Goal: Download file/media

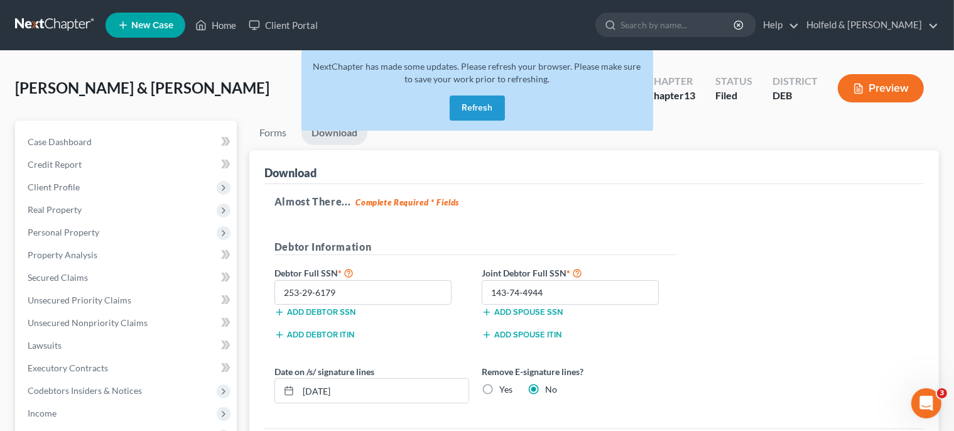
click at [474, 110] on button "Refresh" at bounding box center [477, 107] width 55 height 25
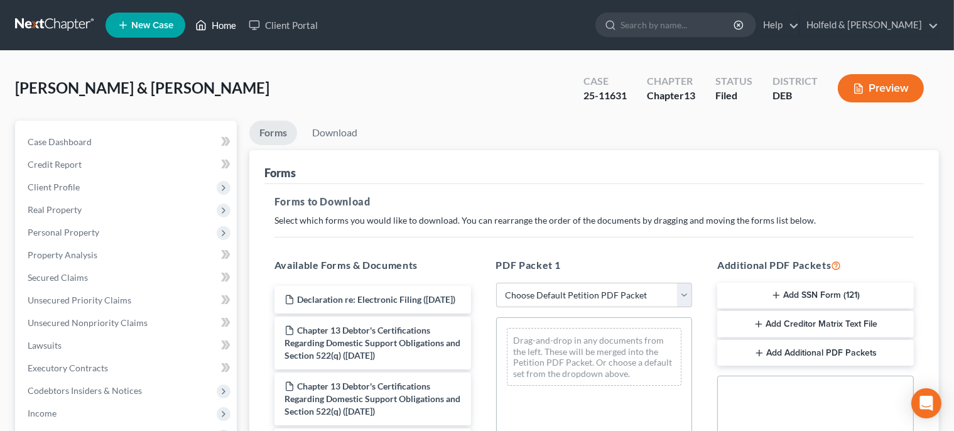
click at [219, 24] on link "Home" at bounding box center [215, 25] width 53 height 23
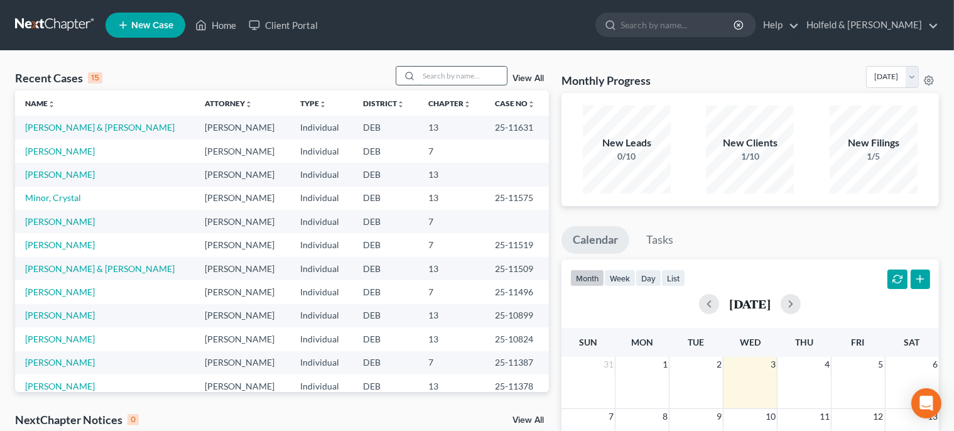
click at [446, 70] on input "search" at bounding box center [463, 76] width 88 height 18
type input "fitz"
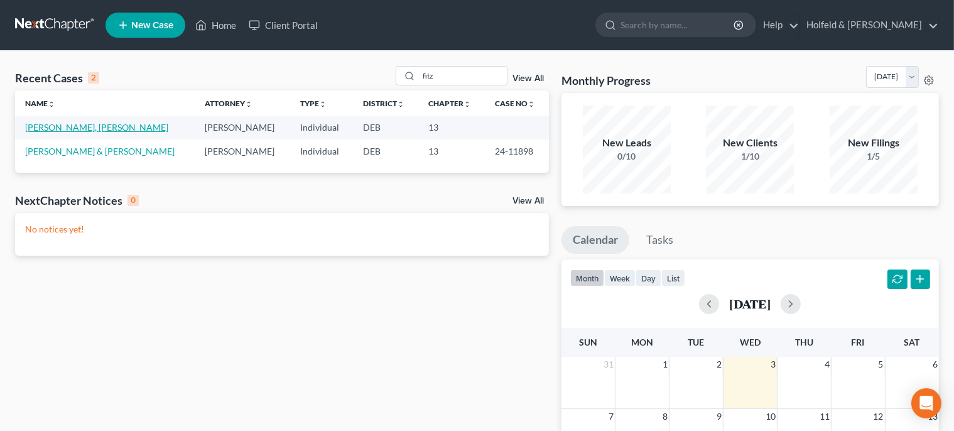
click at [70, 126] on link "[PERSON_NAME], [PERSON_NAME]" at bounding box center [96, 127] width 143 height 11
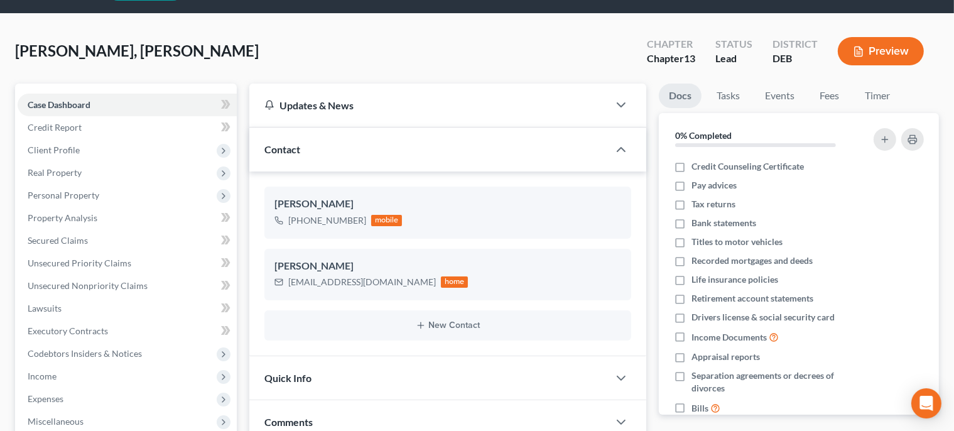
scroll to position [45, 0]
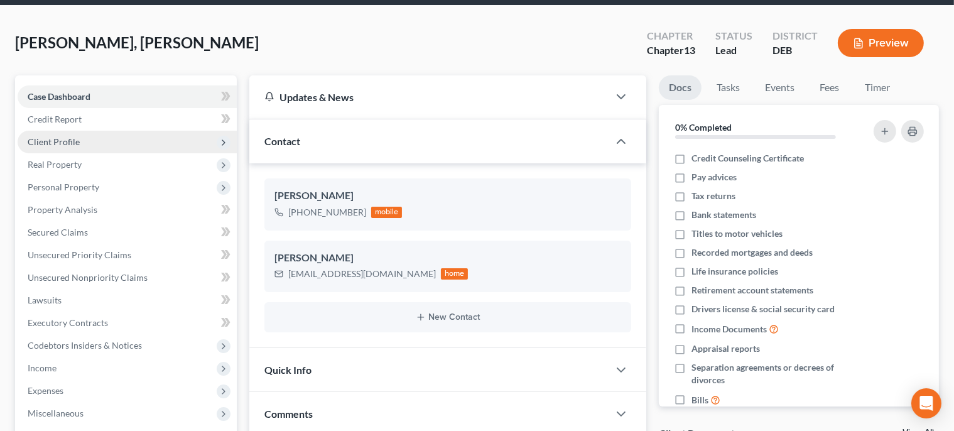
click at [63, 138] on span "Client Profile" at bounding box center [54, 141] width 52 height 11
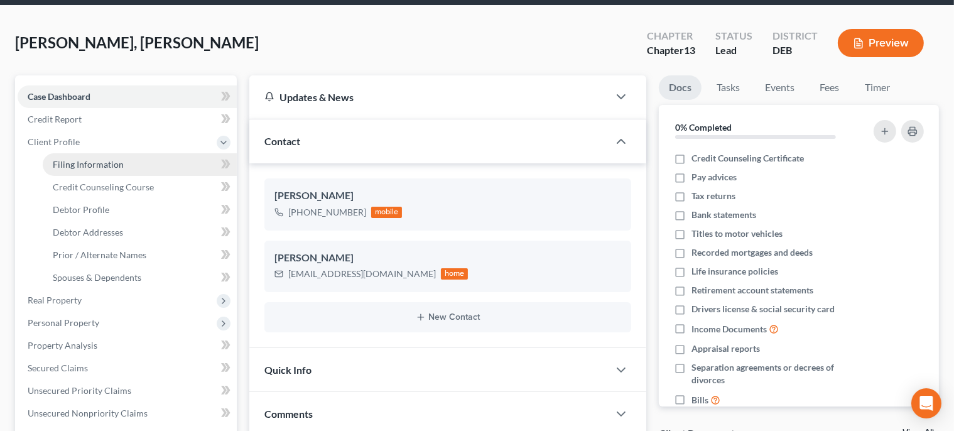
click at [135, 163] on link "Filing Information" at bounding box center [140, 164] width 194 height 23
select select "1"
select select "0"
select select "3"
select select "7"
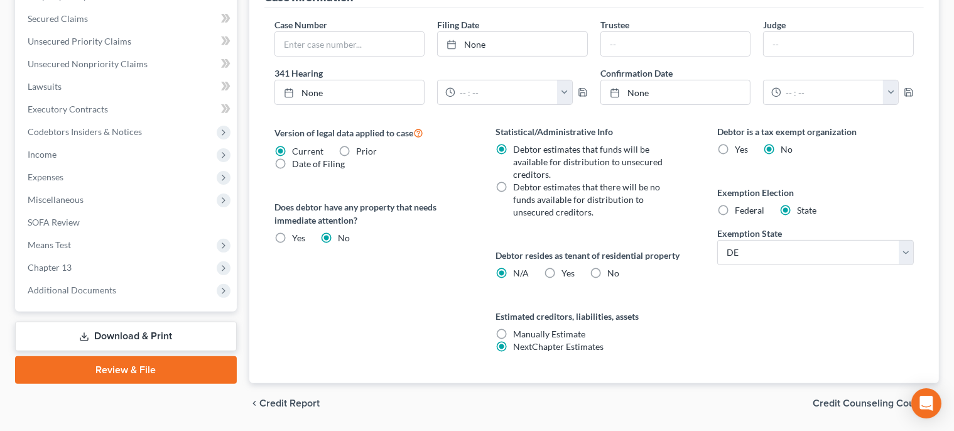
scroll to position [396, 0]
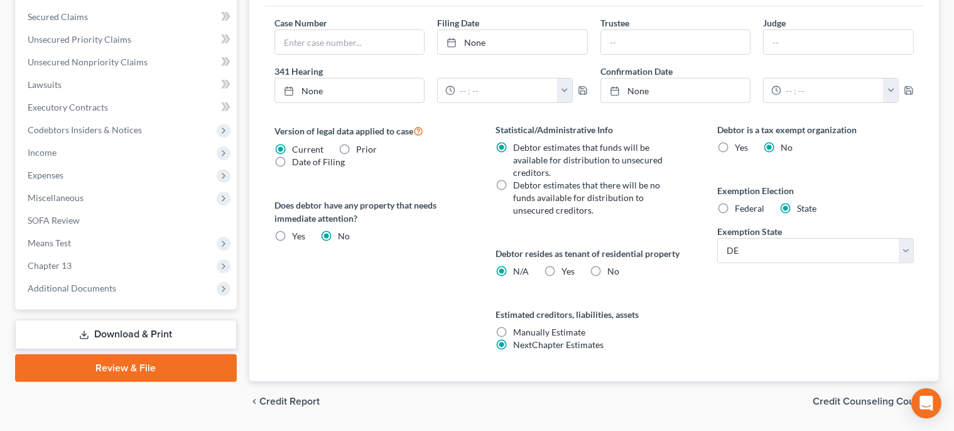
click at [878, 401] on span "Credit Counseling Course" at bounding box center [871, 401] width 116 height 10
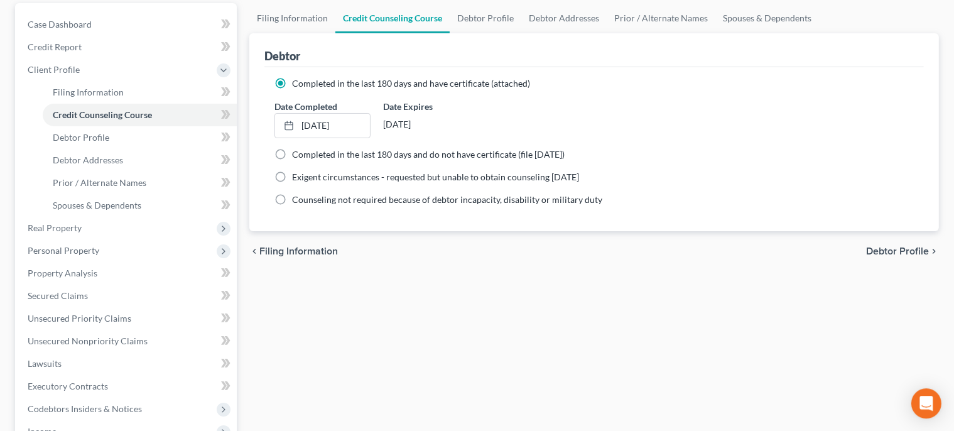
scroll to position [116, 0]
click at [916, 248] on span "Debtor Profile" at bounding box center [897, 252] width 63 height 10
select select "0"
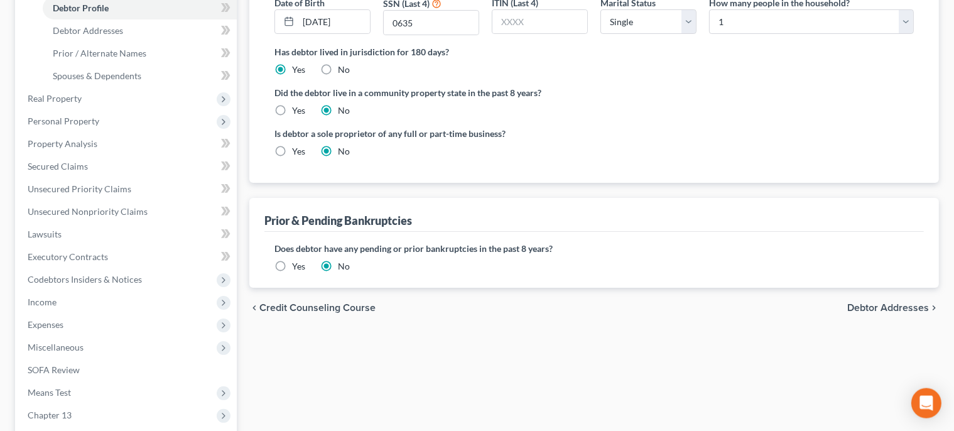
scroll to position [252, 0]
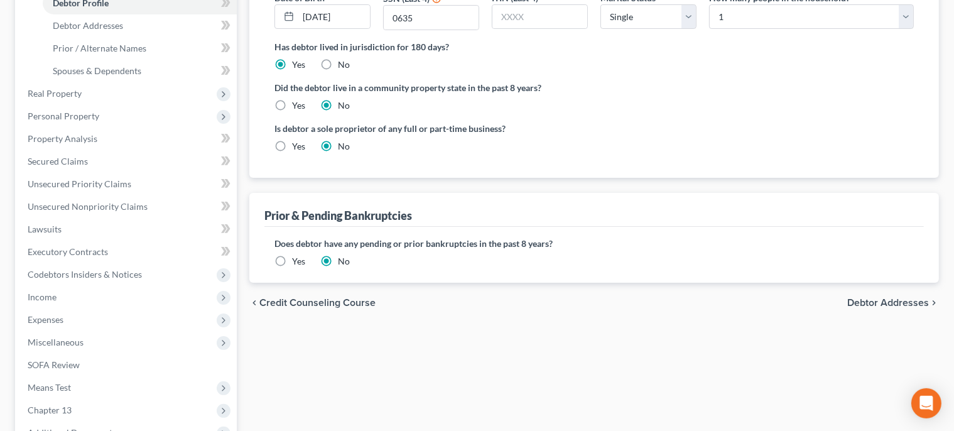
click at [887, 303] on span "Debtor Addresses" at bounding box center [888, 303] width 82 height 10
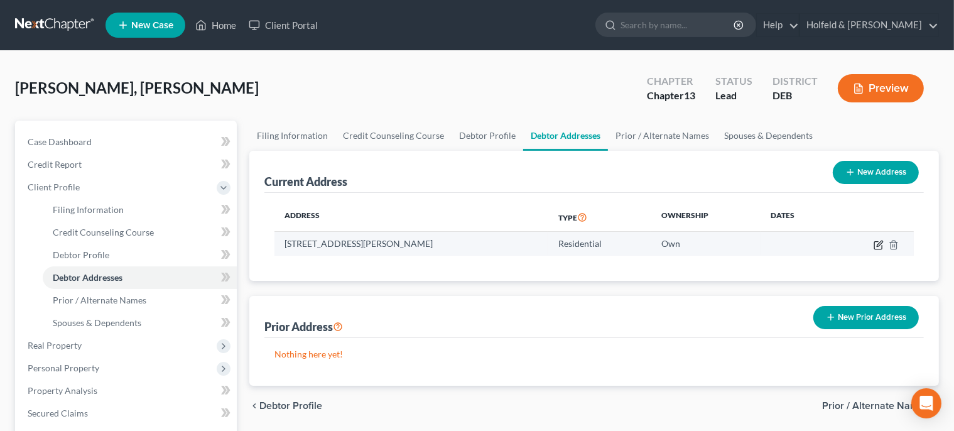
click at [878, 242] on icon "button" at bounding box center [879, 245] width 10 height 10
select select "7"
select select "0"
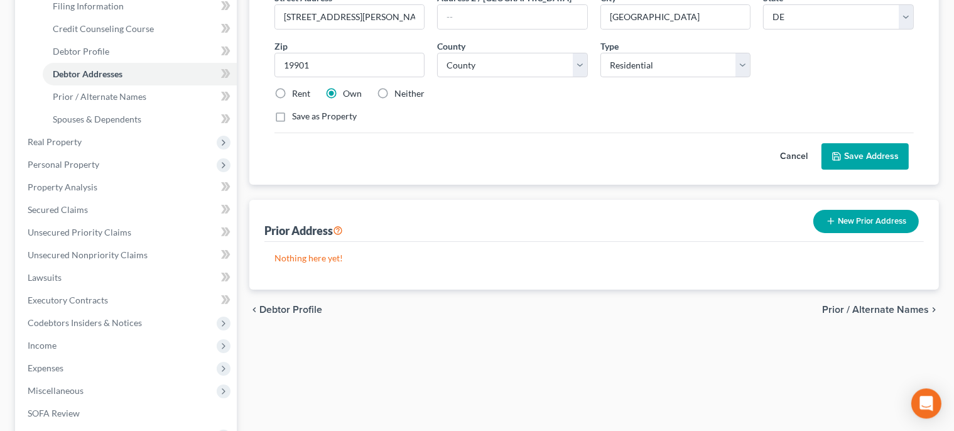
scroll to position [208, 0]
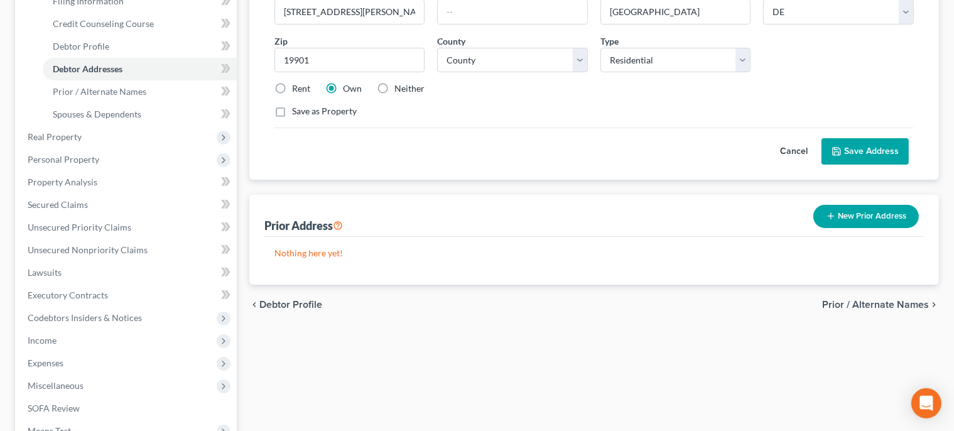
click at [901, 300] on span "Prior / Alternate Names" at bounding box center [875, 305] width 107 height 10
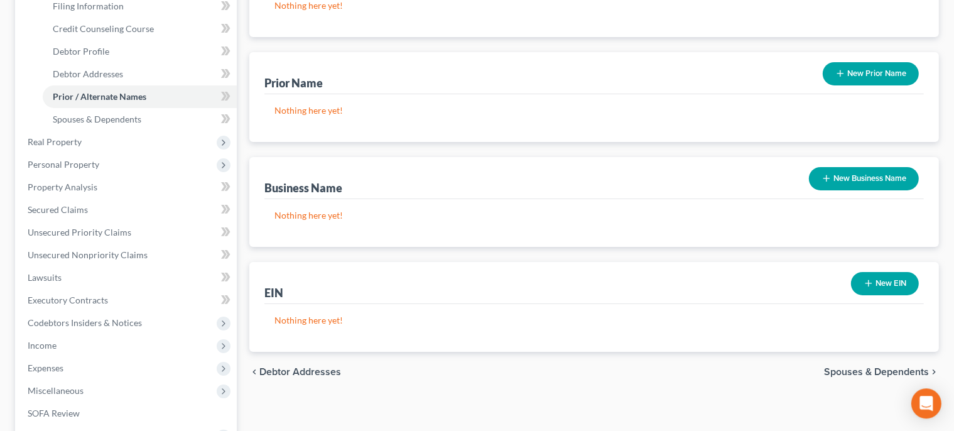
scroll to position [303, 0]
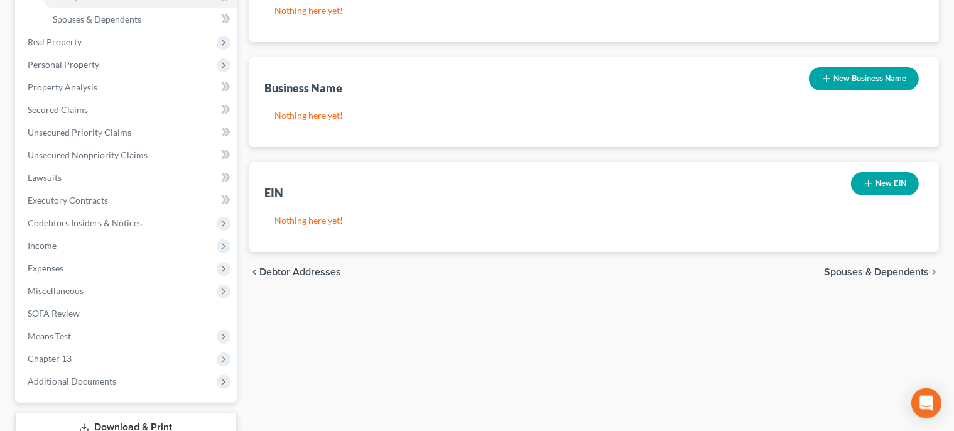
click at [890, 273] on span "Spouses & Dependents" at bounding box center [876, 272] width 105 height 10
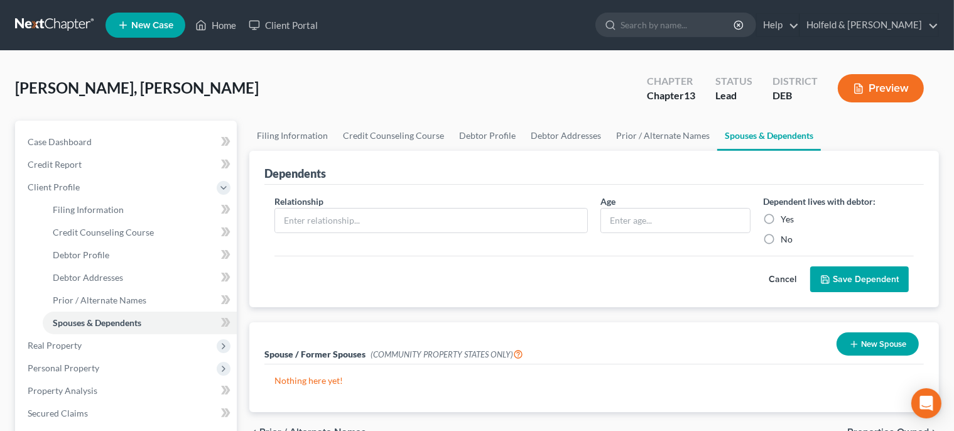
click at [883, 427] on span "Properties Owned" at bounding box center [888, 432] width 82 height 10
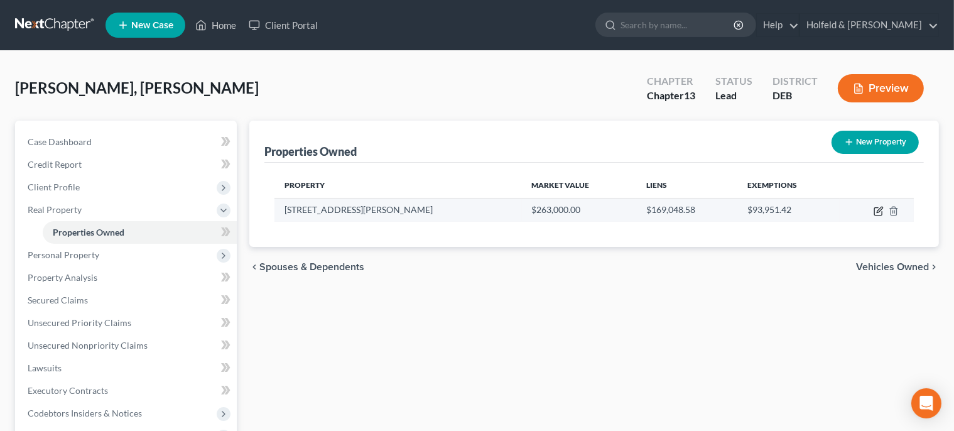
click at [880, 212] on icon "button" at bounding box center [879, 211] width 10 height 10
select select "7"
select select "0"
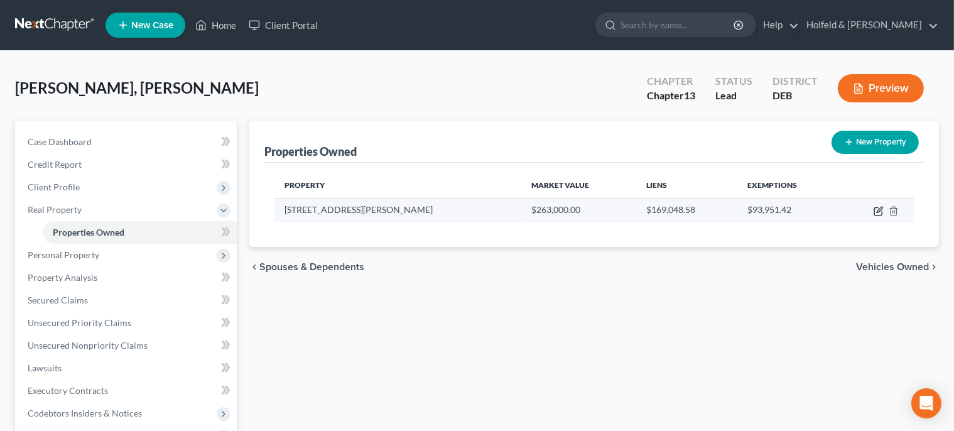
select select "4"
select select "0"
select select "2"
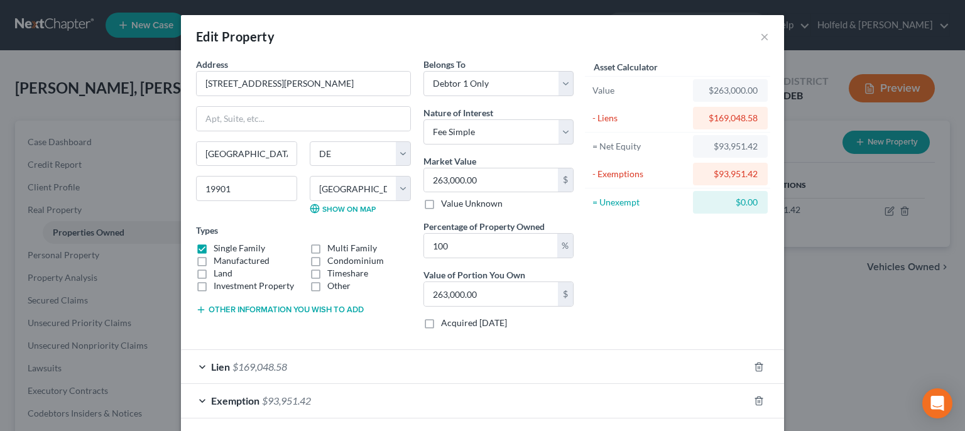
click at [636, 369] on div "Lien $169,048.58" at bounding box center [465, 366] width 568 height 33
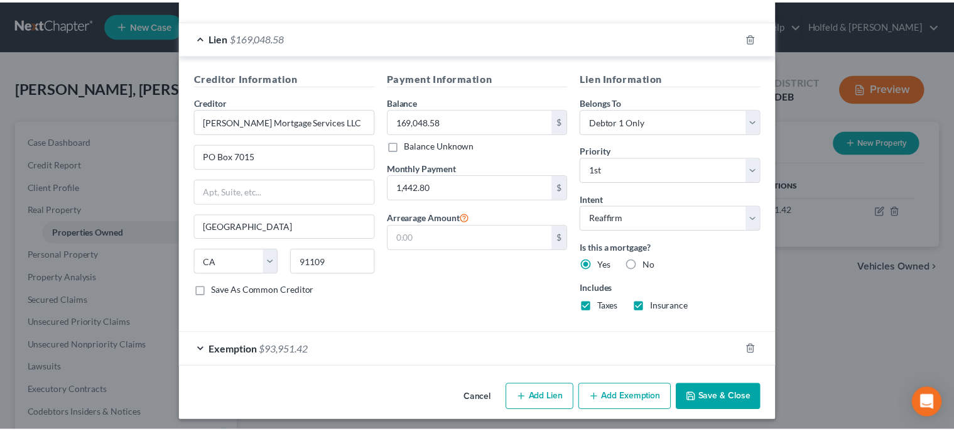
scroll to position [332, 0]
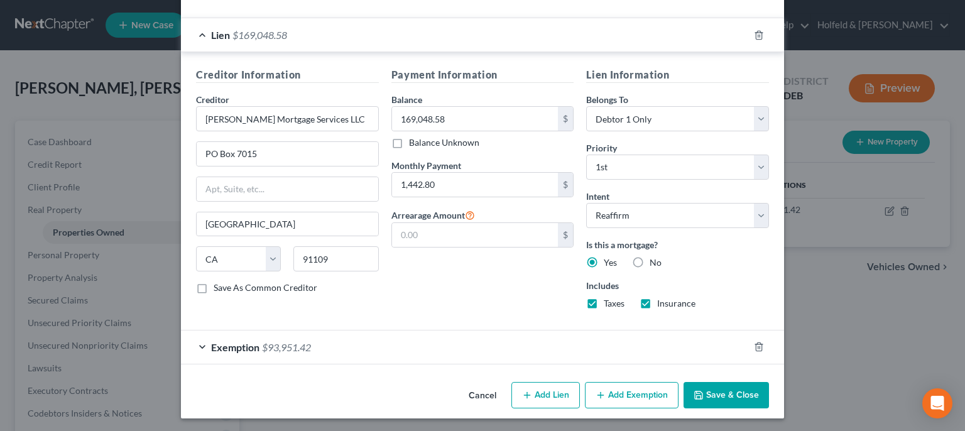
click at [725, 396] on button "Save & Close" at bounding box center [725, 395] width 85 height 26
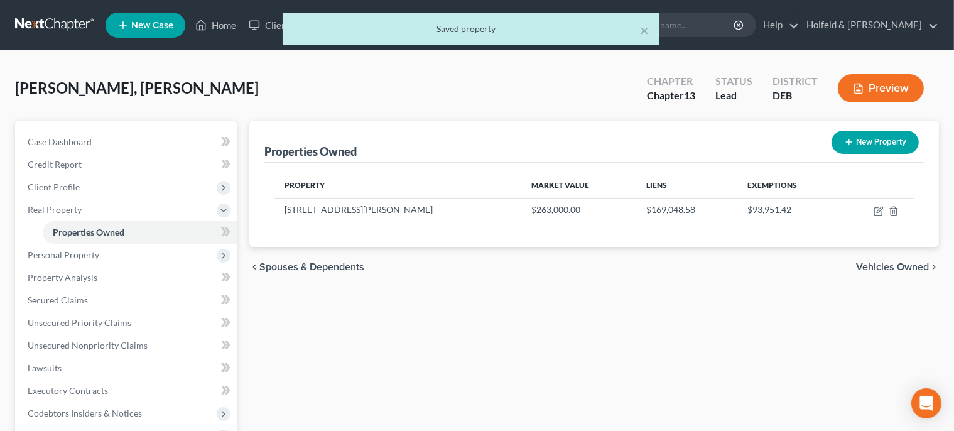
click at [902, 268] on span "Vehicles Owned" at bounding box center [892, 267] width 73 height 10
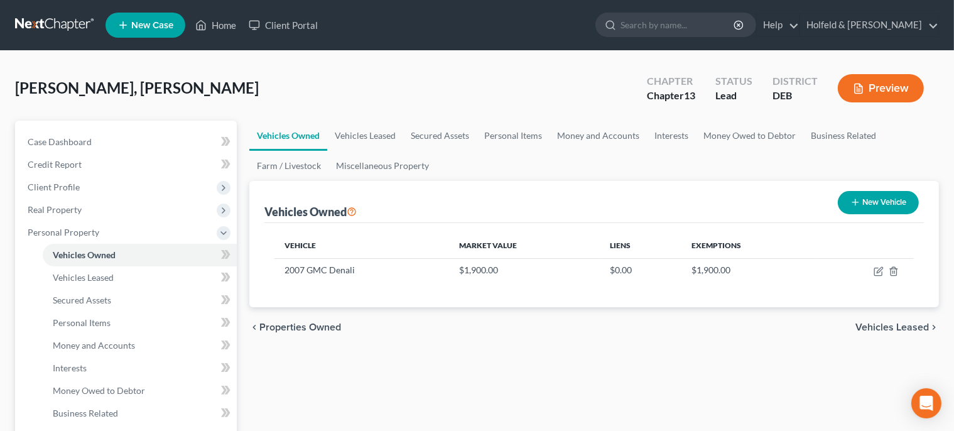
click at [894, 327] on span "Vehicles Leased" at bounding box center [891, 327] width 73 height 10
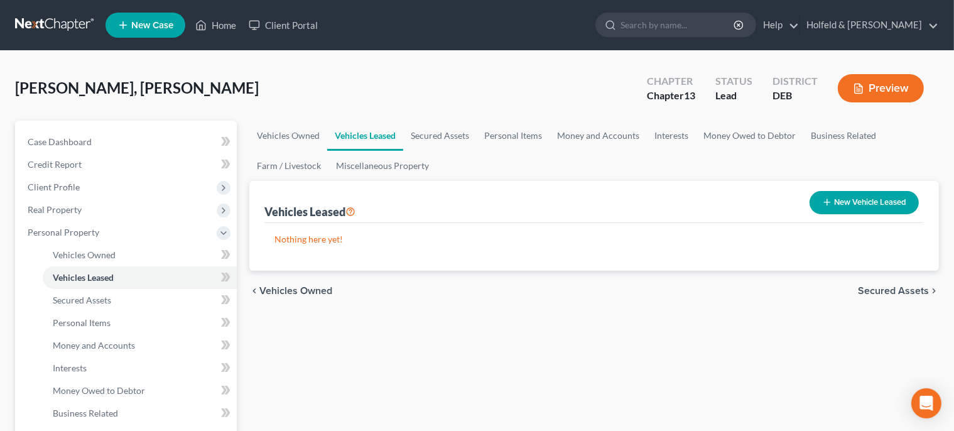
click at [892, 286] on span "Secured Assets" at bounding box center [893, 291] width 71 height 10
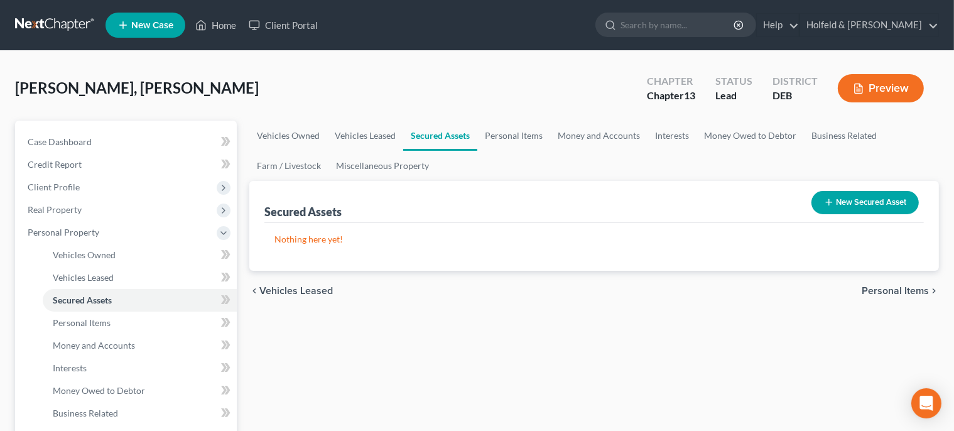
click at [892, 286] on span "Personal Items" at bounding box center [895, 291] width 67 height 10
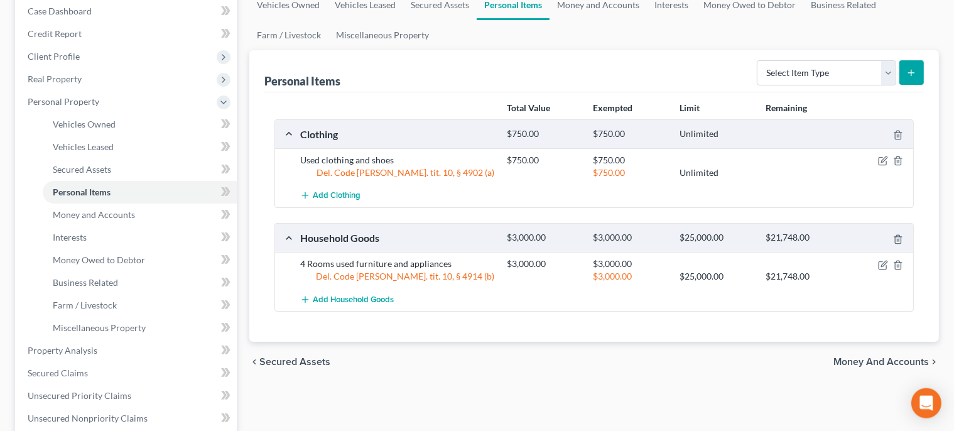
scroll to position [141, 0]
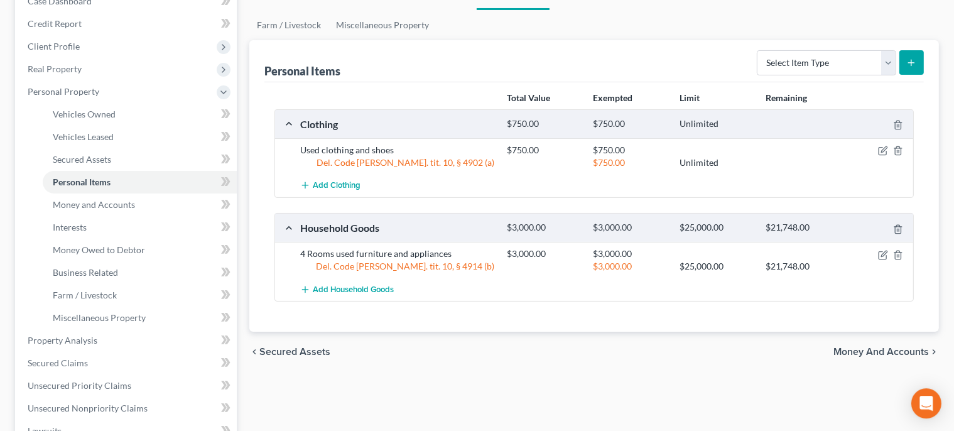
click at [901, 353] on span "Money and Accounts" at bounding box center [880, 352] width 95 height 10
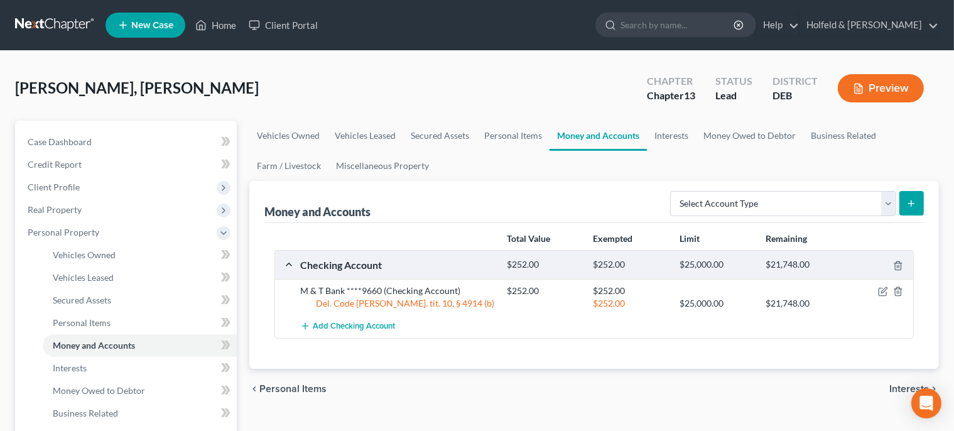
click at [899, 386] on span "Interests" at bounding box center [909, 389] width 40 height 10
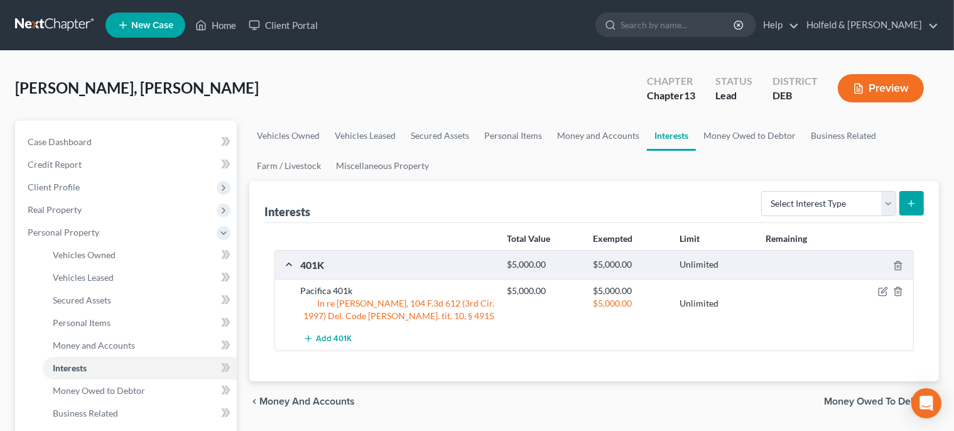
click at [846, 404] on span "Money Owed to Debtor" at bounding box center [876, 401] width 105 height 10
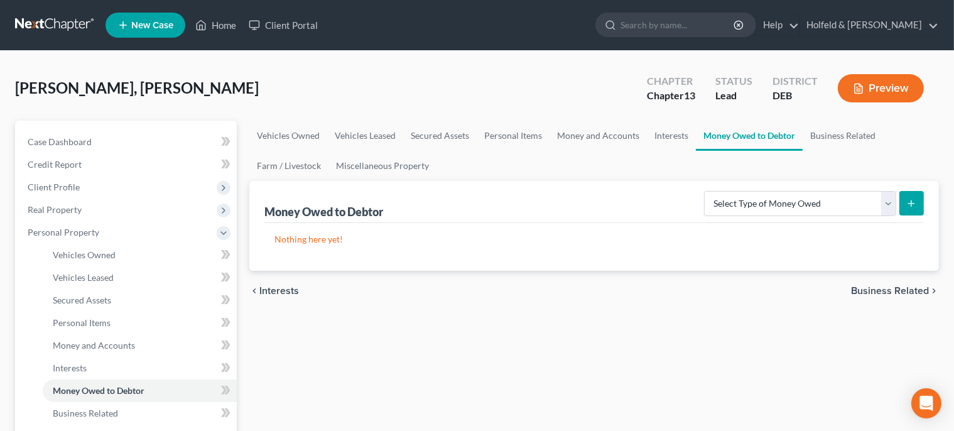
click at [882, 288] on span "Business Related" at bounding box center [890, 291] width 78 height 10
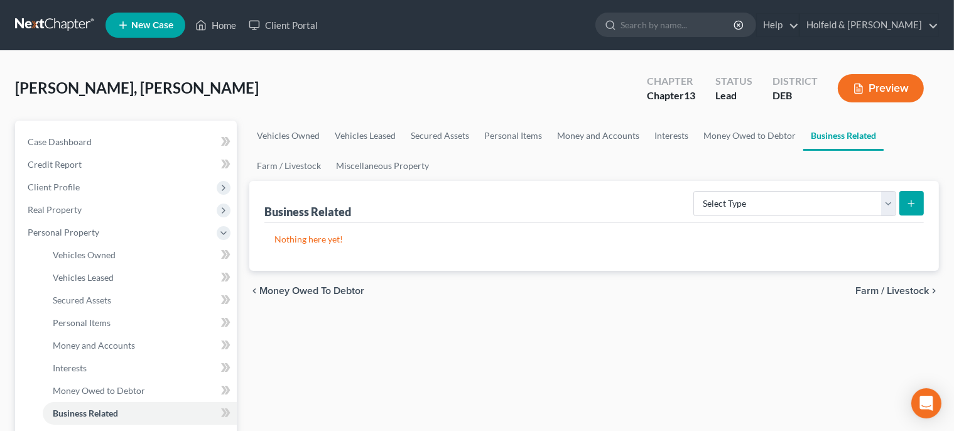
click at [882, 288] on span "Farm / Livestock" at bounding box center [891, 291] width 73 height 10
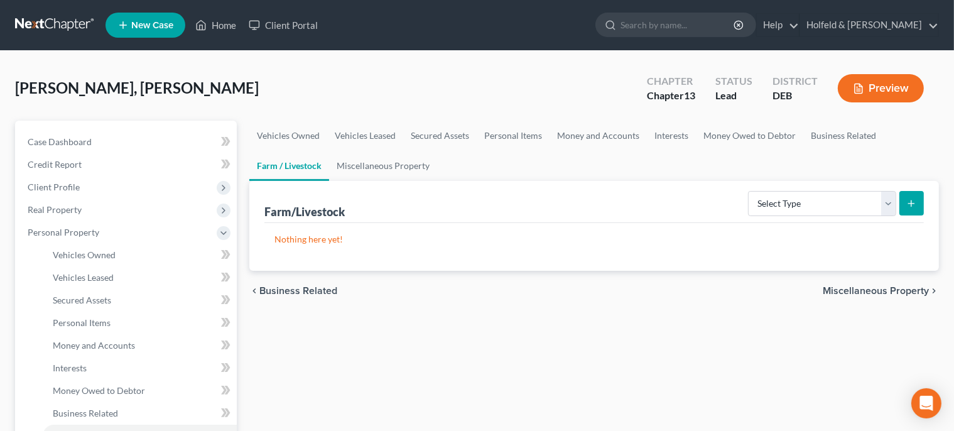
click at [882, 288] on span "Miscellaneous Property" at bounding box center [876, 291] width 106 height 10
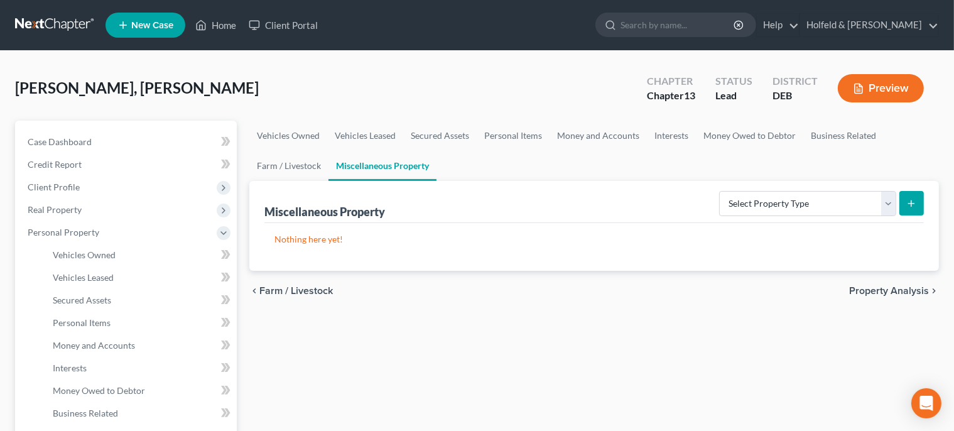
click at [882, 288] on span "Property Analysis" at bounding box center [889, 291] width 80 height 10
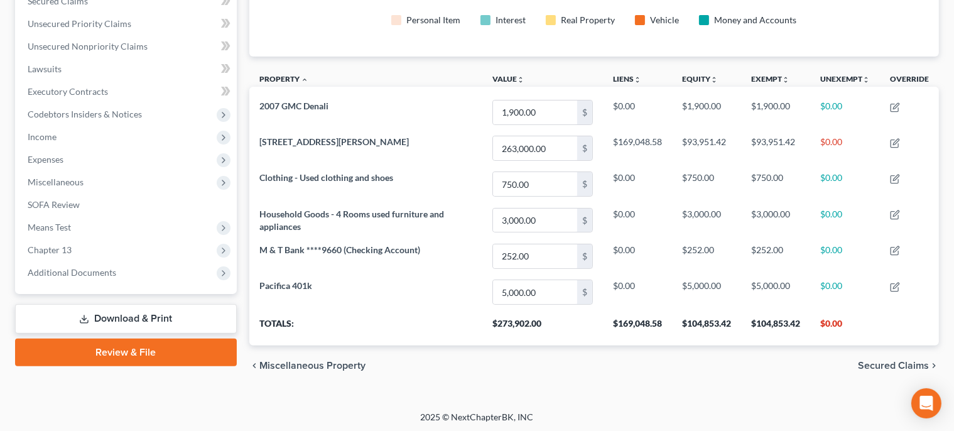
click at [880, 364] on span "Secured Claims" at bounding box center [893, 365] width 71 height 10
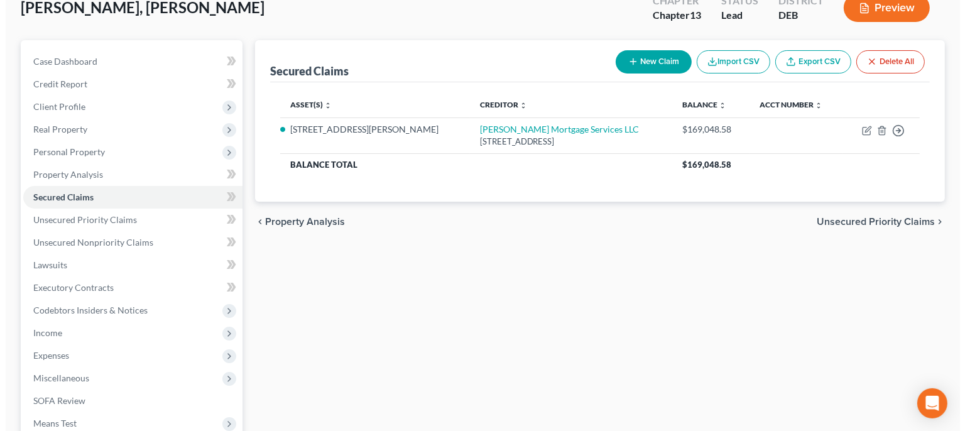
scroll to position [60, 0]
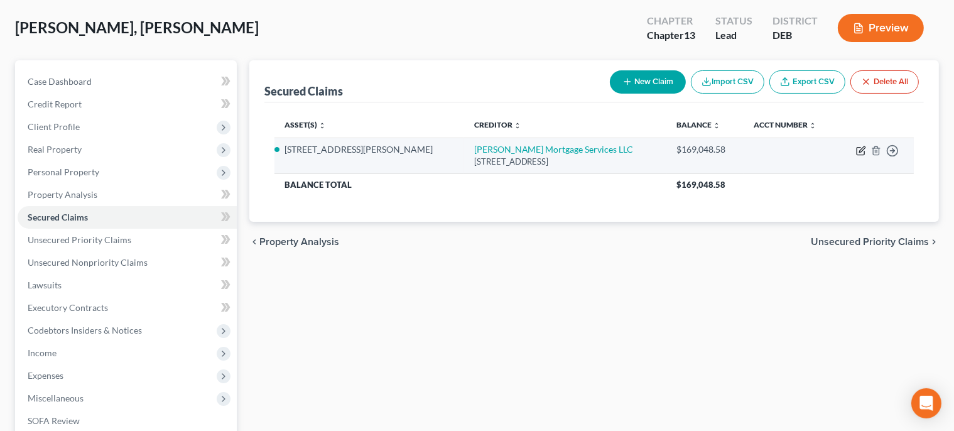
click at [858, 149] on icon "button" at bounding box center [861, 151] width 10 height 10
select select "4"
select select "2"
select select "0"
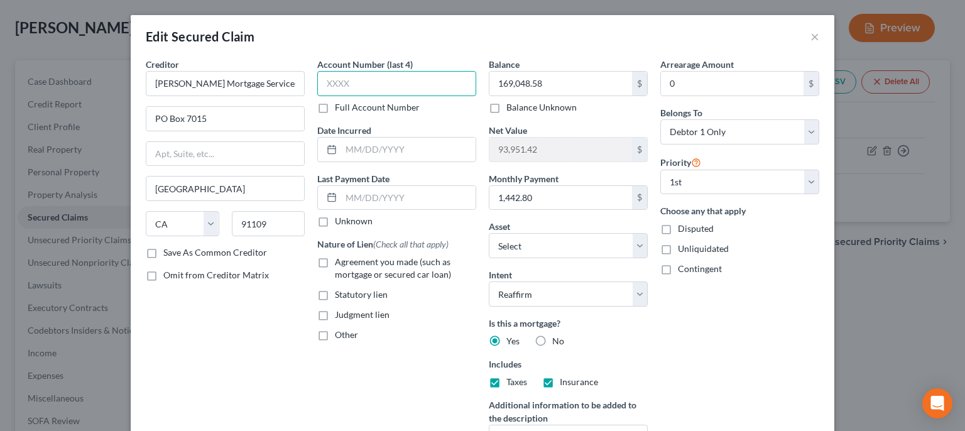
click at [433, 85] on input "text" at bounding box center [396, 83] width 159 height 25
type input "7875"
click at [335, 261] on label "Agreement you made (such as mortgage or secured car loan)" at bounding box center [405, 268] width 141 height 25
click at [340, 261] on input "Agreement you made (such as mortgage or secured car loan)" at bounding box center [344, 260] width 8 height 8
checkbox input "true"
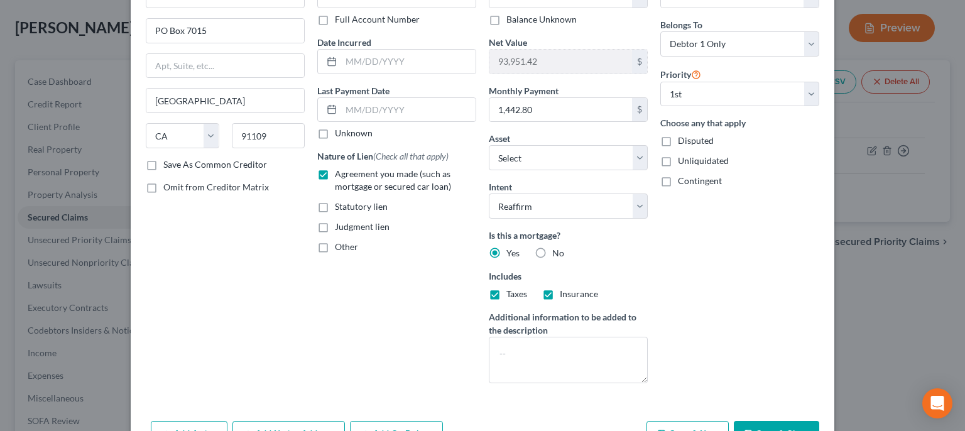
scroll to position [138, 0]
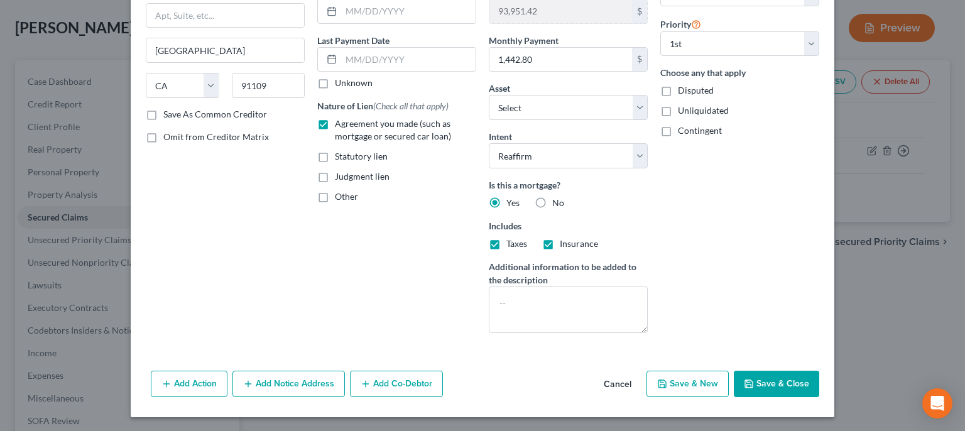
click at [303, 381] on button "Add Notice Address" at bounding box center [288, 383] width 112 height 26
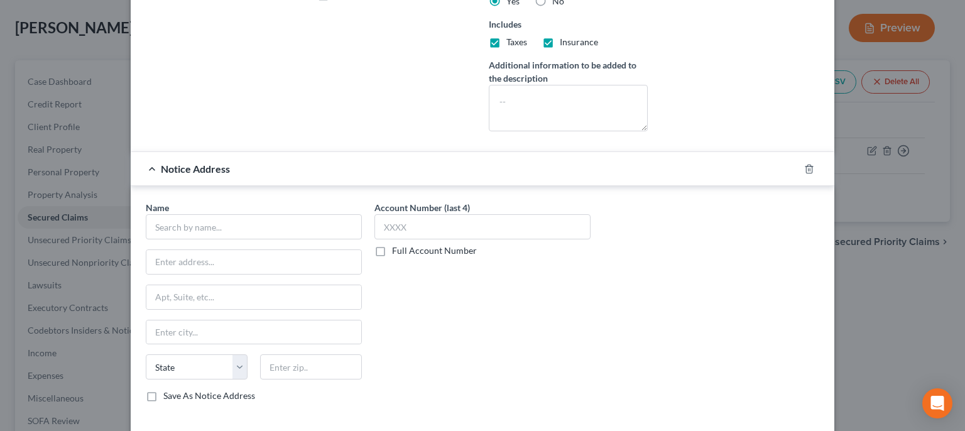
scroll to position [356, 0]
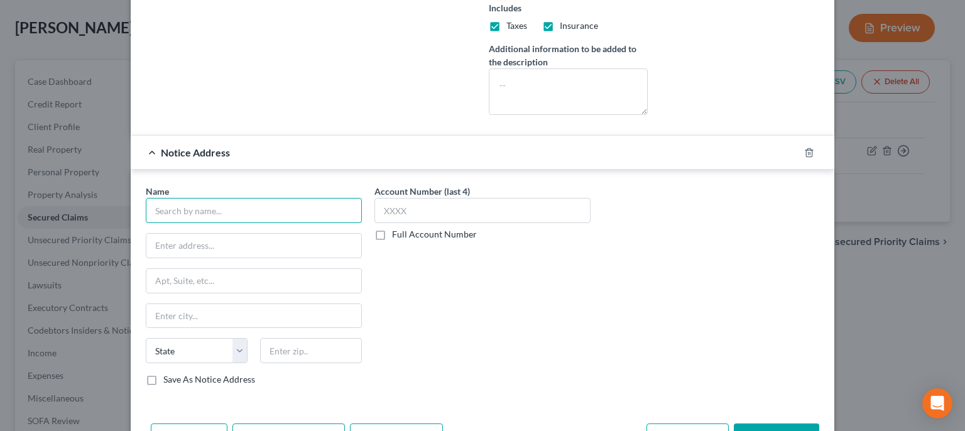
click at [341, 219] on input "text" at bounding box center [254, 210] width 216 height 25
type input "[PERSON_NAME] & [PERSON_NAME] PC"
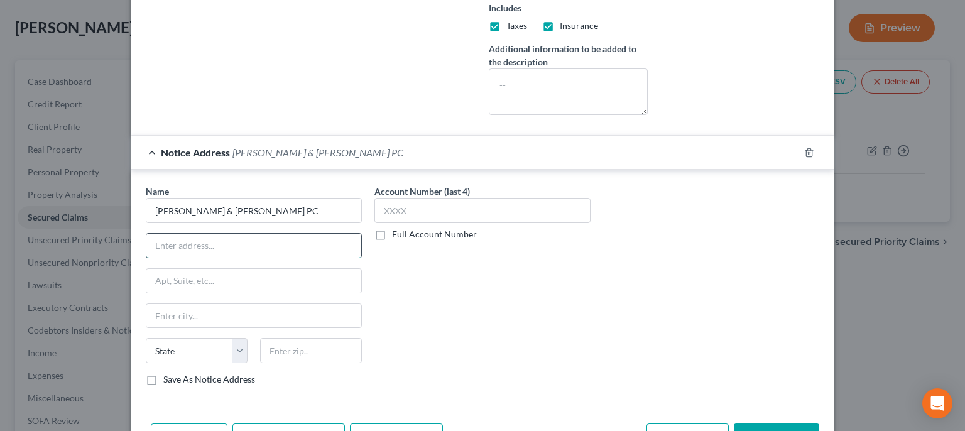
click at [218, 252] on input "text" at bounding box center [253, 246] width 215 height 24
type input "[STREET_ADDRESS]"
type input "Suite 200"
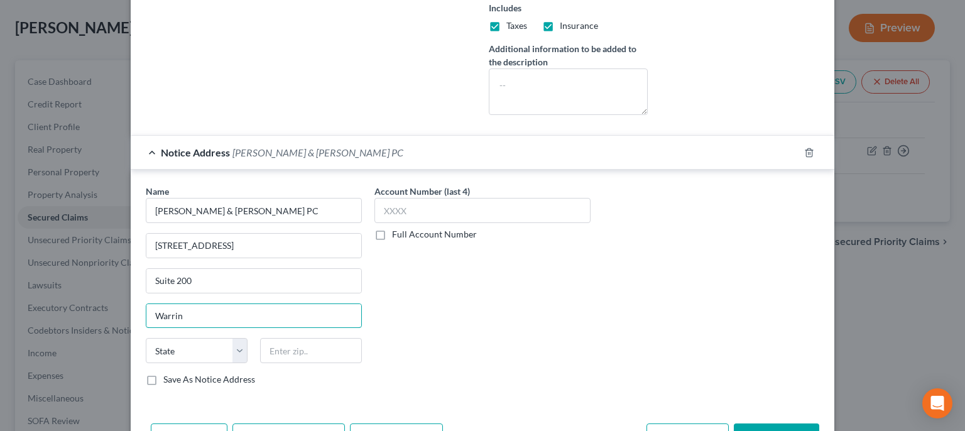
type input "Warrin"
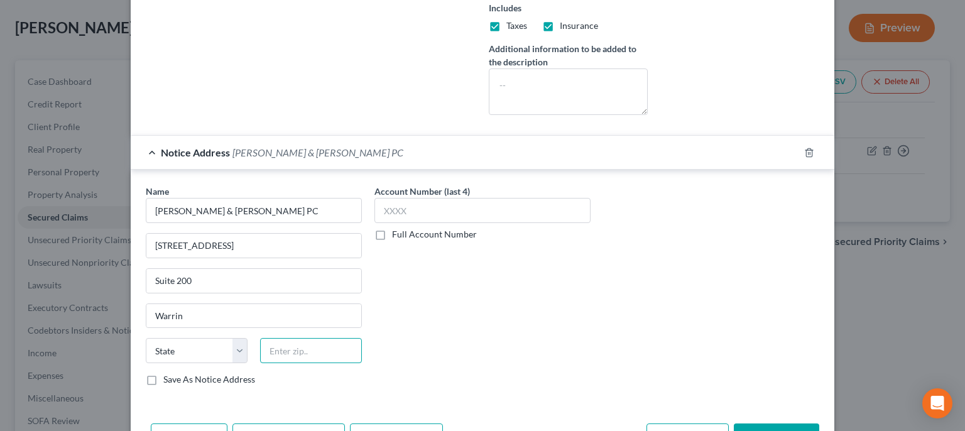
click at [316, 350] on input "text" at bounding box center [311, 350] width 102 height 25
type input "18976"
type input "Warrington"
select select "39"
click at [168, 373] on input "Save As Notice Address" at bounding box center [172, 377] width 8 height 8
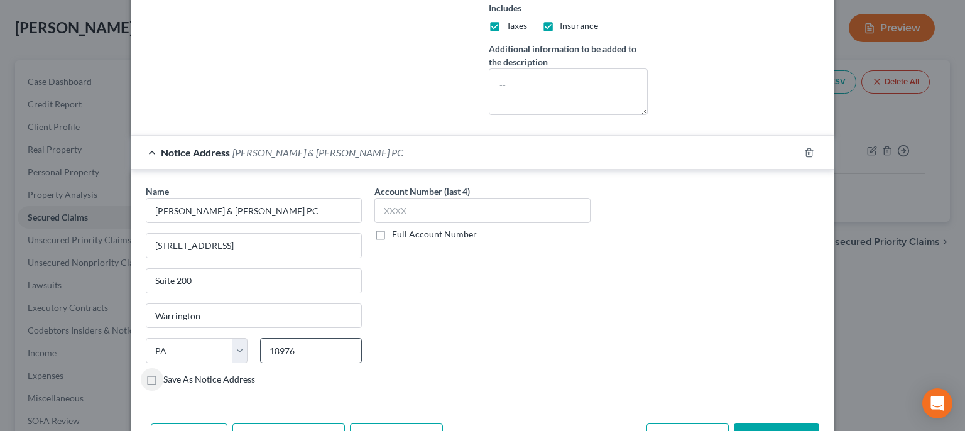
checkbox input "true"
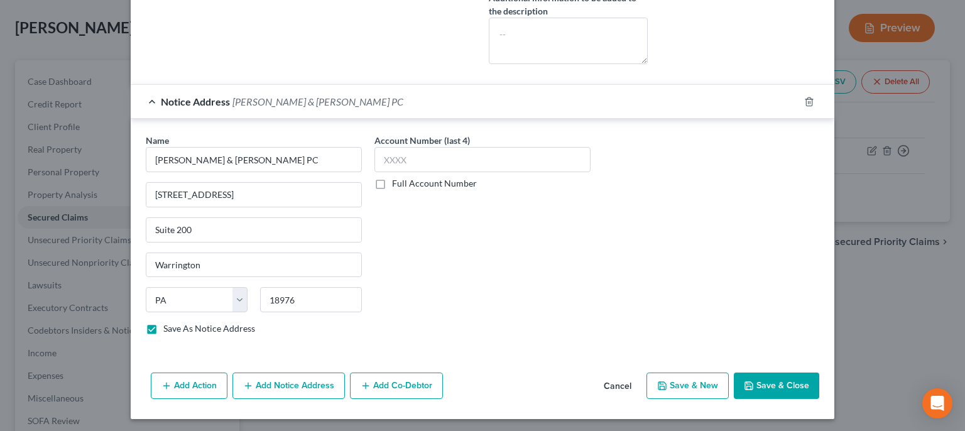
click at [208, 383] on button "Add Action" at bounding box center [189, 385] width 77 height 26
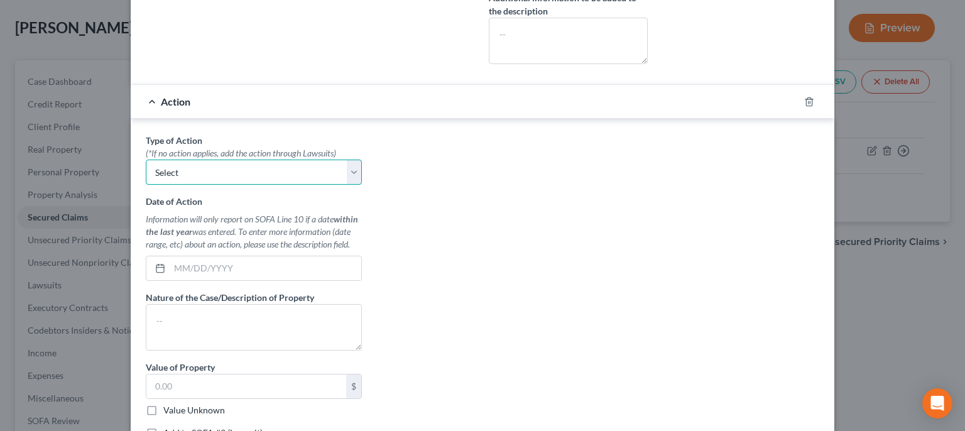
click at [146, 160] on select "Select Repossession Garnishment Foreclosure Personal Injury Attached, Seized, O…" at bounding box center [254, 172] width 216 height 25
select select "2"
click option "Foreclosure" at bounding box center [0, 0] width 0 height 0
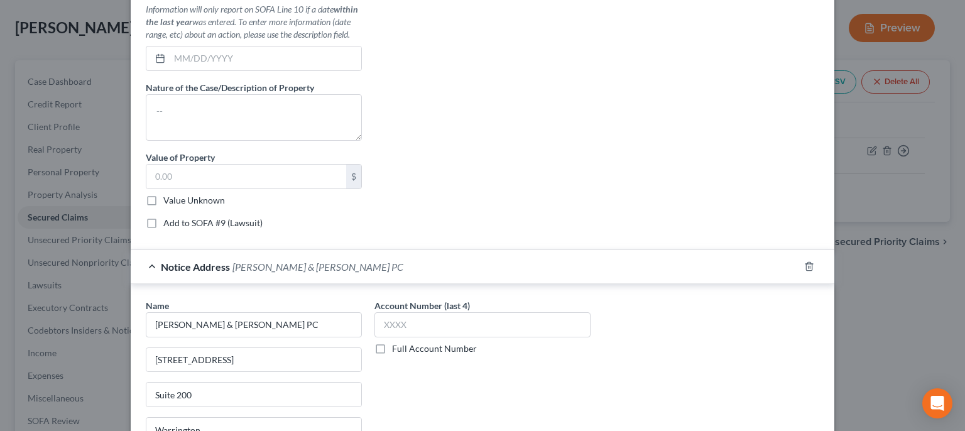
scroll to position [627, 0]
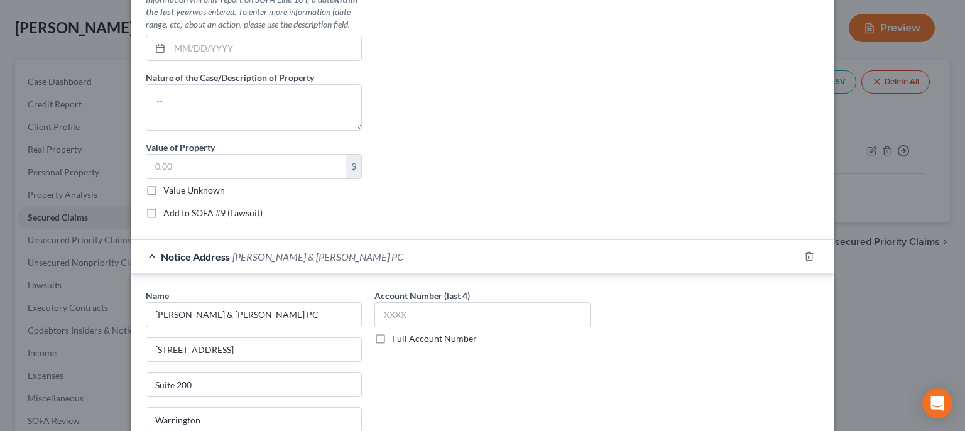
click at [163, 210] on label "Add to SOFA #9 (Lawsuit)" at bounding box center [212, 213] width 99 height 13
click at [168, 210] on input "Add to SOFA #9 (Lawsuit)" at bounding box center [172, 211] width 8 height 8
checkbox input "true"
select select "0"
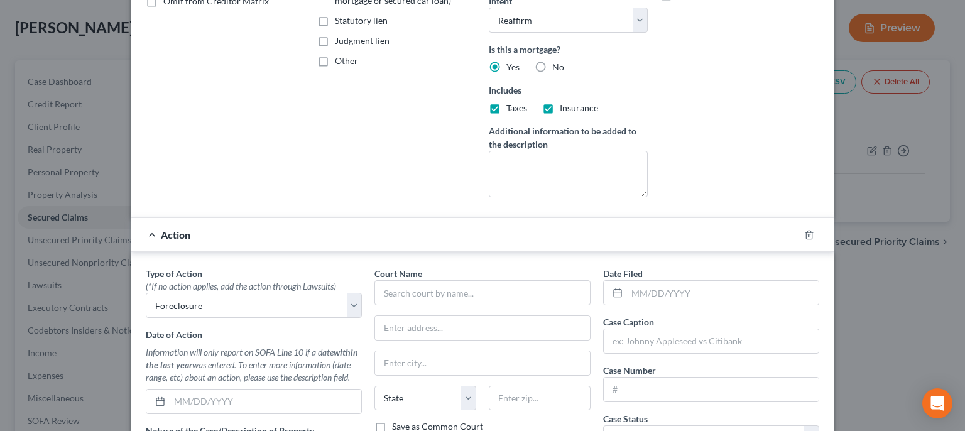
scroll to position [384, 0]
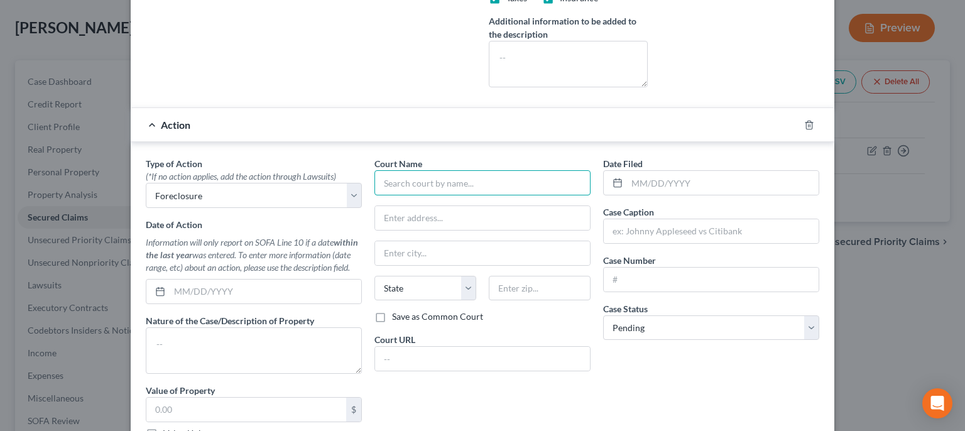
click at [564, 174] on input "text" at bounding box center [482, 182] width 216 height 25
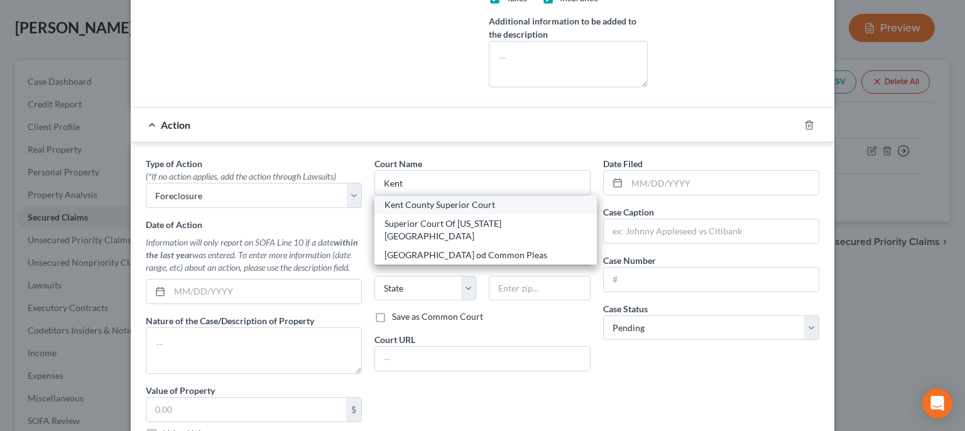
click at [457, 202] on div "Kent County Superior Court" at bounding box center [485, 204] width 202 height 13
type input "Kent County Superior Court"
type input "[STREET_ADDRESS]"
type input "[GEOGRAPHIC_DATA]"
select select "7"
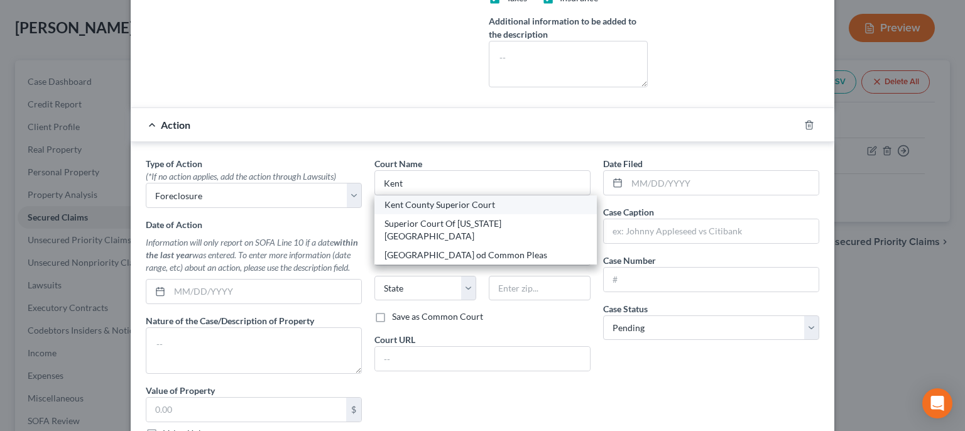
type input "19901"
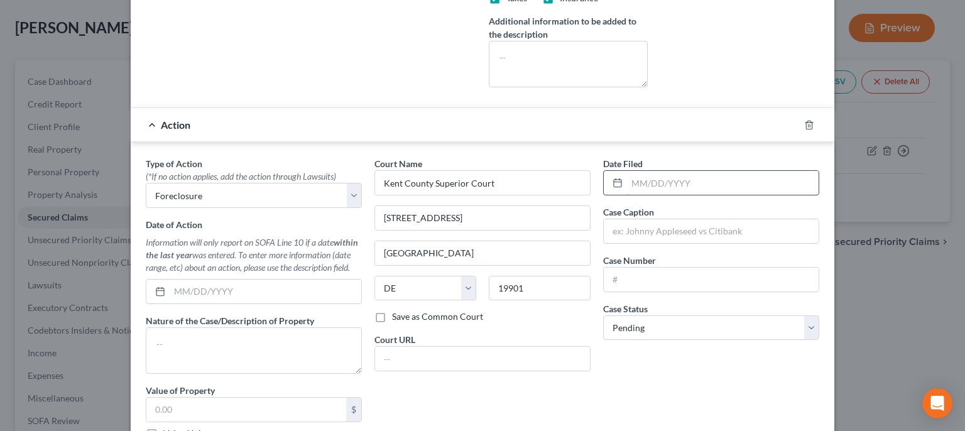
click at [668, 182] on input "text" at bounding box center [723, 183] width 192 height 24
click at [644, 230] on input "text" at bounding box center [710, 231] width 215 height 24
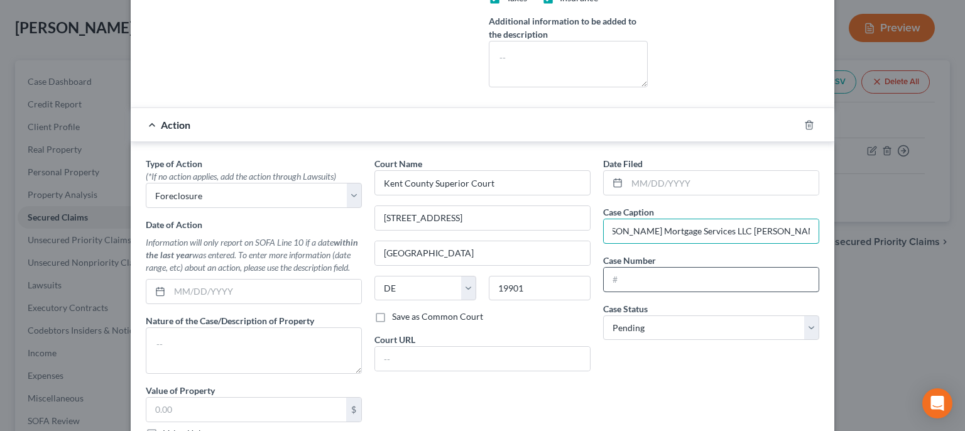
type input "[PERSON_NAME] Mortgage Services LLC [PERSON_NAME] [PERSON_NAME]"
click at [692, 283] on input "text" at bounding box center [710, 280] width 215 height 24
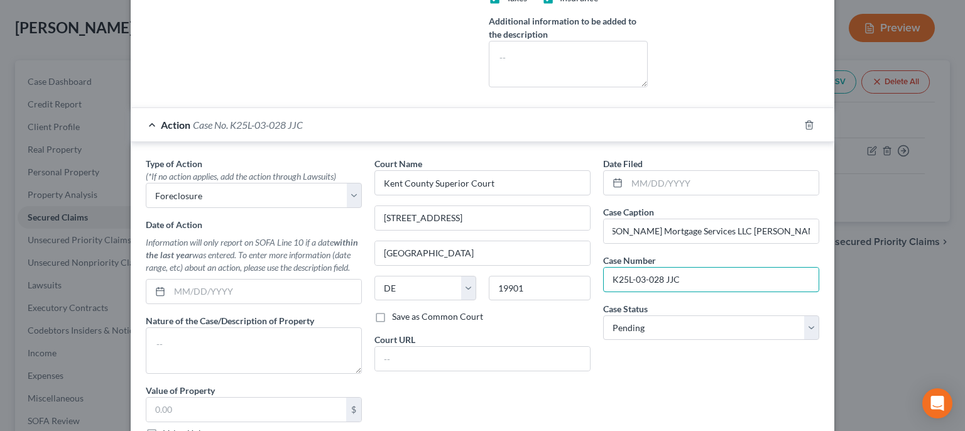
type input "K25L-03-028 JJC"
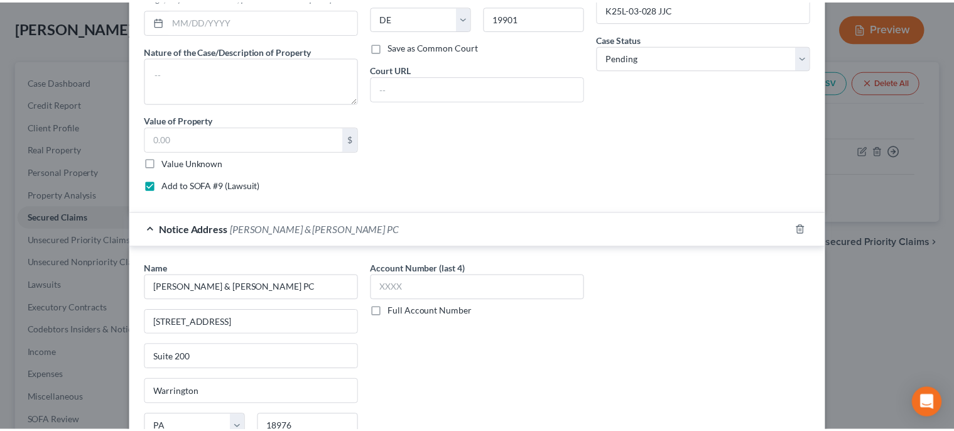
scroll to position [781, 0]
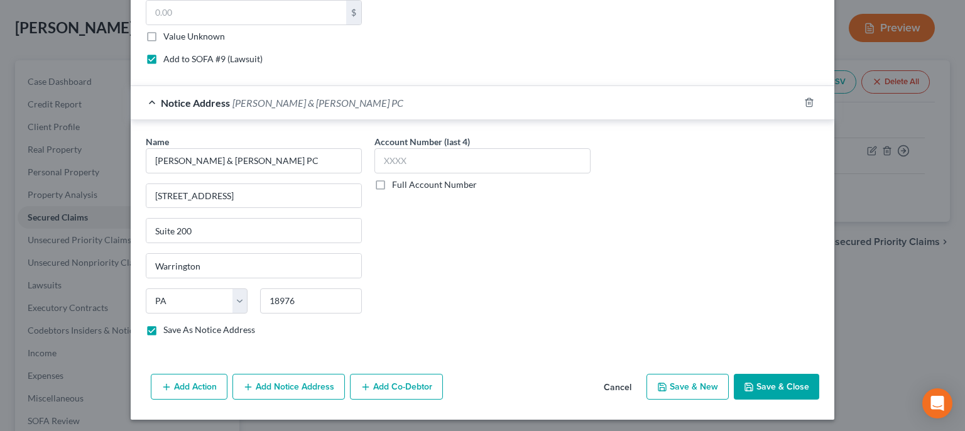
click at [760, 382] on button "Save & Close" at bounding box center [775, 387] width 85 height 26
checkbox input "false"
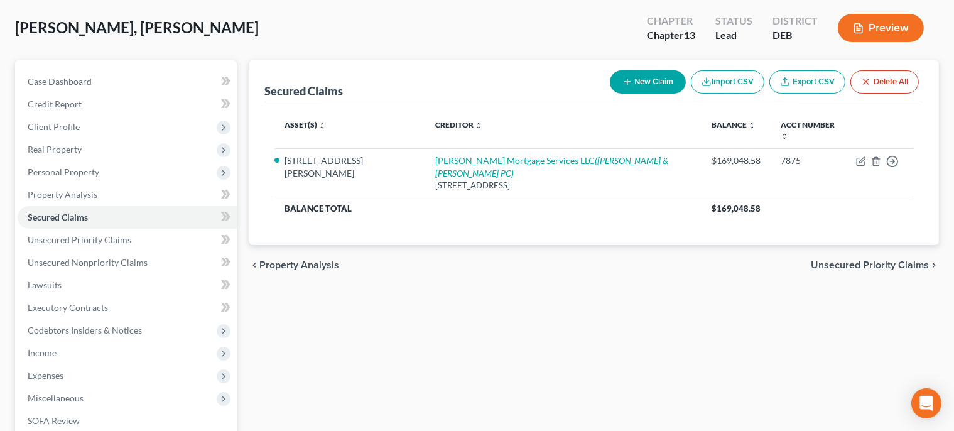
click at [892, 260] on span "Unsecured Priority Claims" at bounding box center [870, 265] width 118 height 10
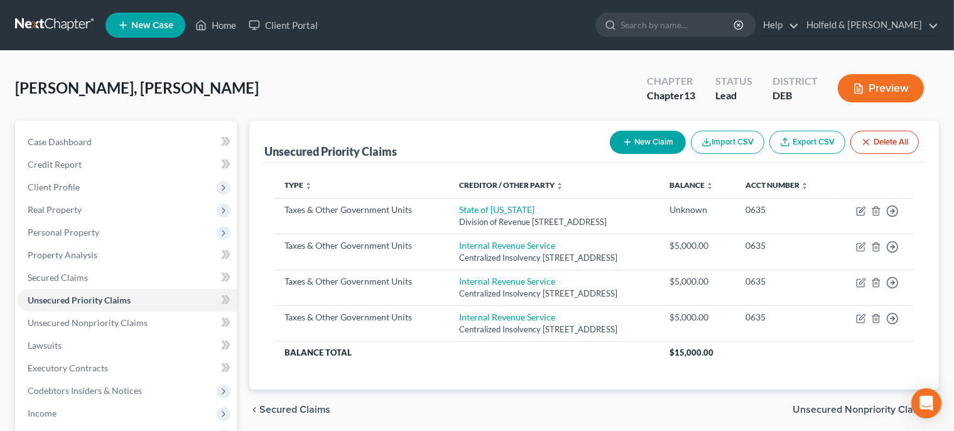
click at [877, 413] on span "Unsecured Nonpriority Claims" at bounding box center [860, 409] width 136 height 10
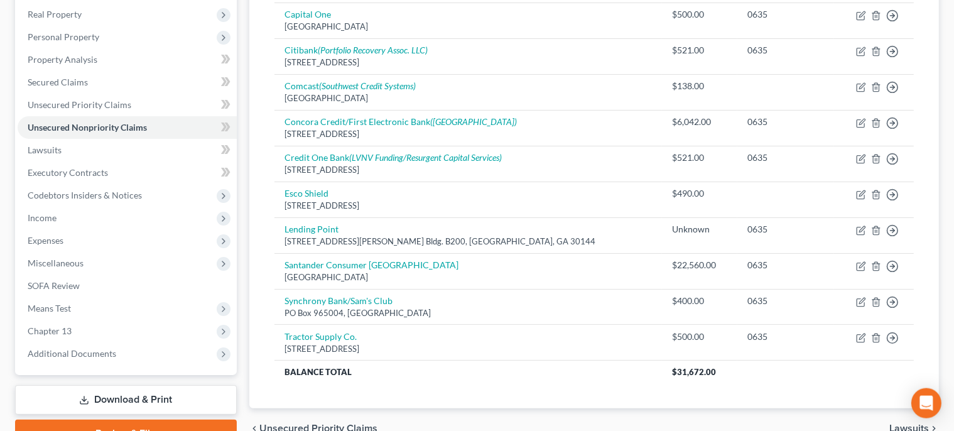
scroll to position [259, 0]
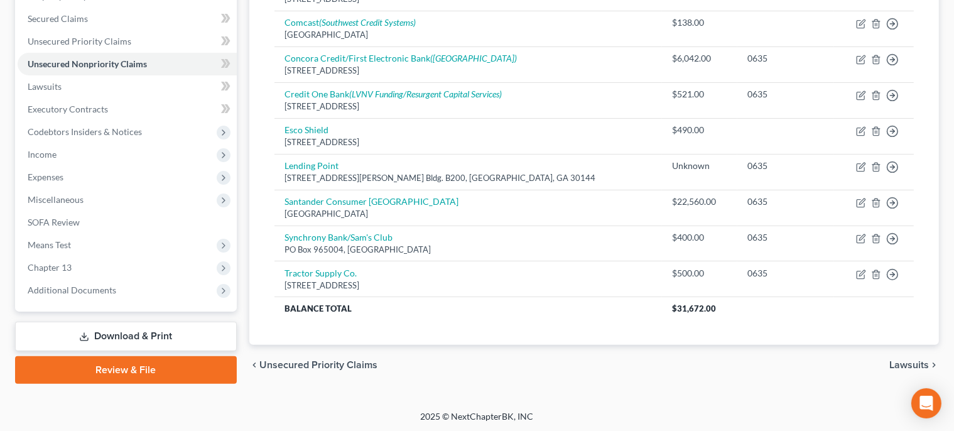
click at [908, 363] on span "Lawsuits" at bounding box center [909, 365] width 40 height 10
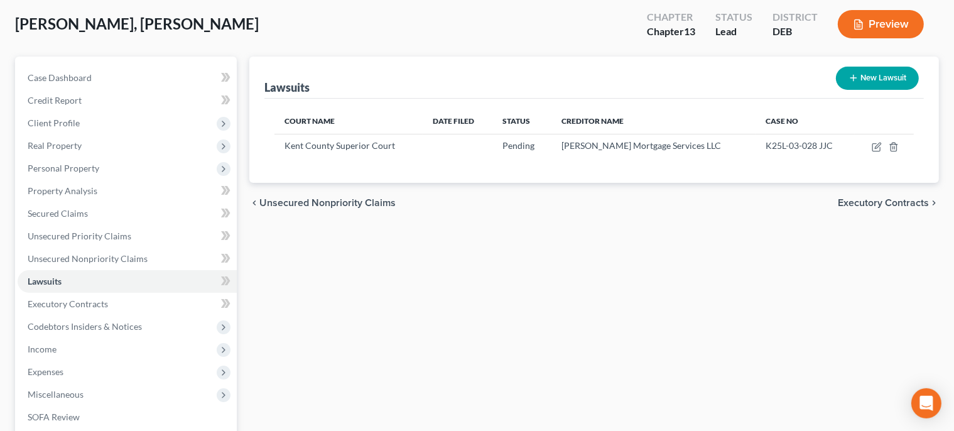
scroll to position [63, 0]
click at [898, 200] on span "Executory Contracts" at bounding box center [883, 204] width 91 height 10
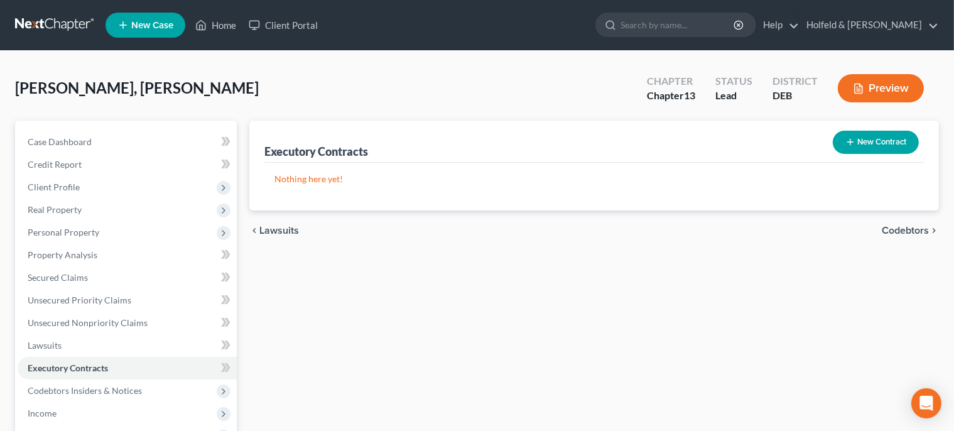
click at [923, 232] on span "Codebtors" at bounding box center [905, 230] width 47 height 10
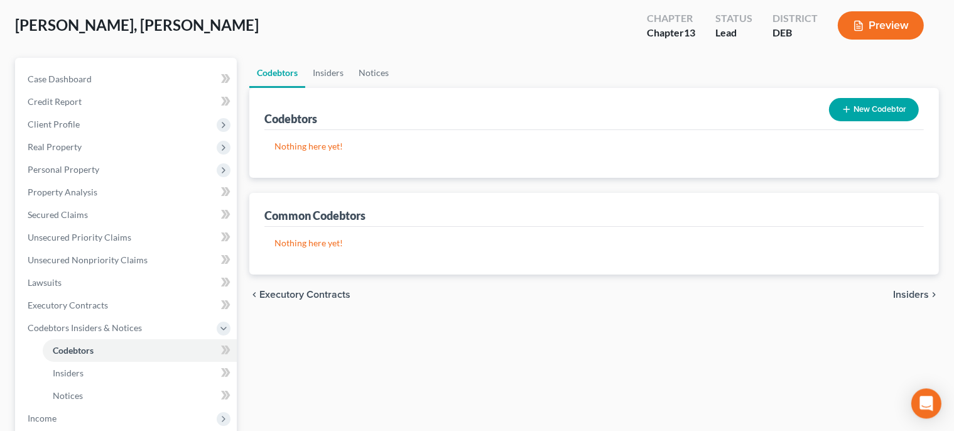
scroll to position [86, 0]
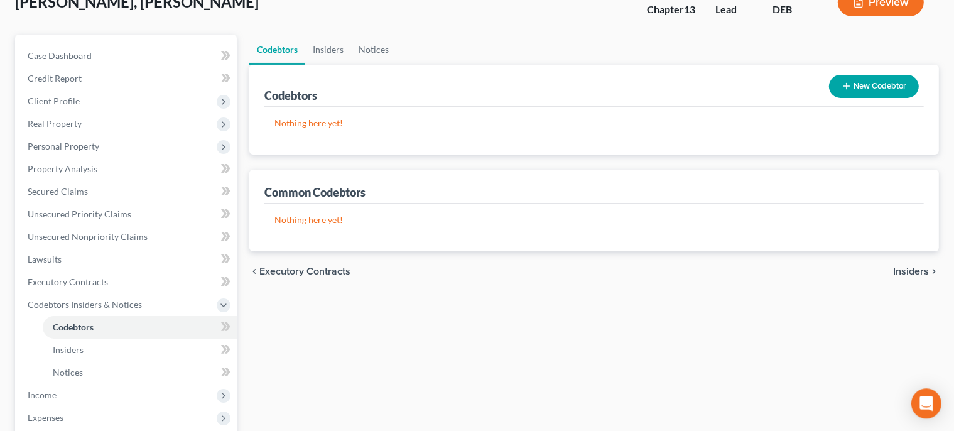
click at [333, 269] on span "Executory Contracts" at bounding box center [304, 271] width 91 height 10
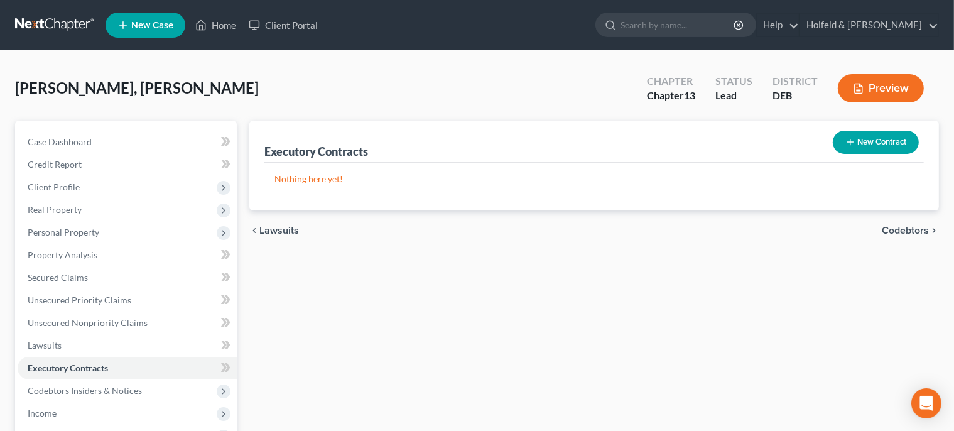
click at [278, 226] on span "Lawsuits" at bounding box center [279, 230] width 40 height 10
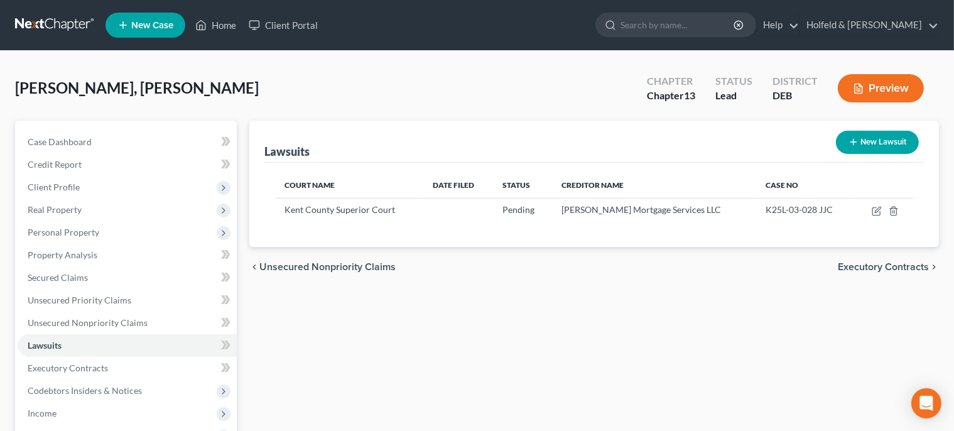
click at [289, 268] on span "Unsecured Nonpriority Claims" at bounding box center [327, 267] width 136 height 10
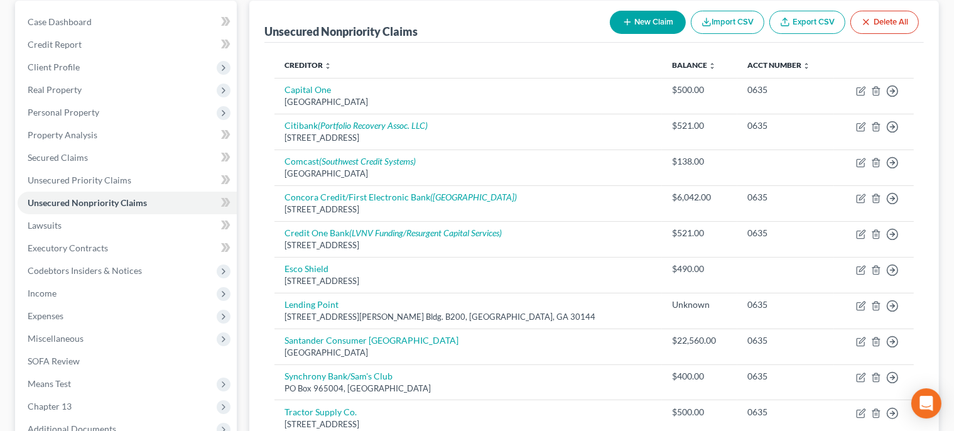
scroll to position [121, 0]
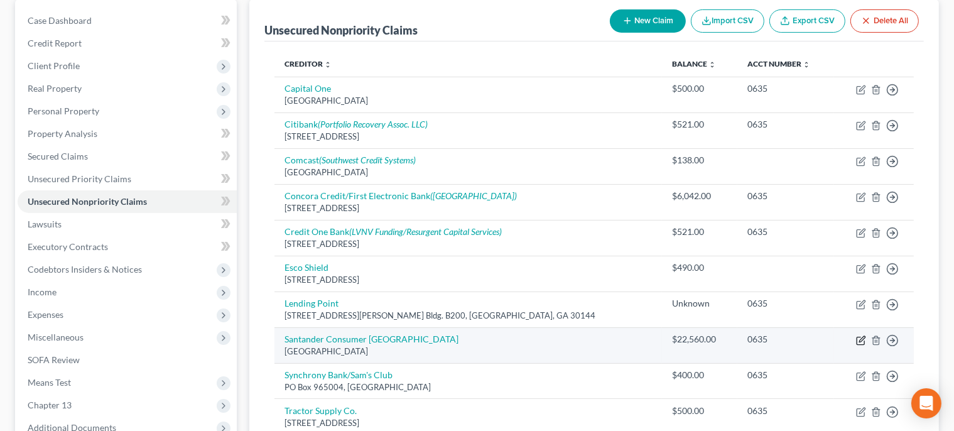
click at [860, 342] on icon "button" at bounding box center [861, 340] width 10 height 10
select select "45"
select select "4"
select select "0"
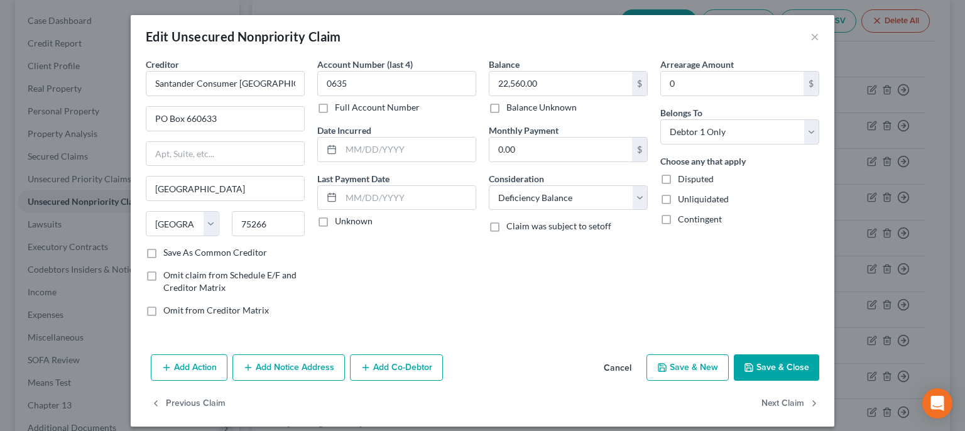
click at [626, 360] on button "Cancel" at bounding box center [617, 367] width 48 height 25
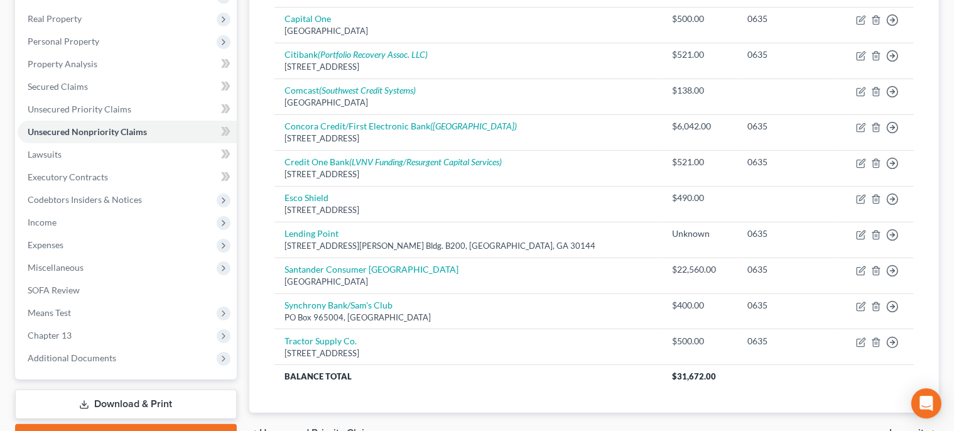
scroll to position [259, 0]
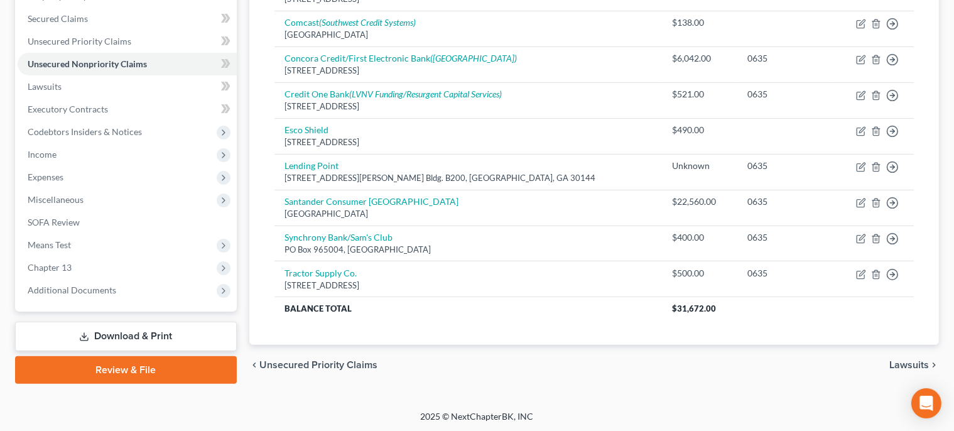
click at [907, 360] on span "Lawsuits" at bounding box center [909, 365] width 40 height 10
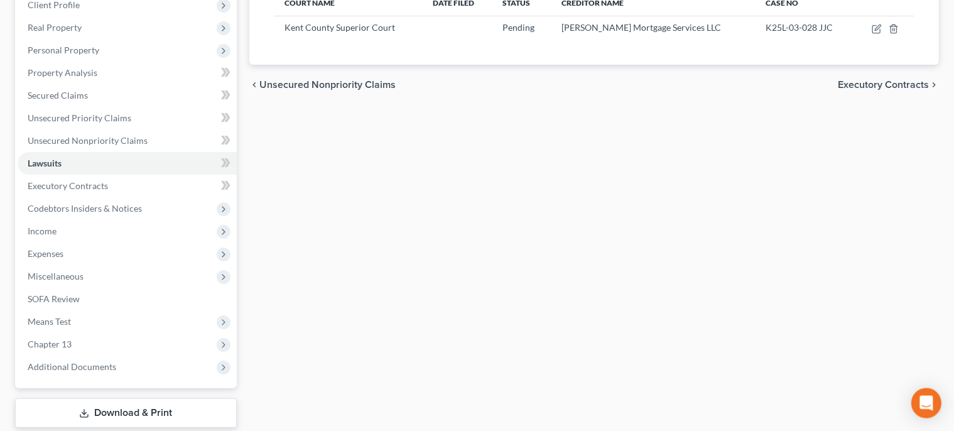
scroll to position [156, 0]
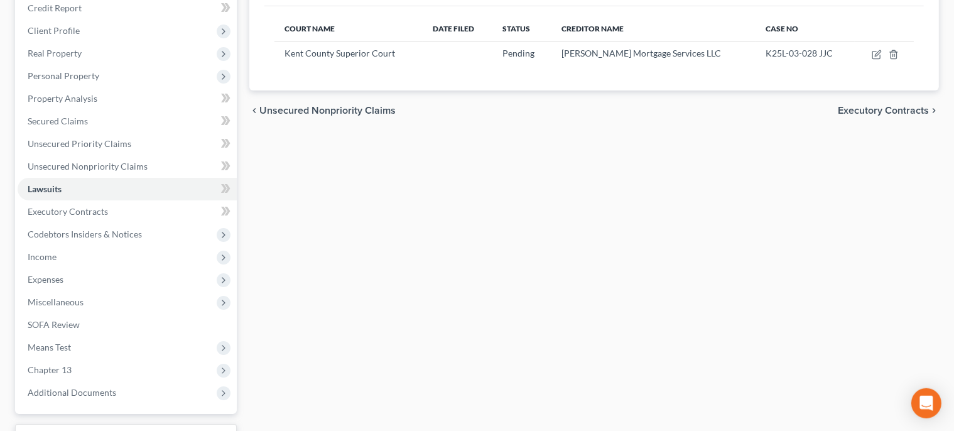
click at [894, 112] on span "Executory Contracts" at bounding box center [883, 110] width 91 height 10
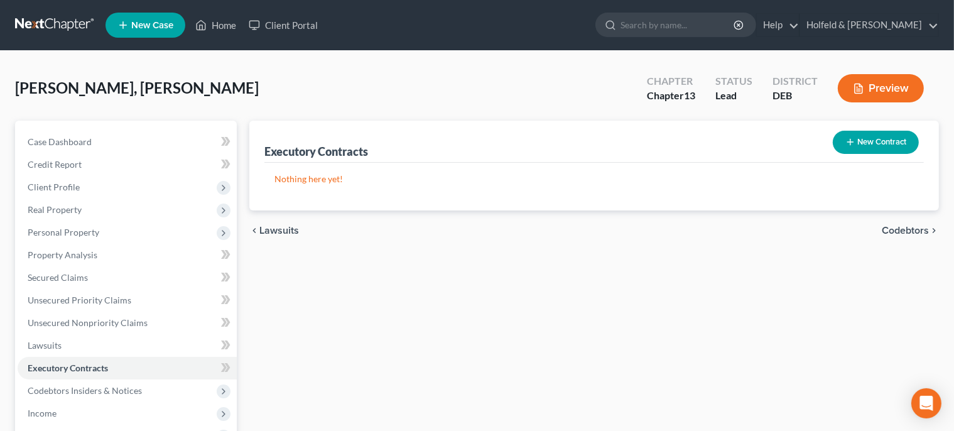
click at [913, 230] on span "Codebtors" at bounding box center [905, 230] width 47 height 10
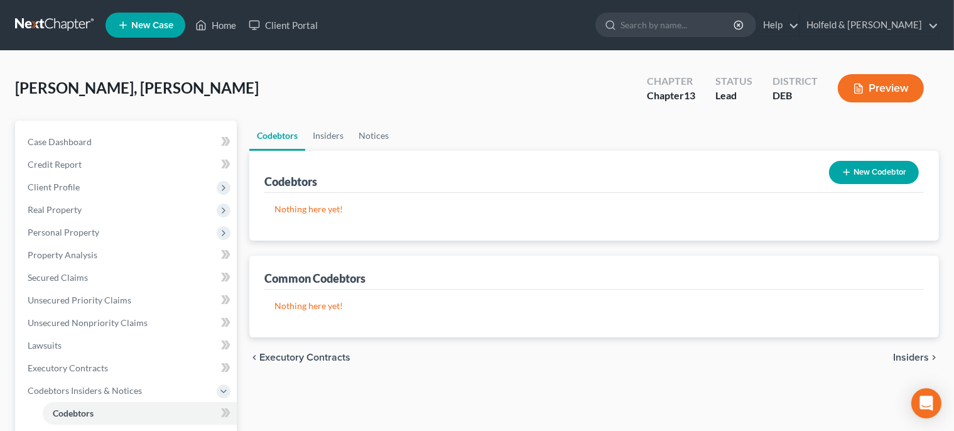
click at [914, 358] on span "Insiders" at bounding box center [911, 357] width 36 height 10
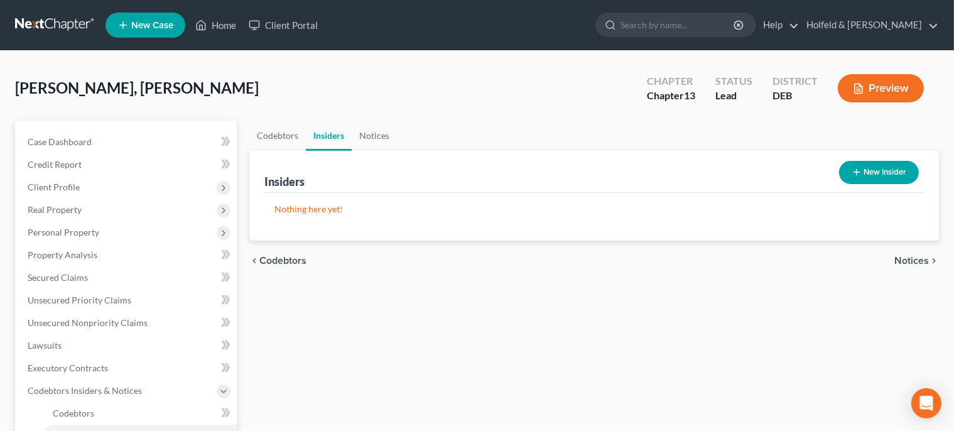
click at [918, 259] on span "Notices" at bounding box center [911, 261] width 35 height 10
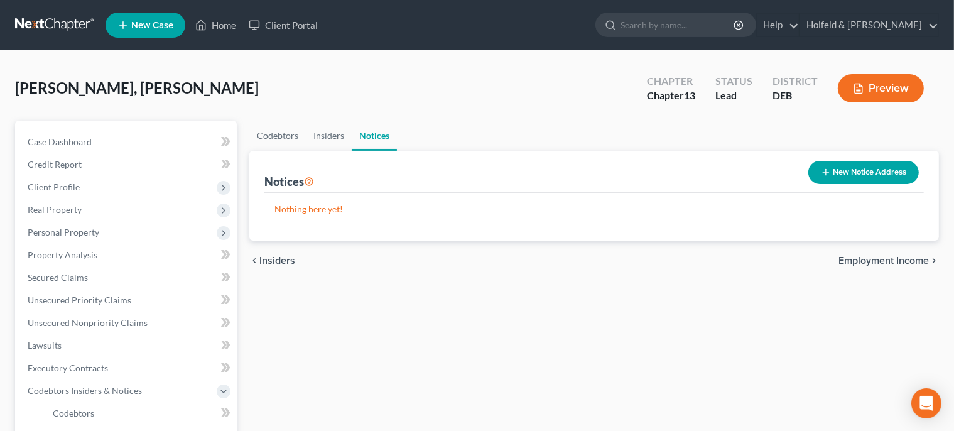
click at [918, 259] on span "Employment Income" at bounding box center [883, 261] width 90 height 10
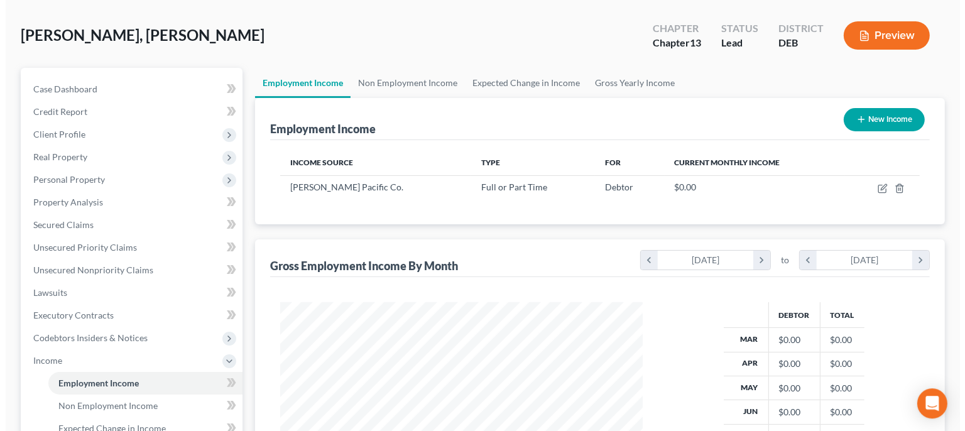
scroll to position [57, 0]
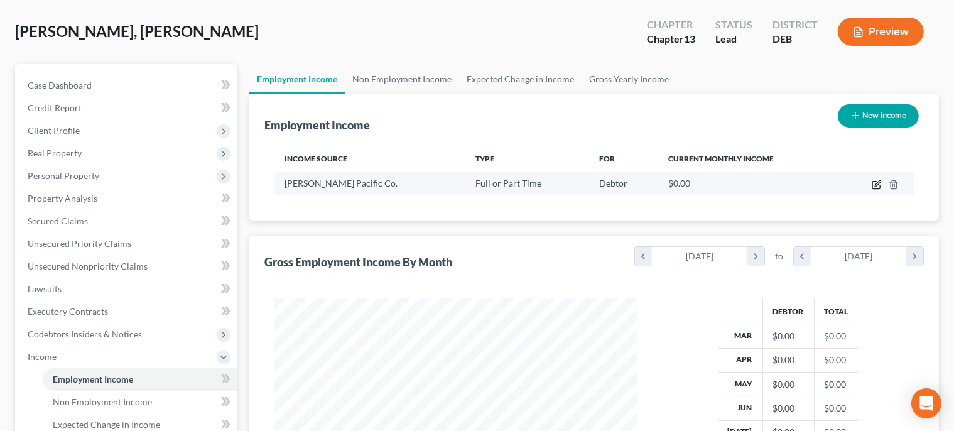
click at [874, 182] on icon "button" at bounding box center [877, 185] width 10 height 10
select select "0"
select select "7"
select select "3"
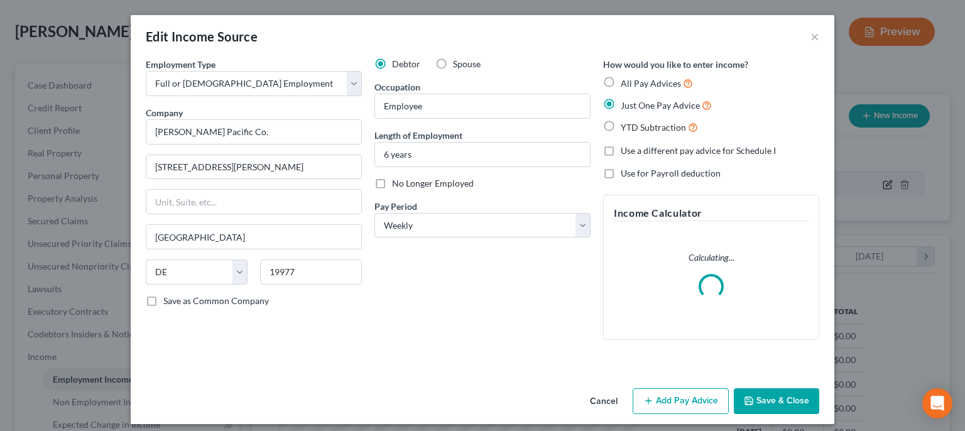
scroll to position [224, 392]
drag, startPoint x: 293, startPoint y: 136, endPoint x: 107, endPoint y: 150, distance: 185.8
click at [107, 150] on div "Edit Income Source × Employment Type * Select Full or [DEMOGRAPHIC_DATA] Employ…" at bounding box center [482, 215] width 965 height 431
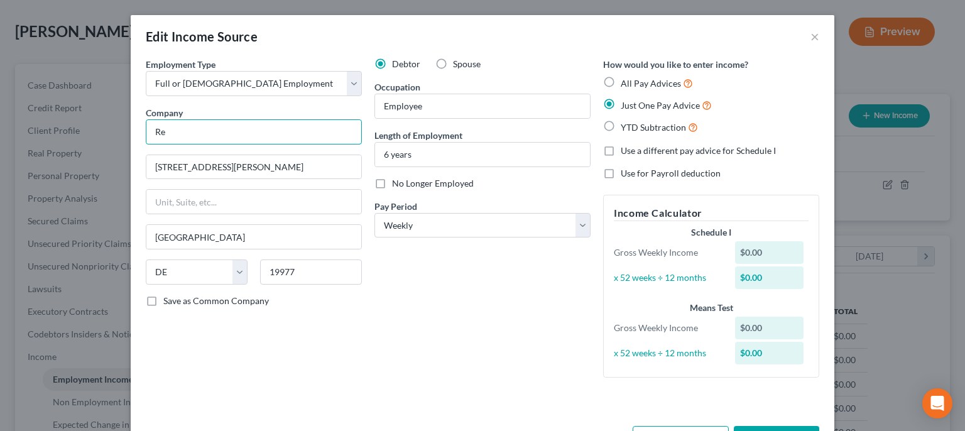
type input "R"
type input "[GEOGRAPHIC_DATA]"
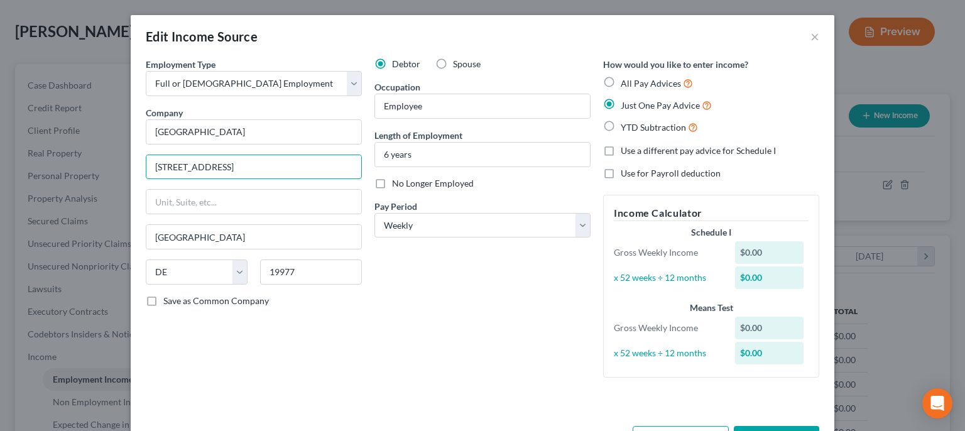
type input "[STREET_ADDRESS]"
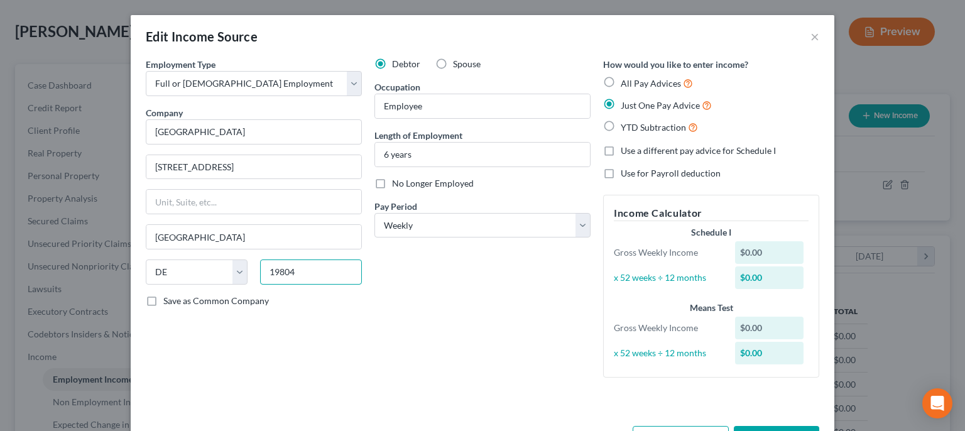
type input "19804"
type input "Wilmington"
click at [168, 295] on input "Save as Common Company" at bounding box center [172, 299] width 8 height 8
checkbox input "true"
click at [252, 116] on div "Company * [GEOGRAPHIC_DATA]" at bounding box center [254, 125] width 216 height 38
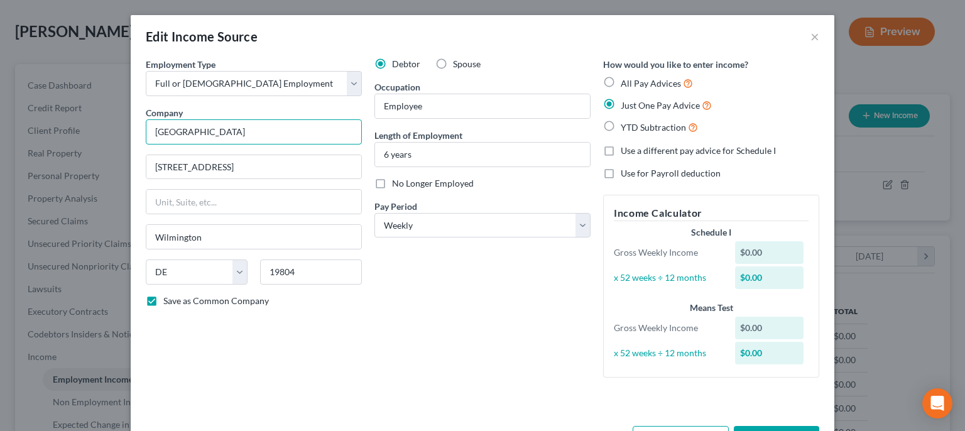
click at [254, 129] on input "[GEOGRAPHIC_DATA]" at bounding box center [254, 131] width 216 height 25
type input "Eastern States Construction"
drag, startPoint x: 424, startPoint y: 158, endPoint x: 267, endPoint y: 176, distance: 158.1
click at [375, 166] on input "6 years" at bounding box center [482, 155] width 215 height 24
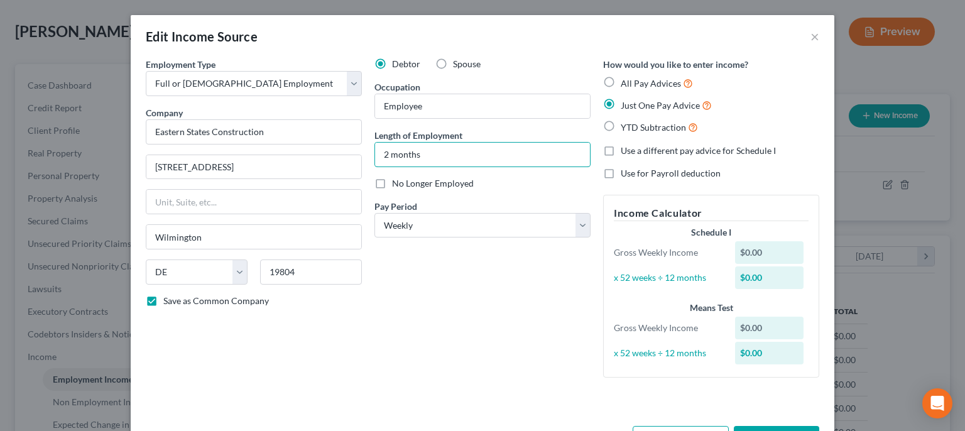
type input "2 months"
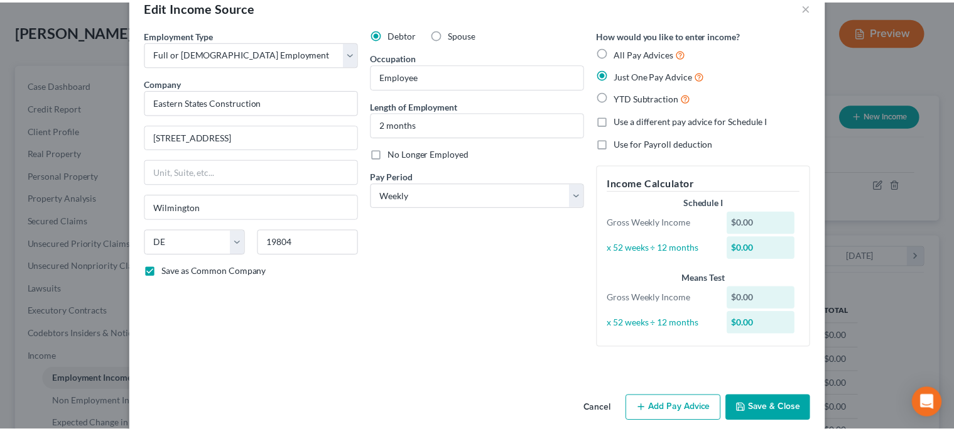
scroll to position [45, 0]
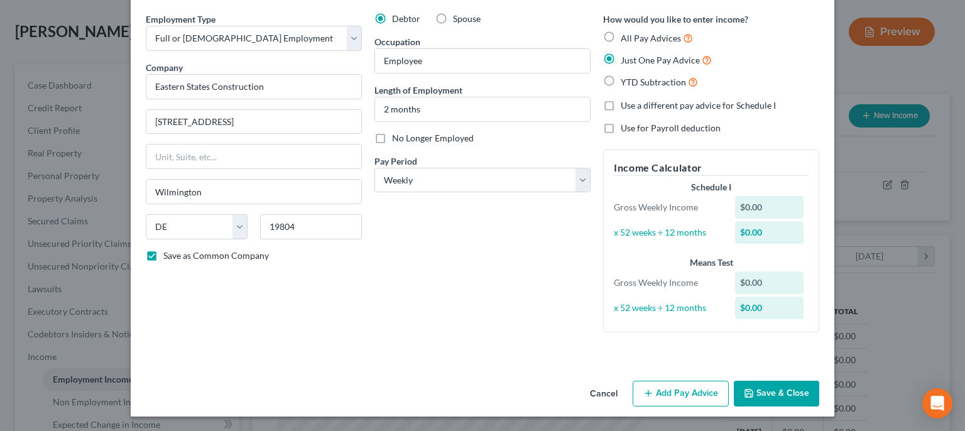
click at [753, 399] on button "Save & Close" at bounding box center [775, 394] width 85 height 26
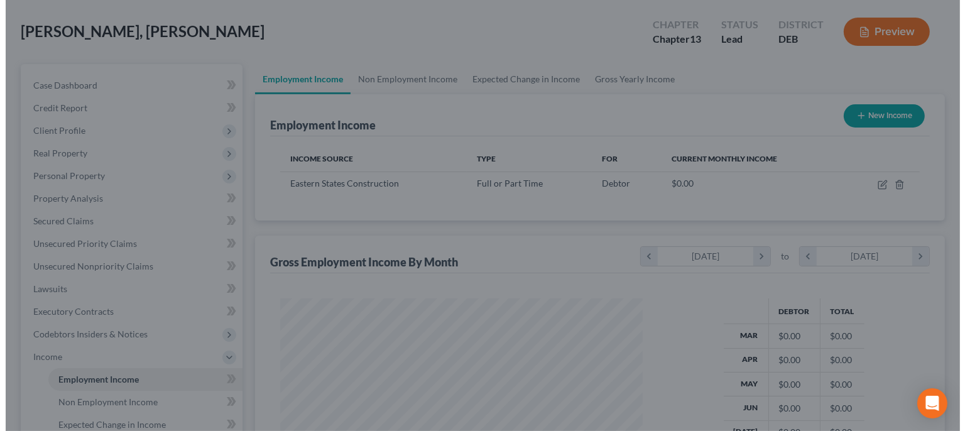
scroll to position [627742, 627578]
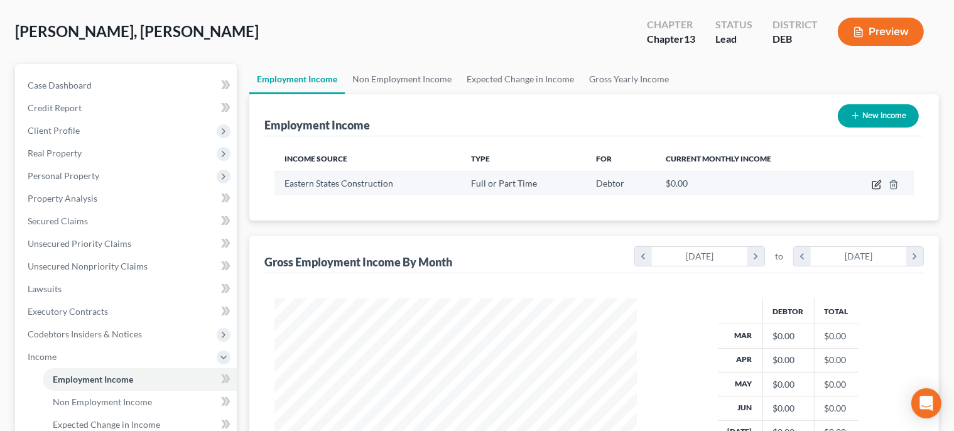
click at [879, 185] on icon "button" at bounding box center [877, 185] width 10 height 10
select select "0"
select select "7"
select select "3"
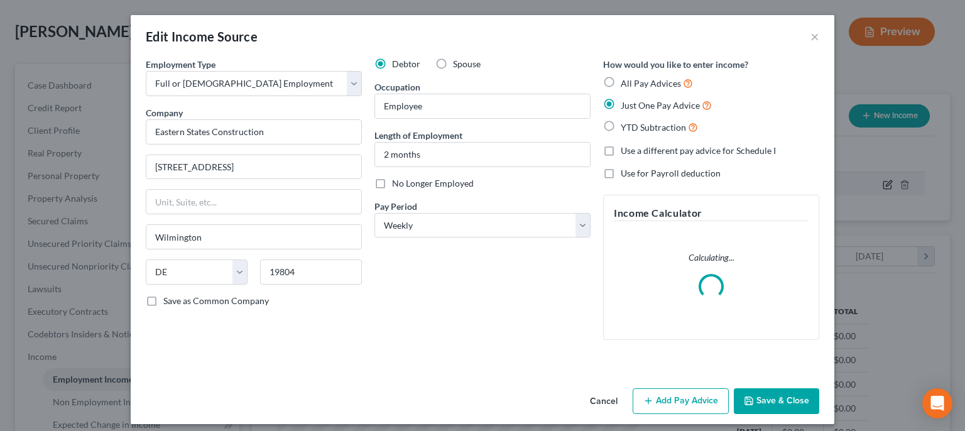
scroll to position [224, 392]
click at [688, 403] on button "Add Pay Advice" at bounding box center [680, 401] width 96 height 26
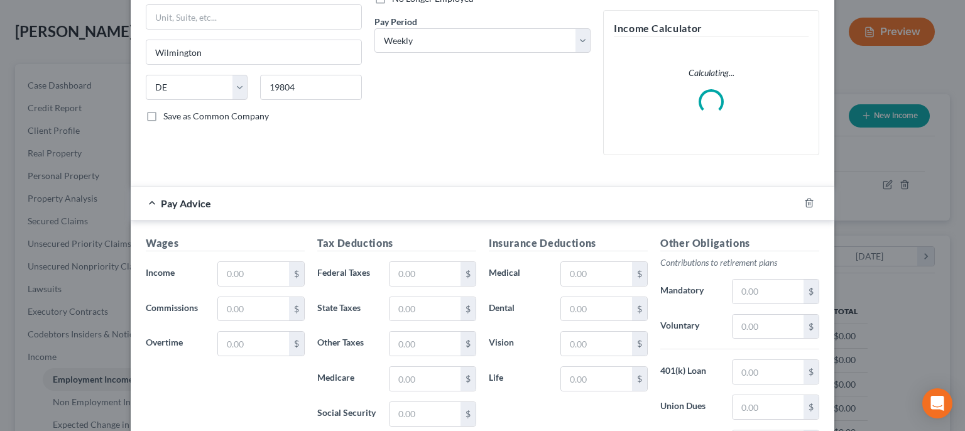
scroll to position [202, 0]
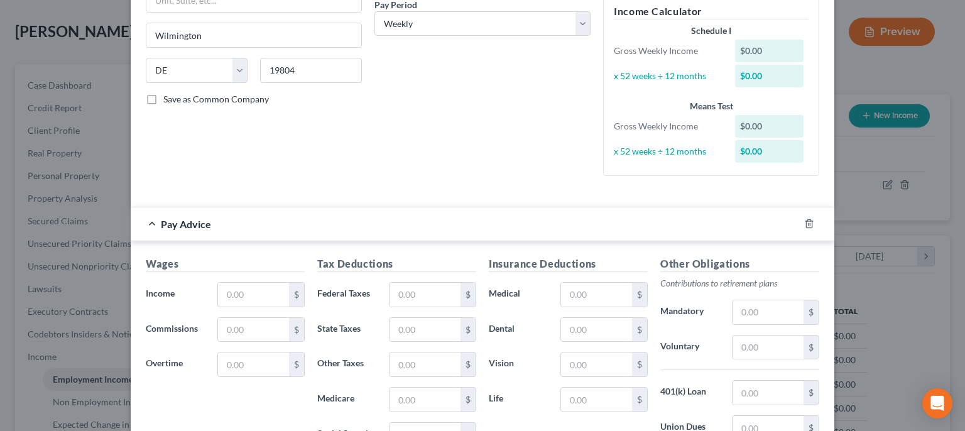
click at [252, 253] on div "Wages Income * $ Commissions $ Overtime $ Tax Deductions Federal Taxes $ State …" at bounding box center [482, 394] width 703 height 307
click at [249, 286] on input "text" at bounding box center [253, 295] width 71 height 24
type input "920.00"
click at [263, 358] on input "text" at bounding box center [253, 364] width 71 height 24
type input "34.50"
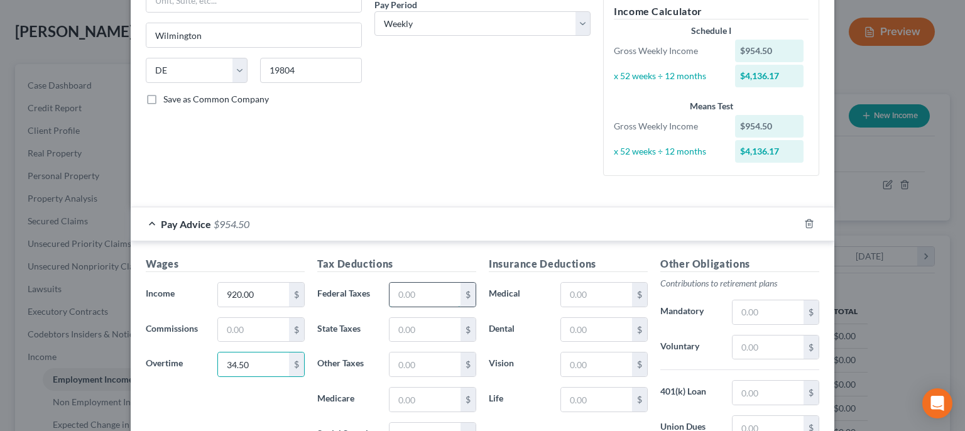
click at [410, 298] on input "text" at bounding box center [424, 295] width 71 height 24
type input "75.34"
click at [411, 430] on input "text" at bounding box center [424, 435] width 71 height 24
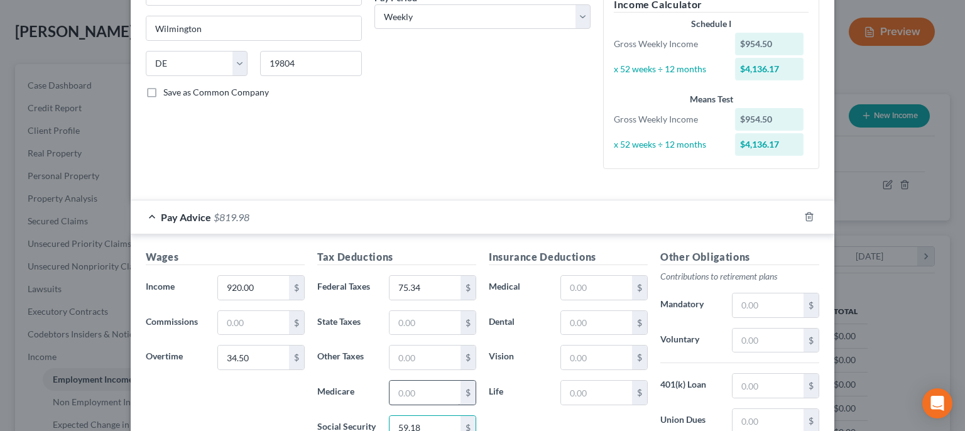
type input "59.18"
click at [410, 391] on input "text" at bounding box center [424, 393] width 71 height 24
type input "13.84"
click at [436, 316] on input "text" at bounding box center [424, 323] width 71 height 24
type input "42.07"
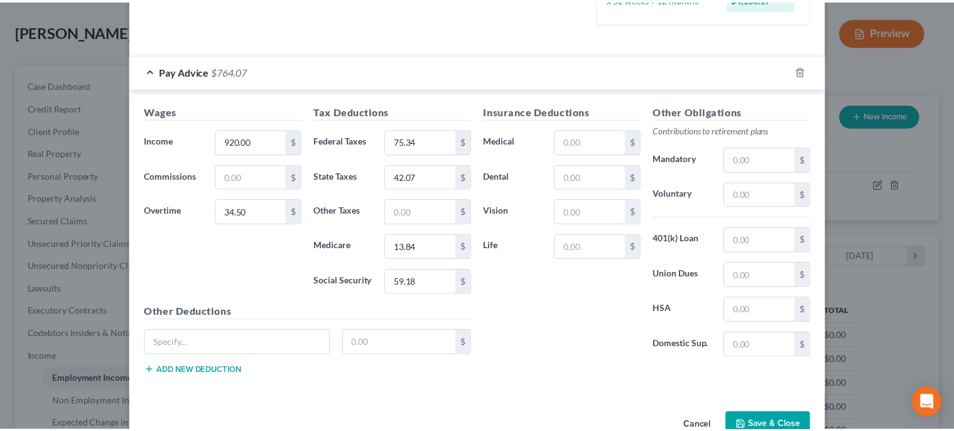
scroll to position [385, 0]
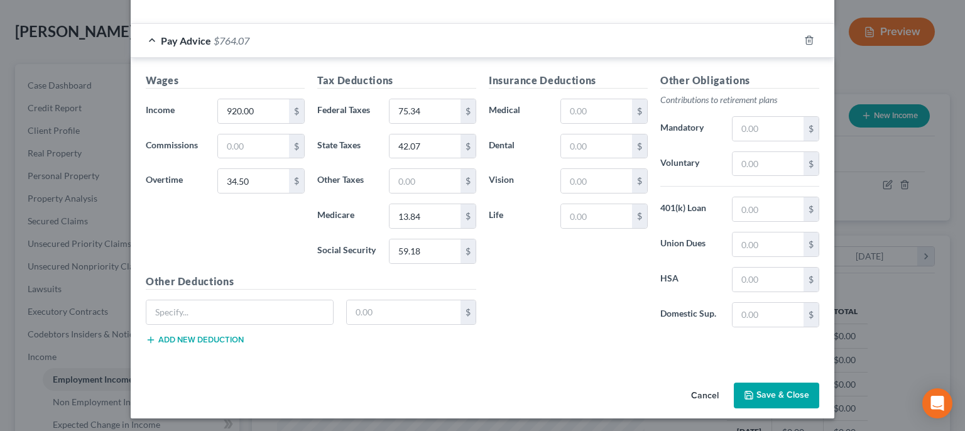
click at [806, 377] on div "Cancel Save & Close" at bounding box center [482, 397] width 703 height 41
click at [783, 393] on button "Save & Close" at bounding box center [775, 395] width 85 height 26
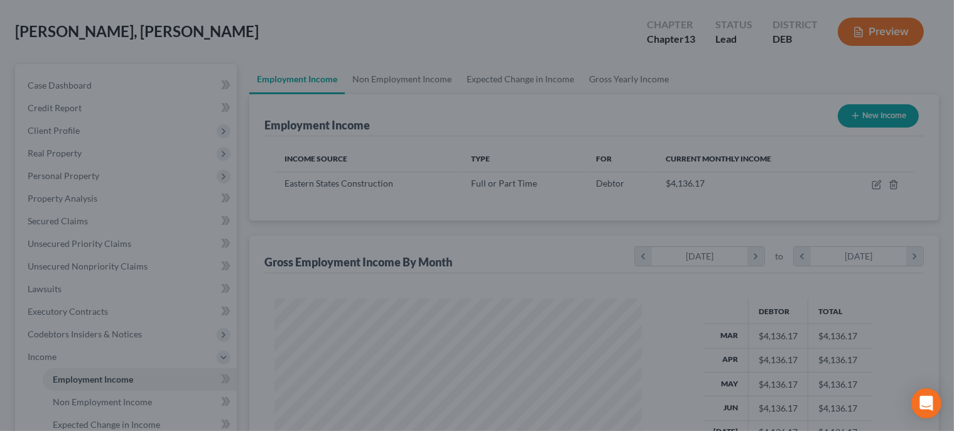
scroll to position [627742, 627578]
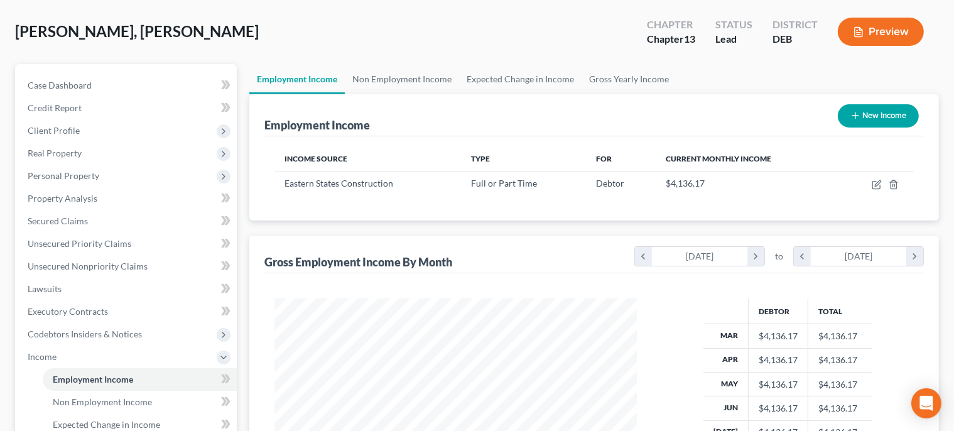
drag, startPoint x: 960, startPoint y: 201, endPoint x: 964, endPoint y: 215, distance: 14.5
click at [954, 215] on html "Home New Case Client Portal Holfeld & [PERSON_NAME] [EMAIL_ADDRESS][DOMAIN_NAME…" at bounding box center [477, 333] width 954 height 781
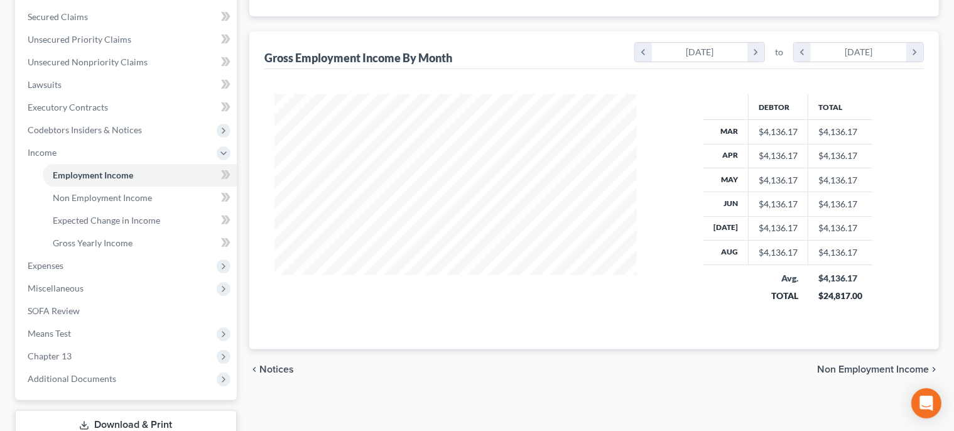
scroll to position [261, 0]
click at [848, 367] on span "Non Employment Income" at bounding box center [873, 369] width 112 height 10
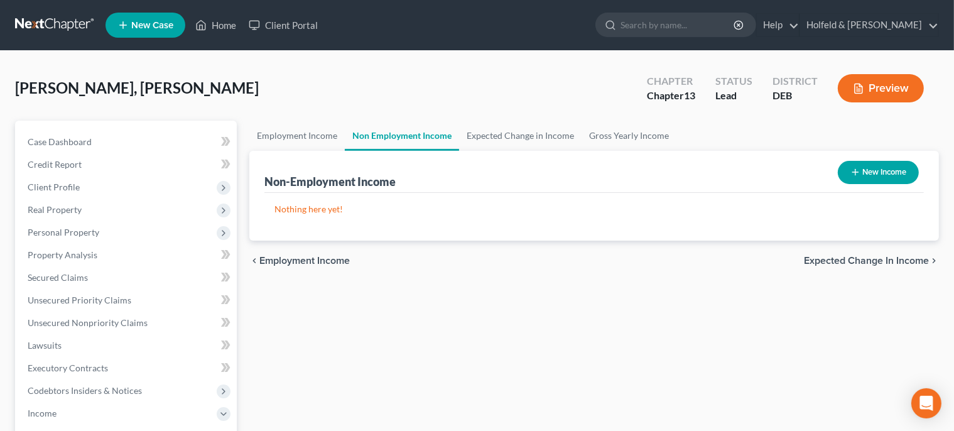
click at [912, 256] on span "Expected Change in Income" at bounding box center [866, 261] width 125 height 10
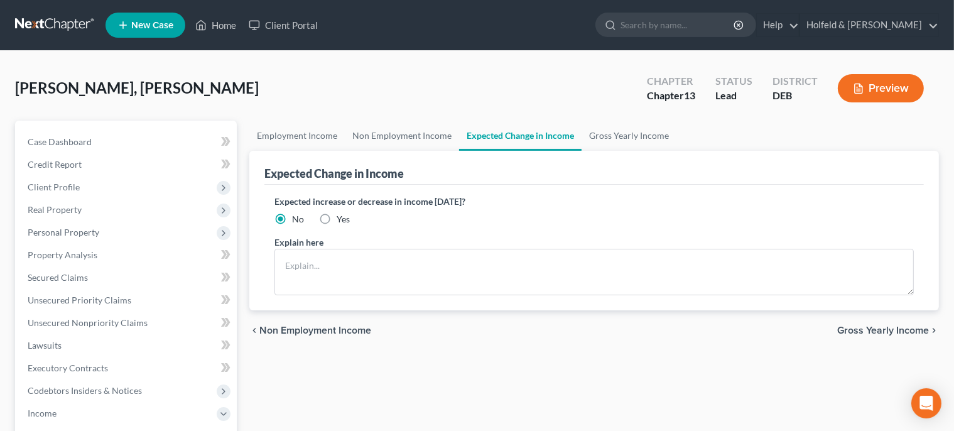
click at [889, 328] on span "Gross Yearly Income" at bounding box center [883, 330] width 92 height 10
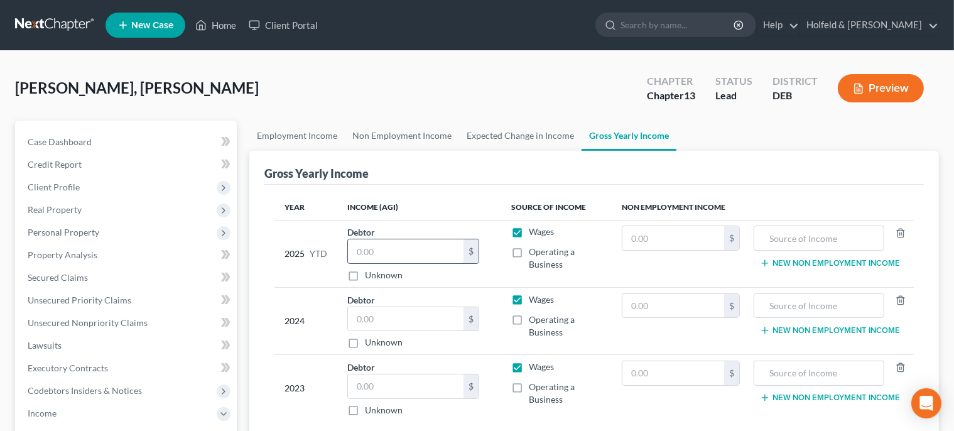
click at [381, 252] on input "text" at bounding box center [406, 251] width 116 height 24
type input "27,677.07"
click at [411, 320] on input "text" at bounding box center [406, 319] width 116 height 24
type input "42,896.00"
click at [418, 378] on input "text" at bounding box center [406, 386] width 116 height 24
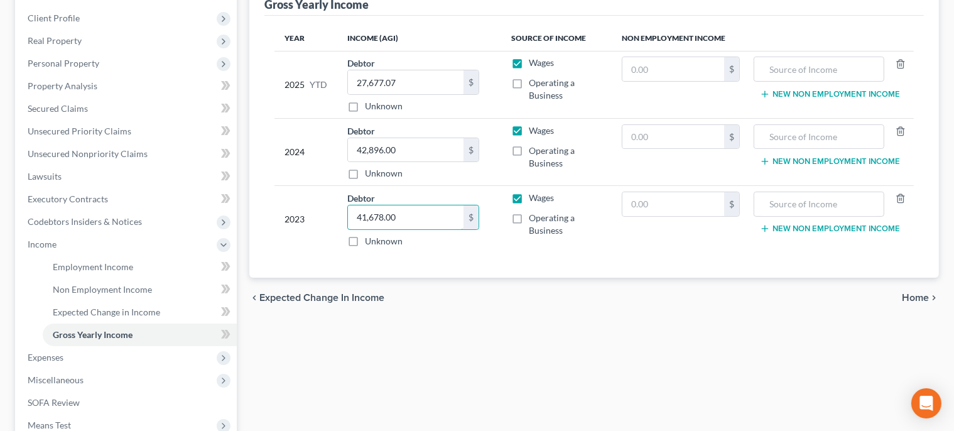
scroll to position [175, 0]
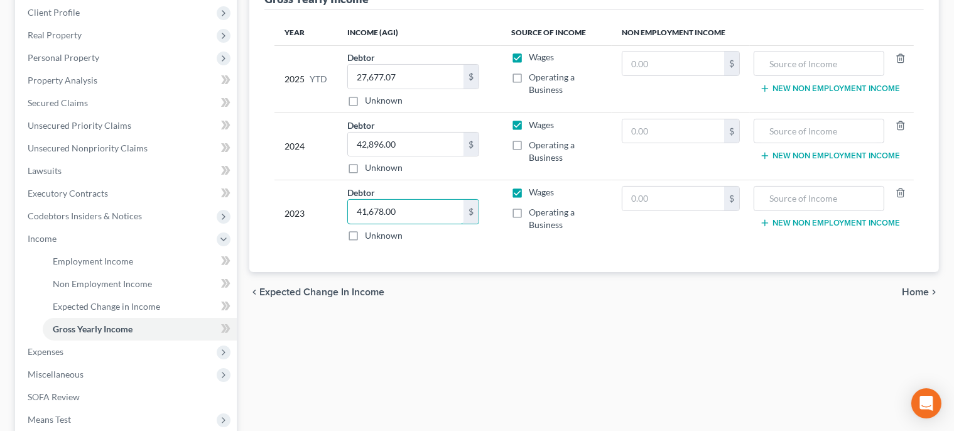
type input "41,678.00"
click at [921, 291] on span "Home" at bounding box center [915, 292] width 27 height 10
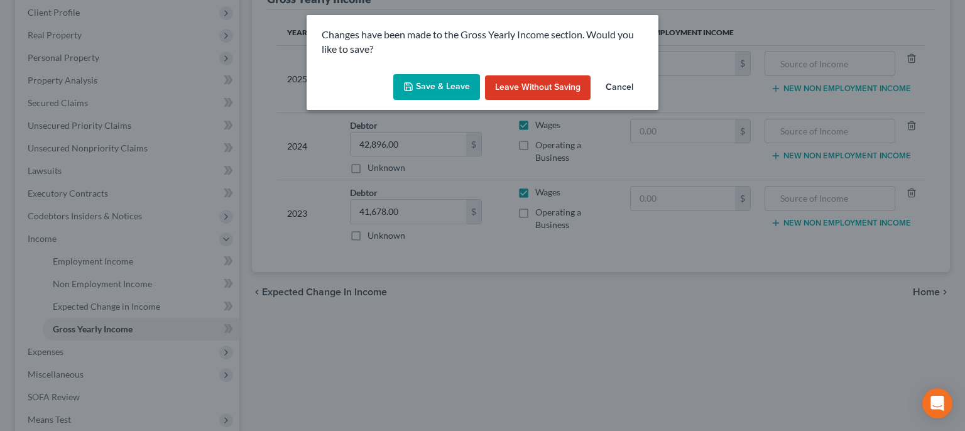
click at [438, 85] on button "Save & Leave" at bounding box center [436, 87] width 87 height 26
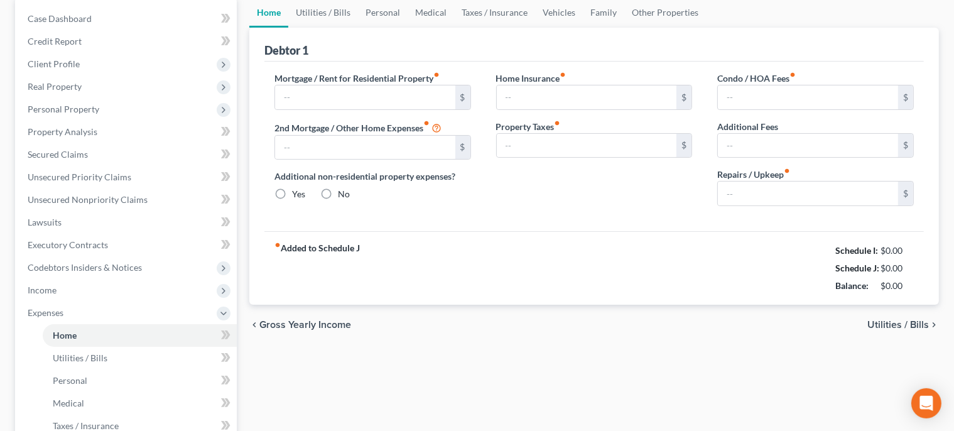
type input "1,442.80"
type input "0.00"
radio input "true"
type input "168.00"
type input "0.00"
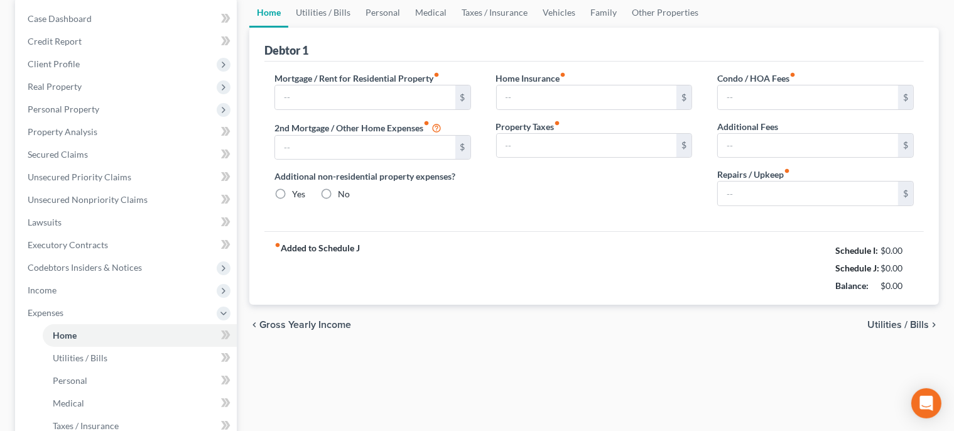
type input "0.00"
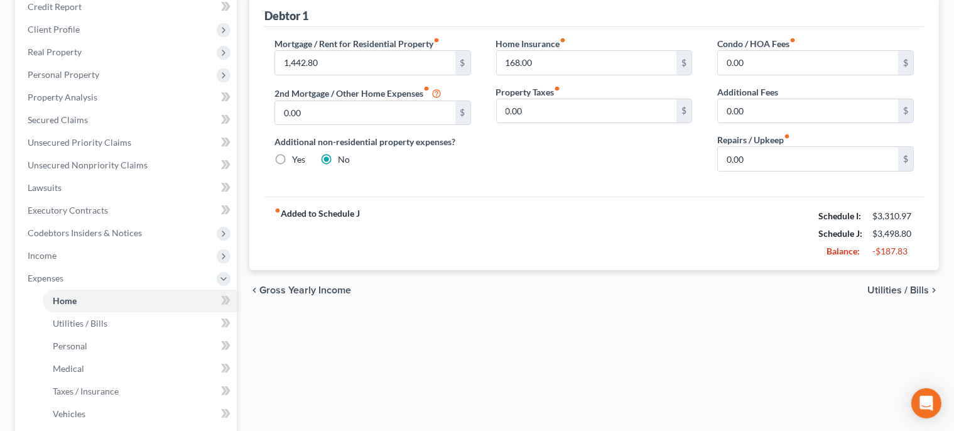
scroll to position [161, 0]
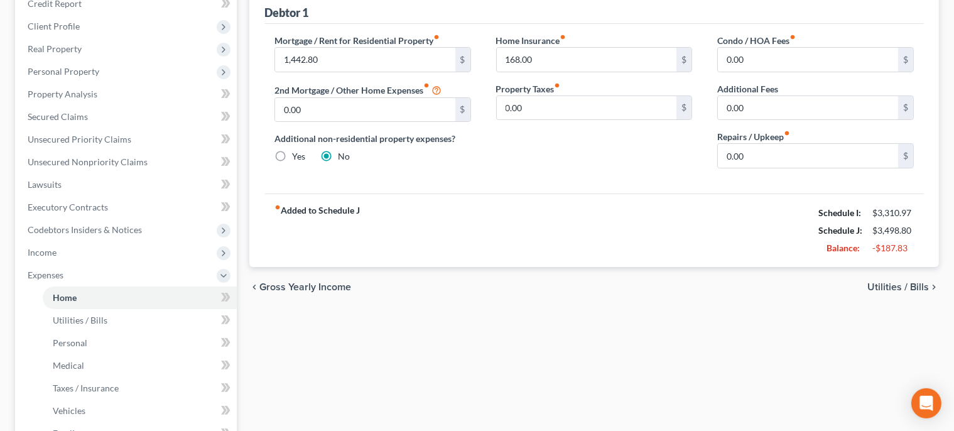
click at [904, 285] on span "Utilities / Bills" at bounding box center [898, 287] width 62 height 10
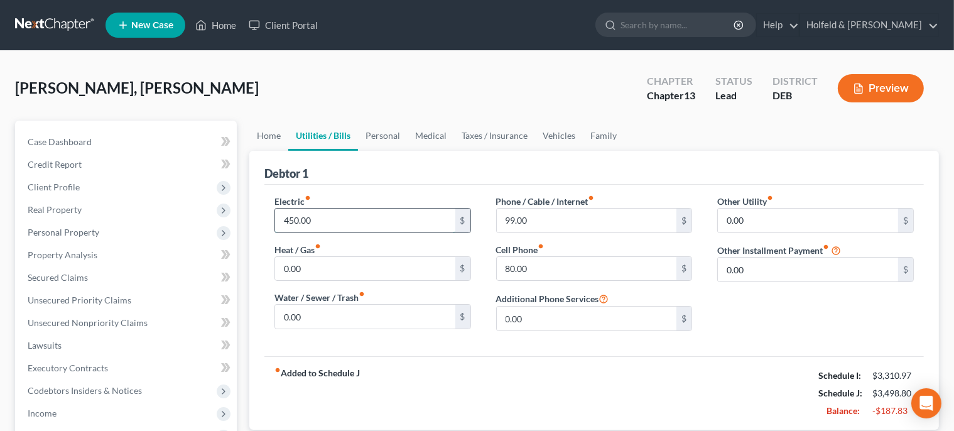
drag, startPoint x: 364, startPoint y: 210, endPoint x: 117, endPoint y: 242, distance: 248.9
click at [275, 232] on input "450.00" at bounding box center [365, 220] width 180 height 24
type input "0"
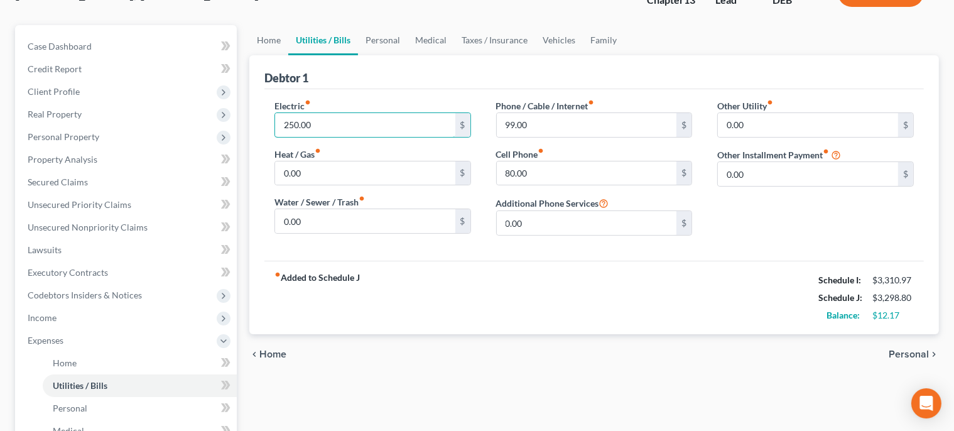
scroll to position [99, 0]
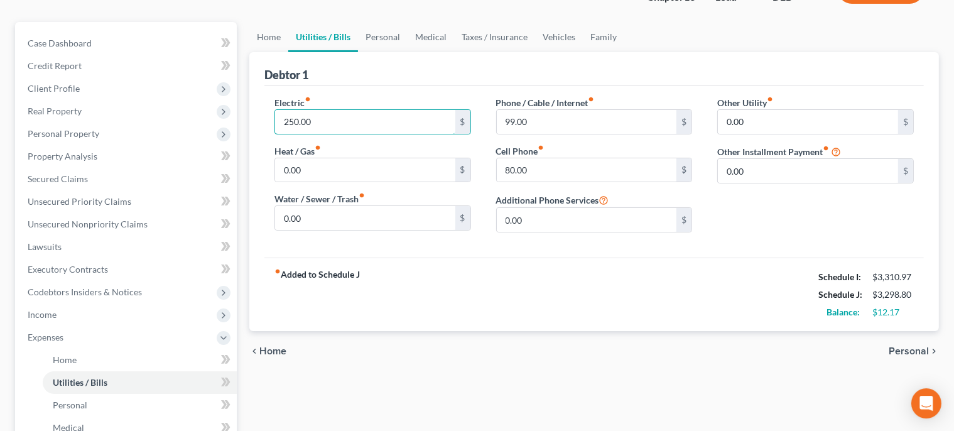
type input "250.00"
click at [913, 352] on span "Personal" at bounding box center [909, 351] width 40 height 10
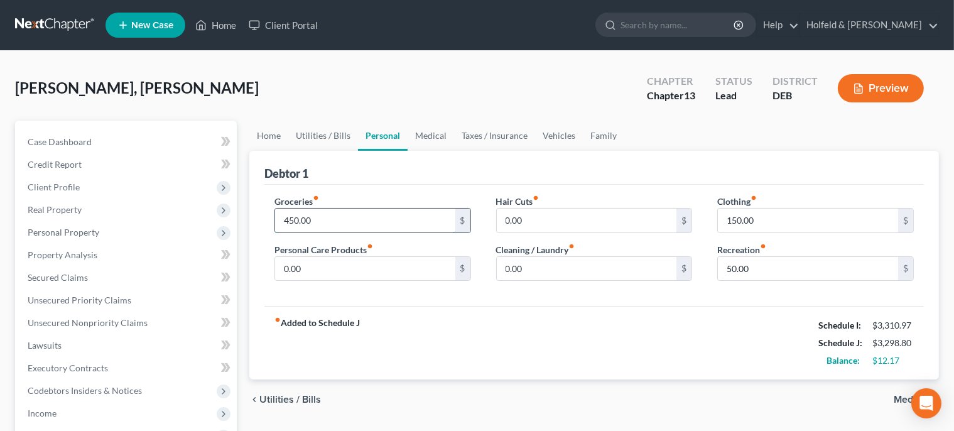
drag, startPoint x: 403, startPoint y: 214, endPoint x: 84, endPoint y: 247, distance: 320.7
click at [275, 232] on input "450.00" at bounding box center [365, 220] width 180 height 24
type input "350.00"
click at [732, 225] on input "150.00" at bounding box center [808, 220] width 180 height 24
type input "100.00"
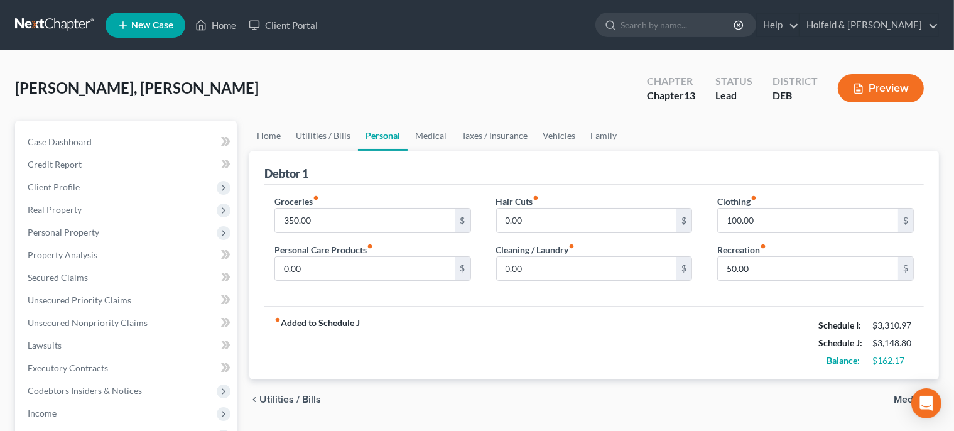
click at [898, 401] on span "Medical" at bounding box center [911, 399] width 35 height 10
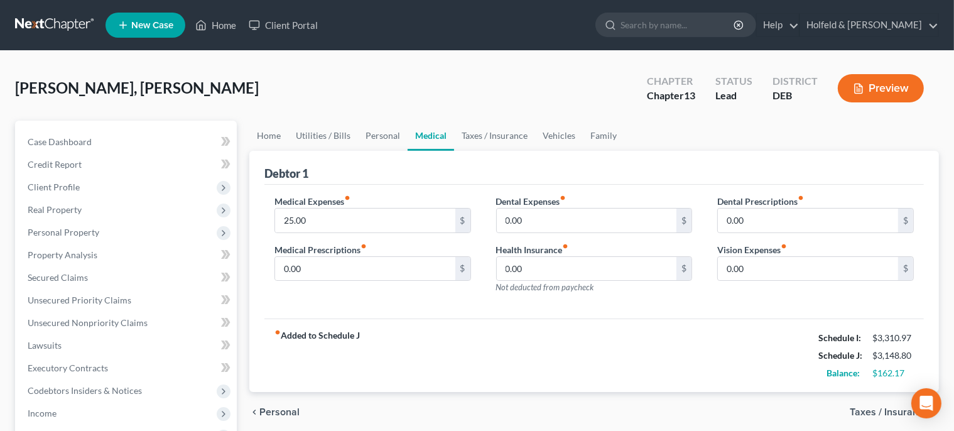
click at [892, 410] on span "Taxes / Insurance" at bounding box center [889, 412] width 79 height 10
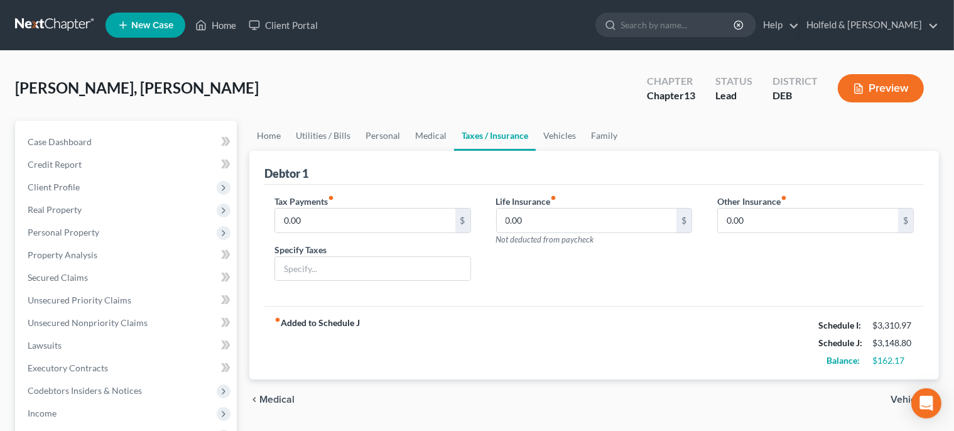
click at [897, 396] on span "Vehicles" at bounding box center [909, 399] width 38 height 10
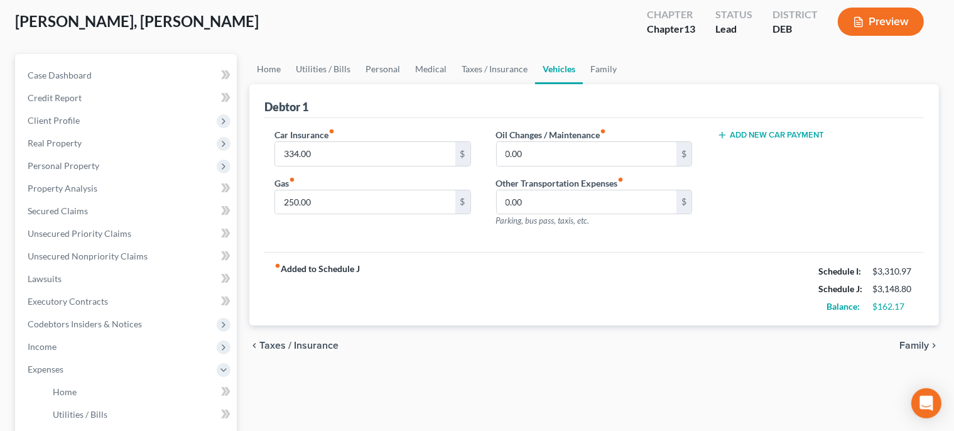
scroll to position [87, 0]
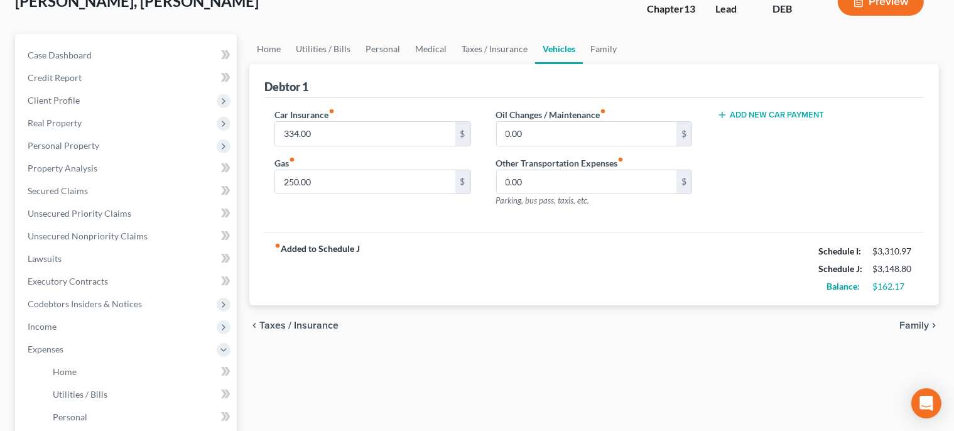
click at [916, 326] on span "Family" at bounding box center [914, 325] width 30 height 10
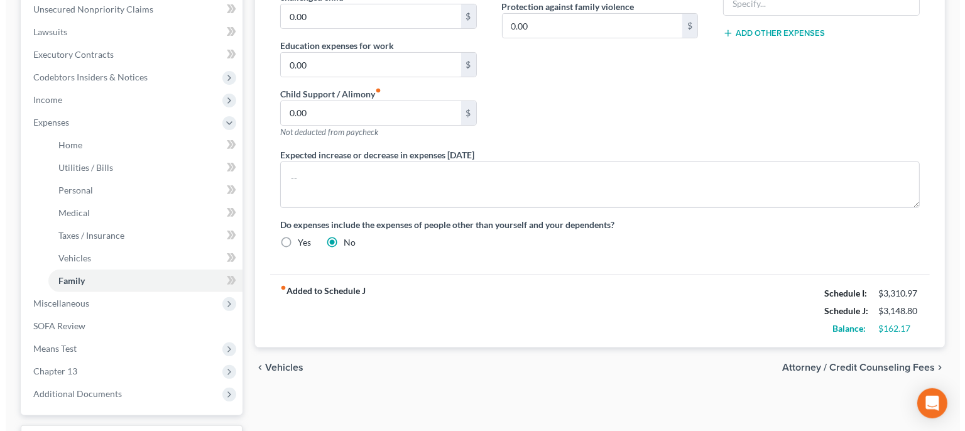
scroll to position [315, 0]
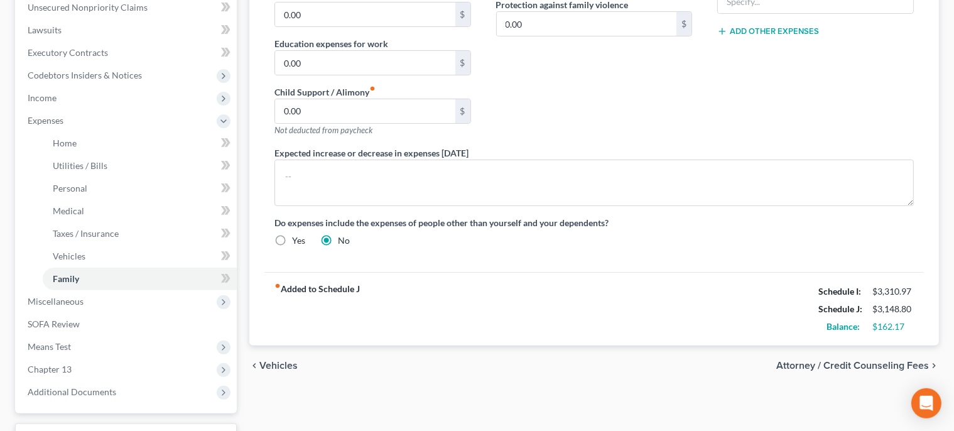
click at [887, 365] on span "Attorney / Credit Counseling Fees" at bounding box center [852, 365] width 153 height 10
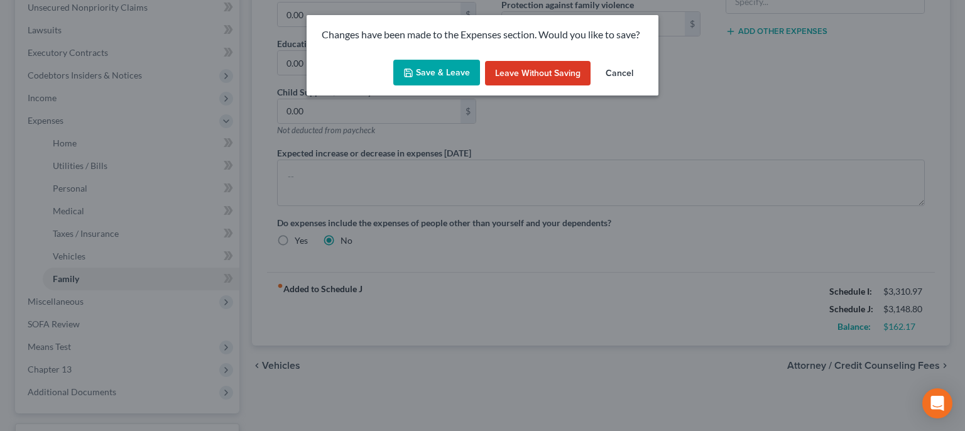
click at [428, 72] on button "Save & Leave" at bounding box center [436, 73] width 87 height 26
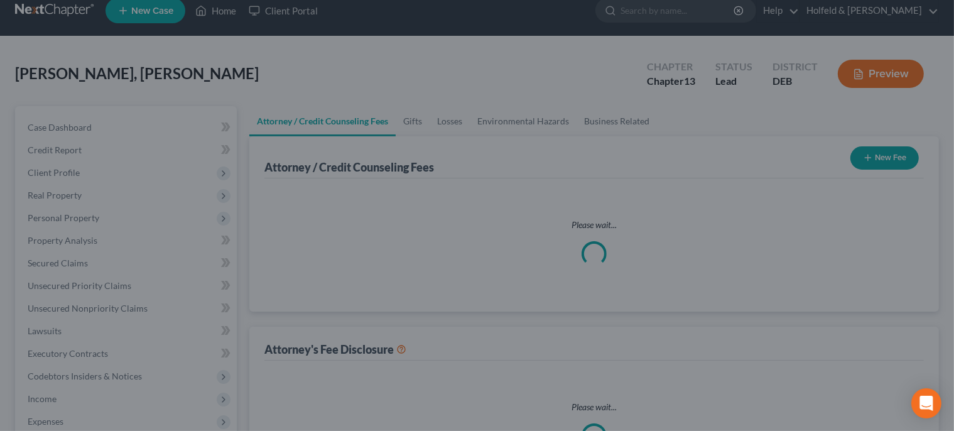
scroll to position [3, 0]
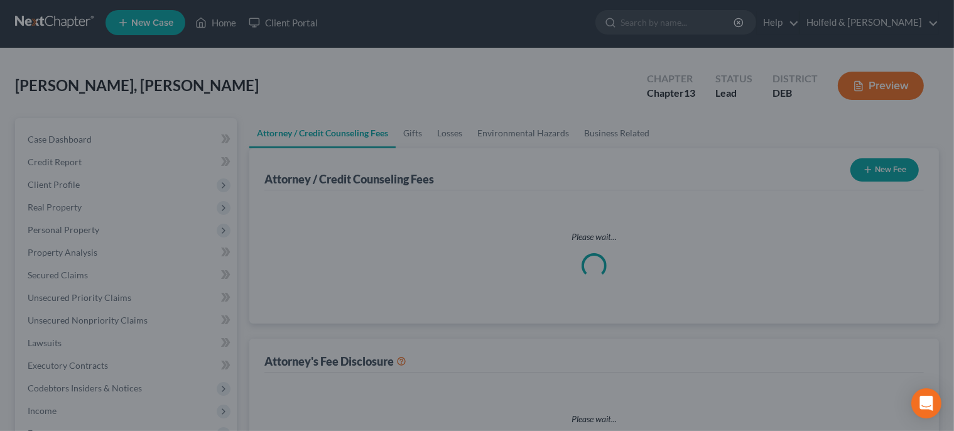
select select "0"
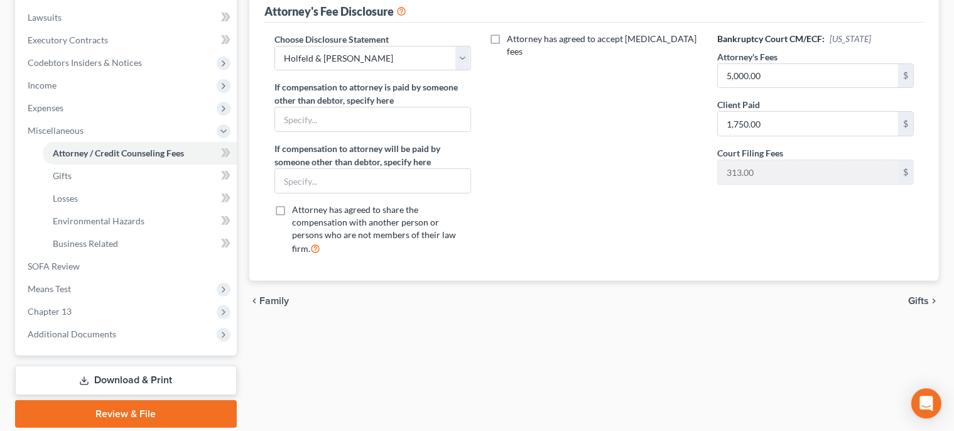
scroll to position [357, 0]
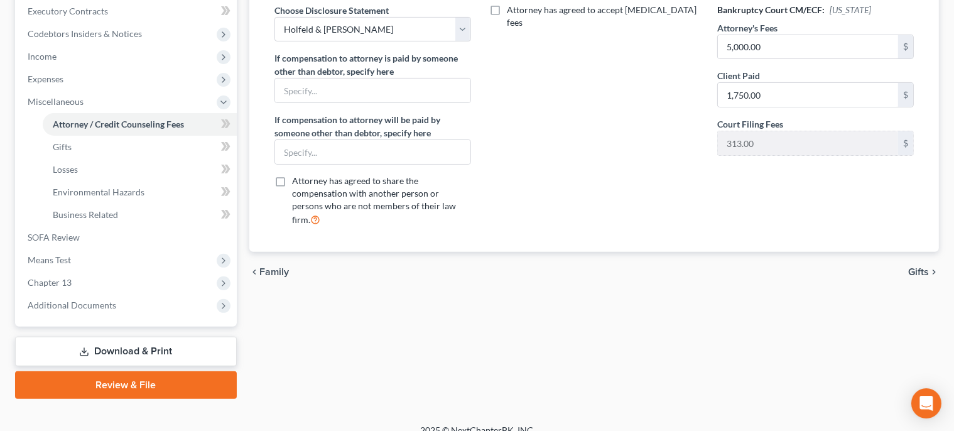
click at [924, 267] on span "Gifts" at bounding box center [918, 272] width 21 height 10
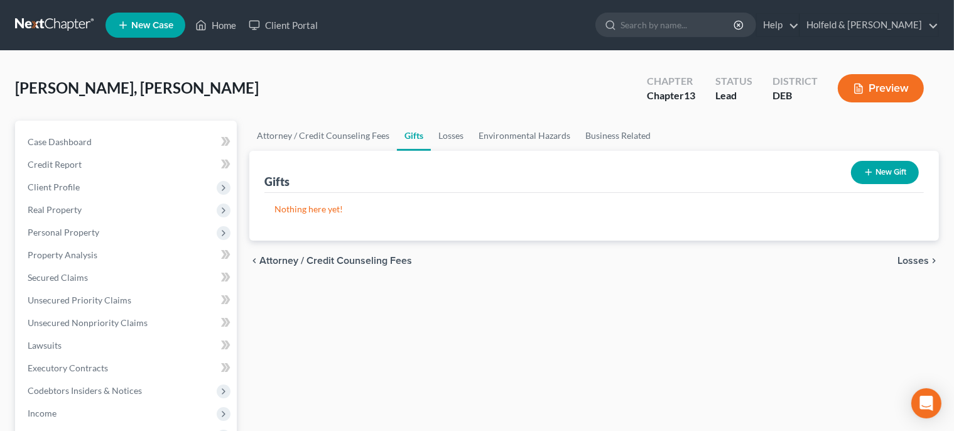
click at [916, 256] on span "Losses" at bounding box center [912, 261] width 31 height 10
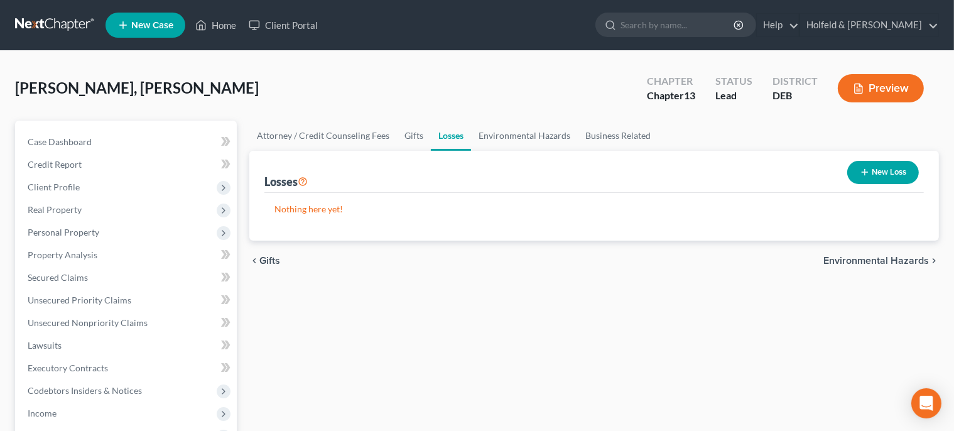
click at [916, 256] on span "Environmental Hazards" at bounding box center [875, 261] width 105 height 10
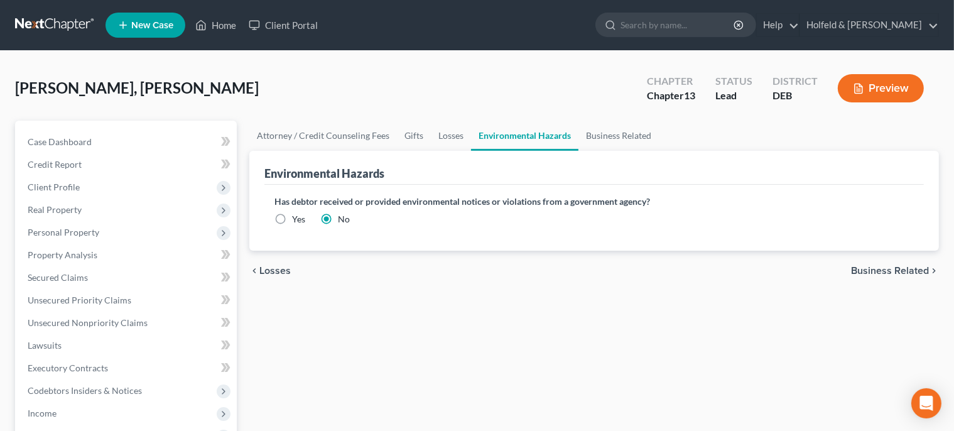
click at [913, 273] on span "Business Related" at bounding box center [890, 271] width 78 height 10
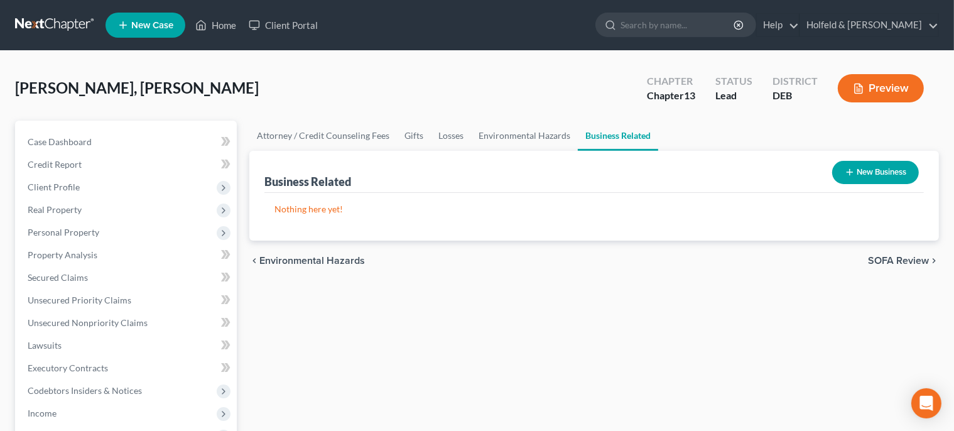
click at [902, 262] on span "SOFA Review" at bounding box center [898, 261] width 61 height 10
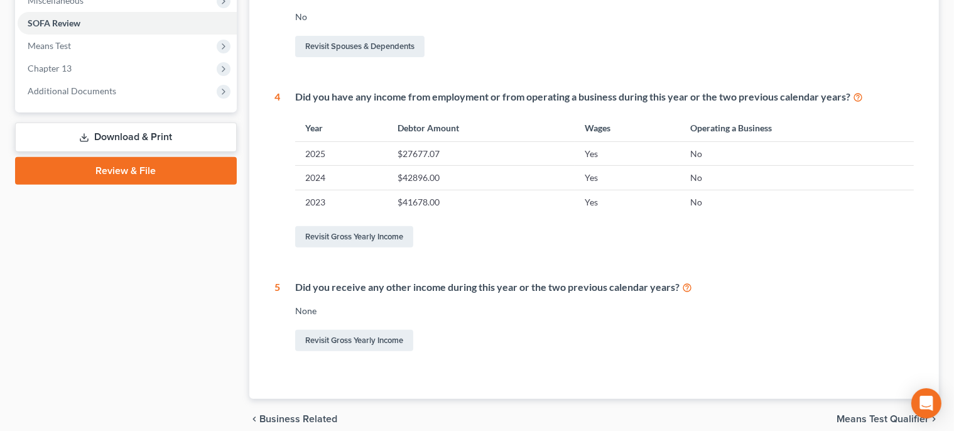
scroll to position [512, 0]
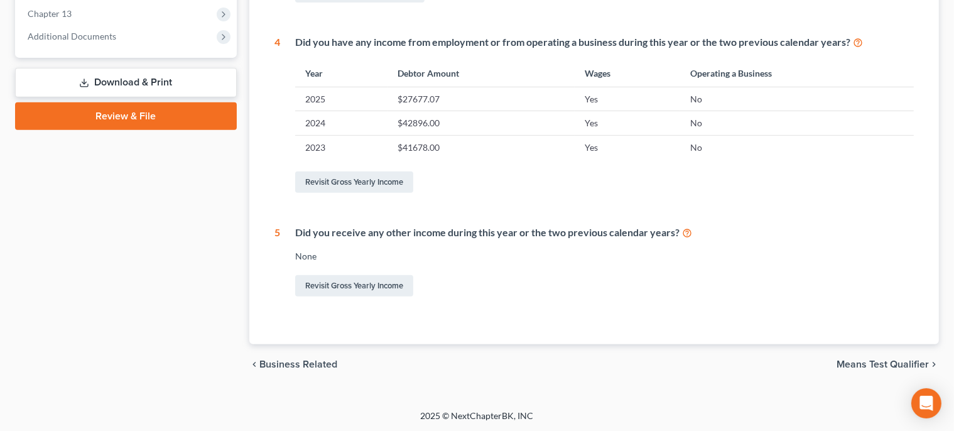
click at [894, 359] on span "Means Test Qualifier" at bounding box center [882, 364] width 92 height 10
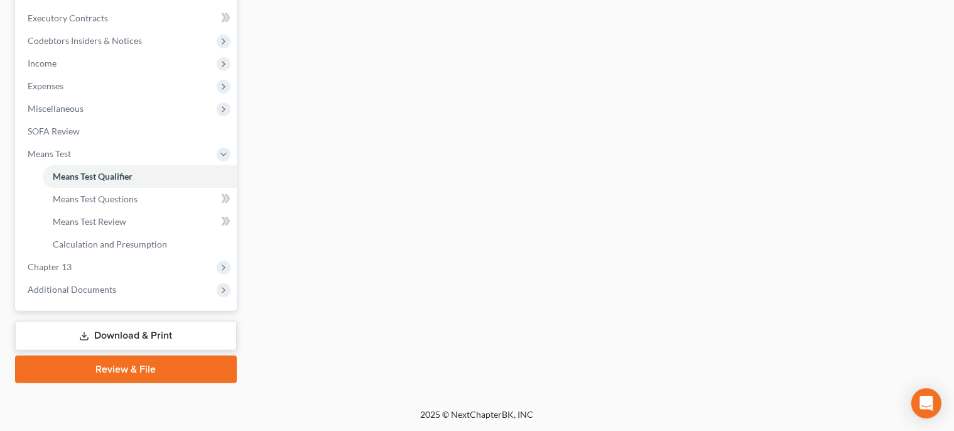
scroll to position [258, 0]
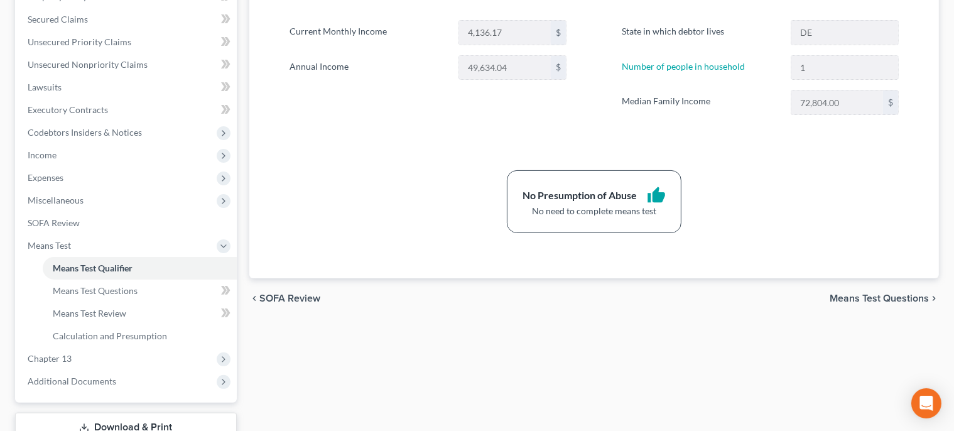
click at [892, 296] on span "Means Test Questions" at bounding box center [879, 298] width 99 height 10
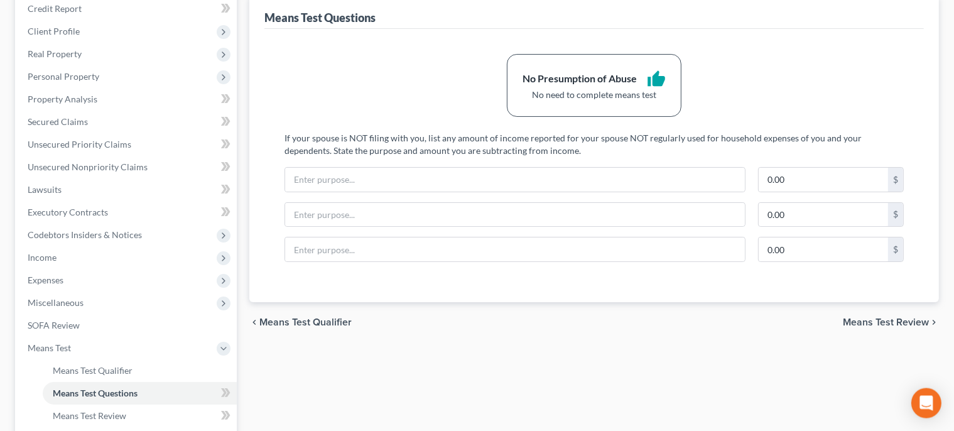
scroll to position [220, 0]
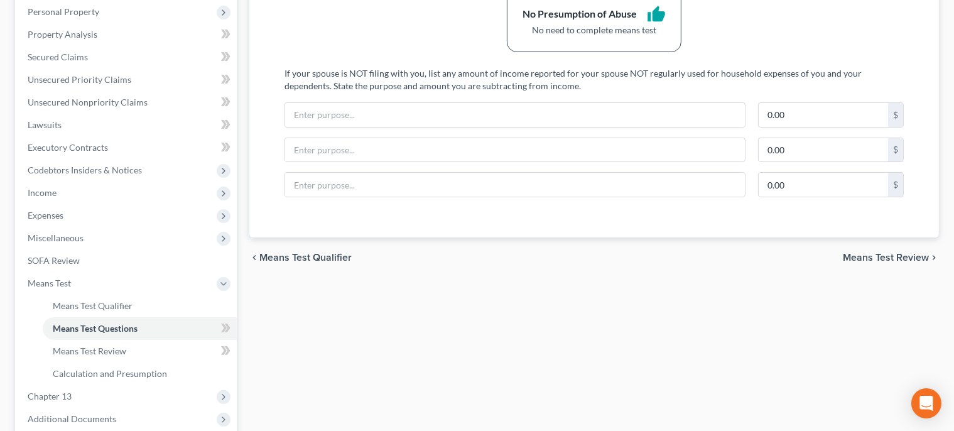
click at [907, 257] on span "Means Test Review" at bounding box center [886, 257] width 86 height 10
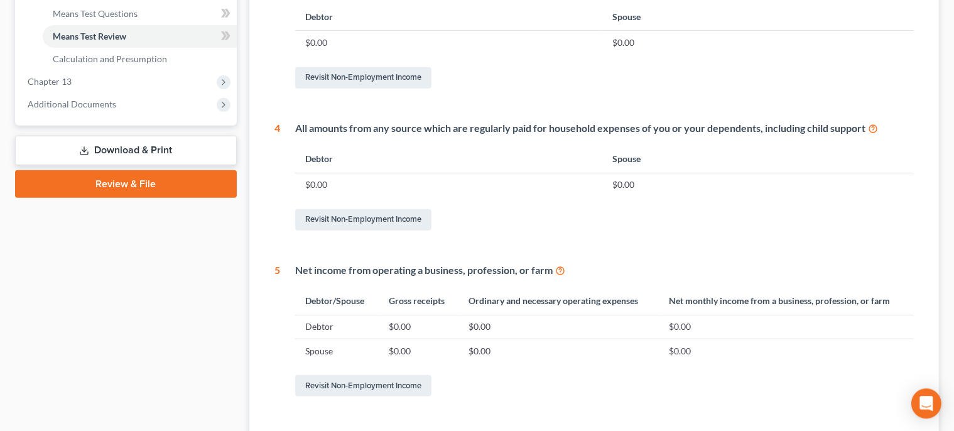
scroll to position [636, 0]
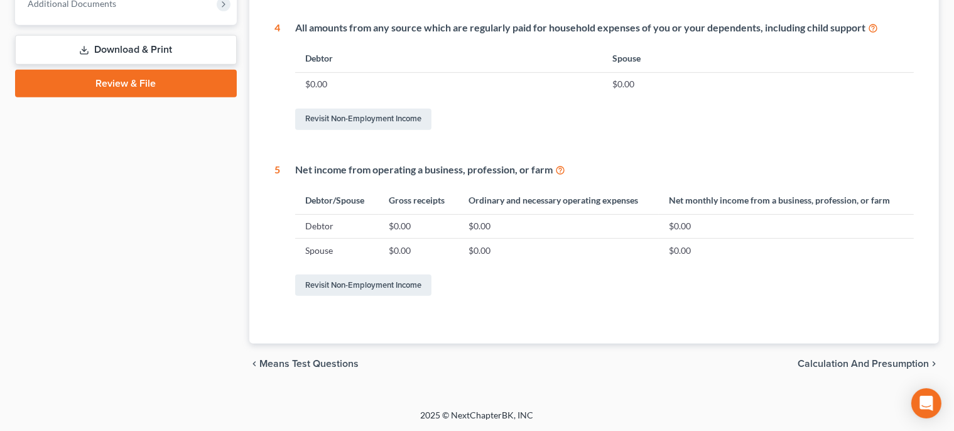
click at [892, 362] on span "Calculation and Presumption" at bounding box center [863, 364] width 131 height 10
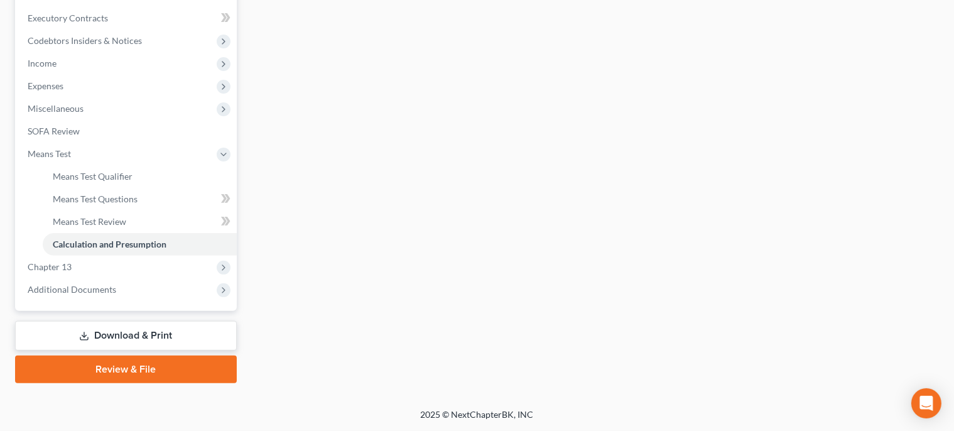
scroll to position [349, 0]
click at [145, 340] on link "Download & Print" at bounding box center [126, 337] width 222 height 30
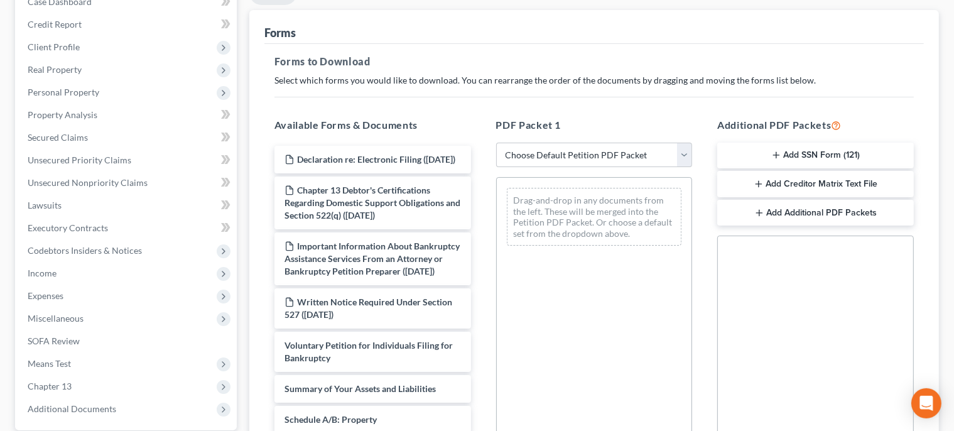
scroll to position [162, 0]
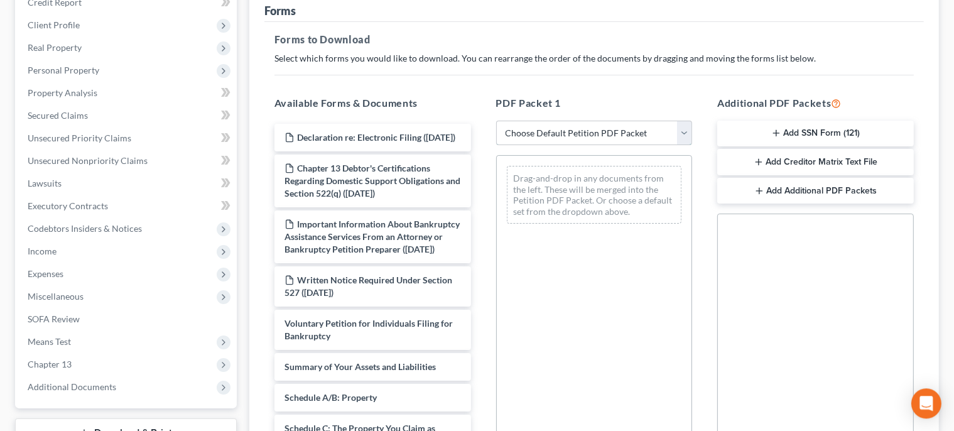
click at [496, 121] on select "Choose Default Petition PDF Packet Complete Bankruptcy Petition (all forms and …" at bounding box center [594, 133] width 197 height 25
select select "0"
click option "Complete Bankruptcy Petition (all forms and schedules)" at bounding box center [0, 0] width 0 height 0
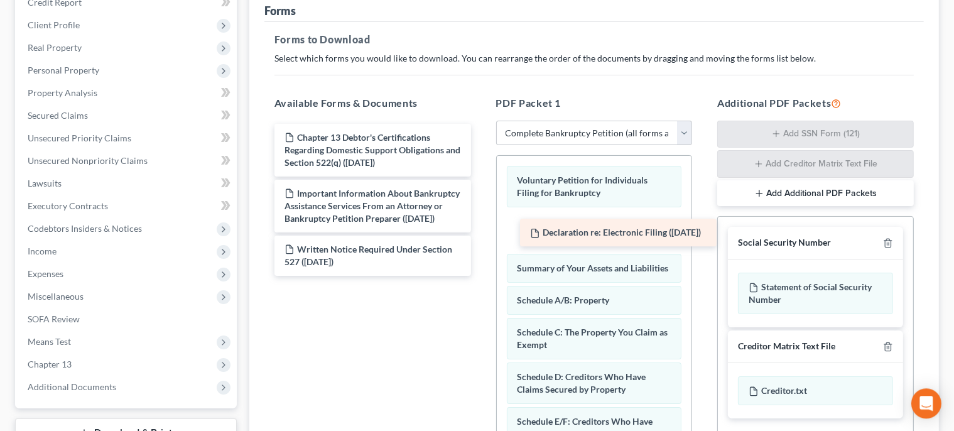
drag, startPoint x: 410, startPoint y: 140, endPoint x: 655, endPoint y: 236, distance: 263.1
click at [481, 236] on div "Declaration re: Electronic Filing ([DATE]) Declaration re: Electronic Filing ([…" at bounding box center [372, 200] width 217 height 152
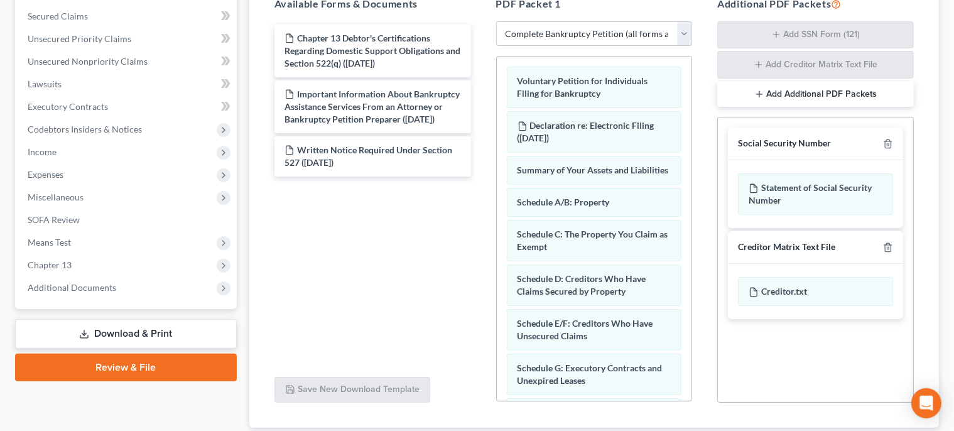
scroll to position [279, 0]
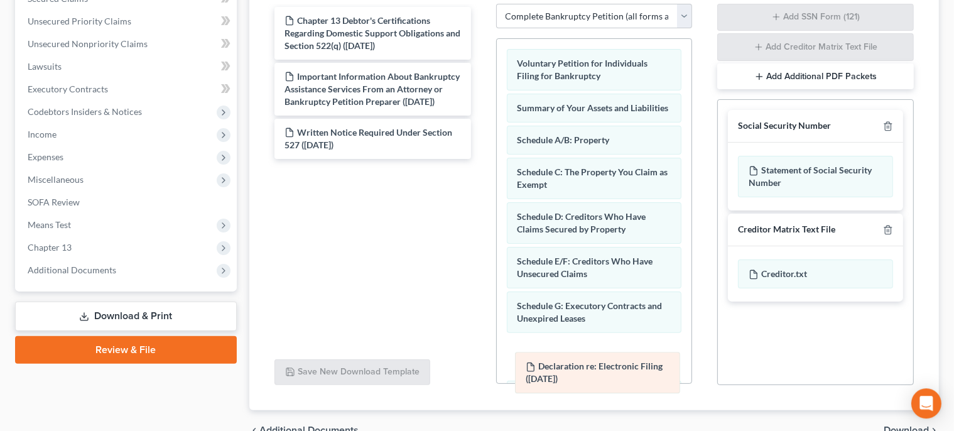
drag, startPoint x: 634, startPoint y: 111, endPoint x: 641, endPoint y: 372, distance: 260.7
click at [641, 372] on div "Declaration re: Electronic Filing ([DATE]) Voluntary Petition for Individuals F…" at bounding box center [594, 429] width 195 height 780
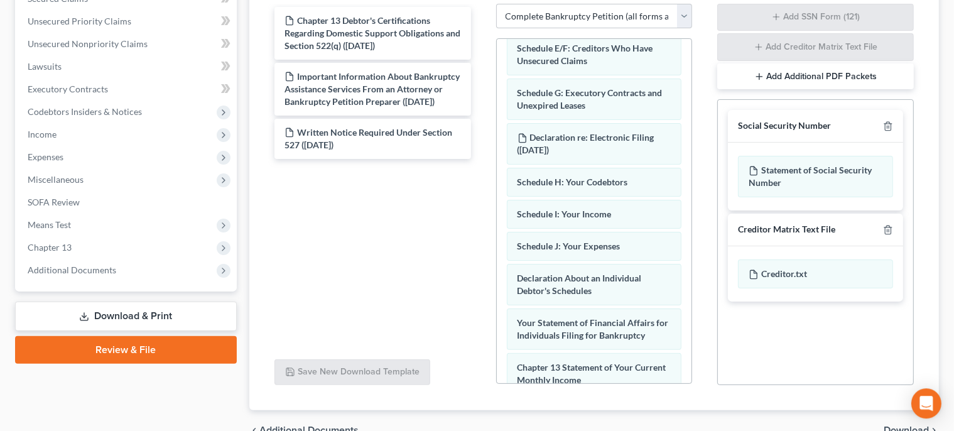
scroll to position [229, 0]
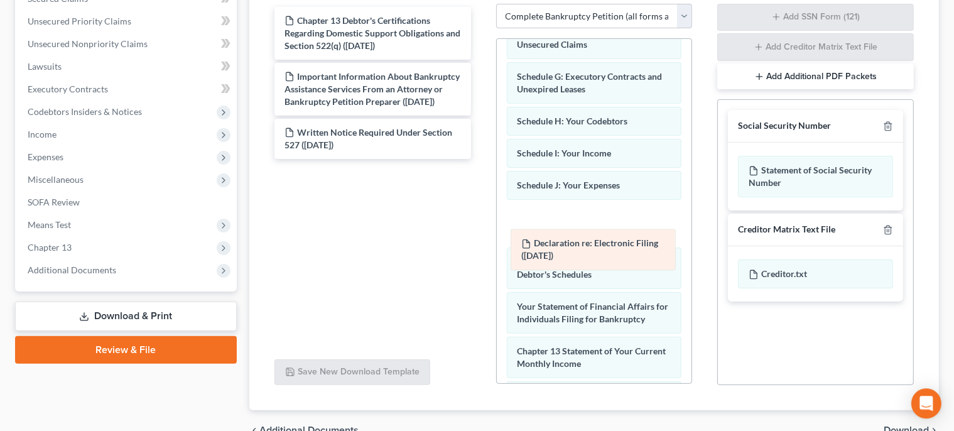
drag, startPoint x: 610, startPoint y: 134, endPoint x: 614, endPoint y: 246, distance: 111.8
click at [614, 246] on div "Declaration re: Electronic Filing ([DATE]) Voluntary Petition for Individuals F…" at bounding box center [594, 200] width 195 height 780
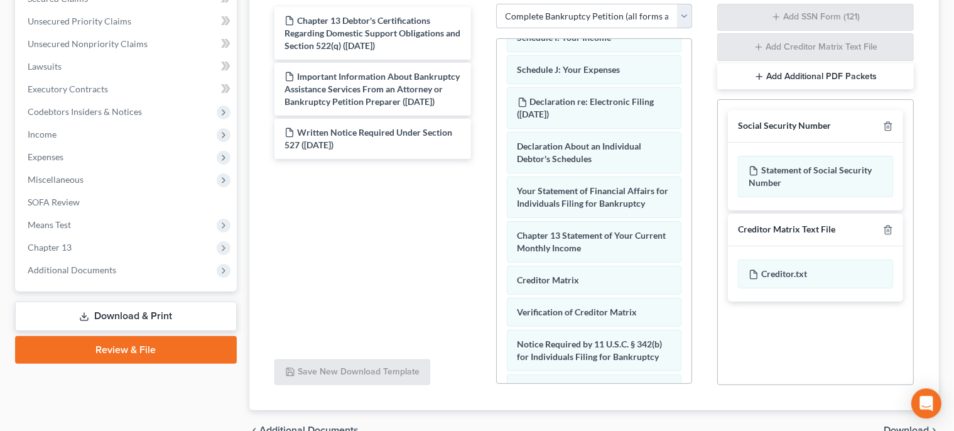
scroll to position [468, 0]
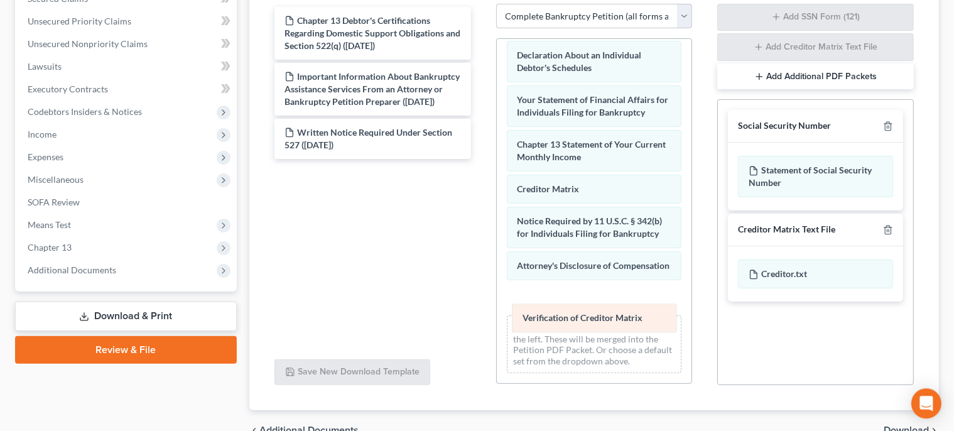
drag, startPoint x: 627, startPoint y: 197, endPoint x: 632, endPoint y: 318, distance: 120.6
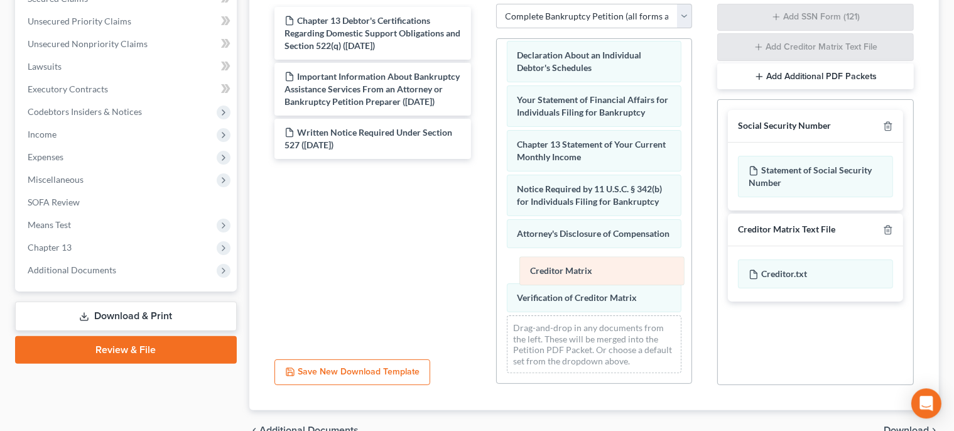
drag, startPoint x: 587, startPoint y: 158, endPoint x: 600, endPoint y: 265, distance: 108.2
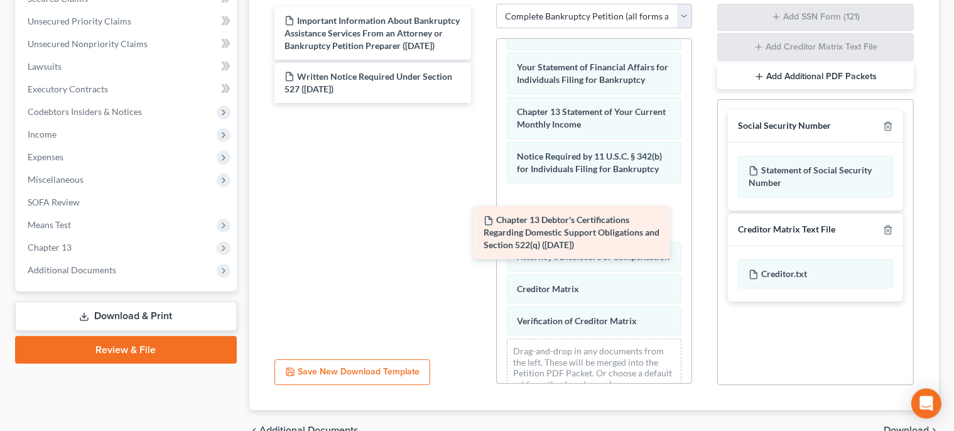
drag, startPoint x: 406, startPoint y: 41, endPoint x: 612, endPoint y: 248, distance: 292.2
click at [481, 103] on div "Chapter 13 Debtor's Certifications Regarding Domestic Support Obligations and S…" at bounding box center [372, 55] width 217 height 96
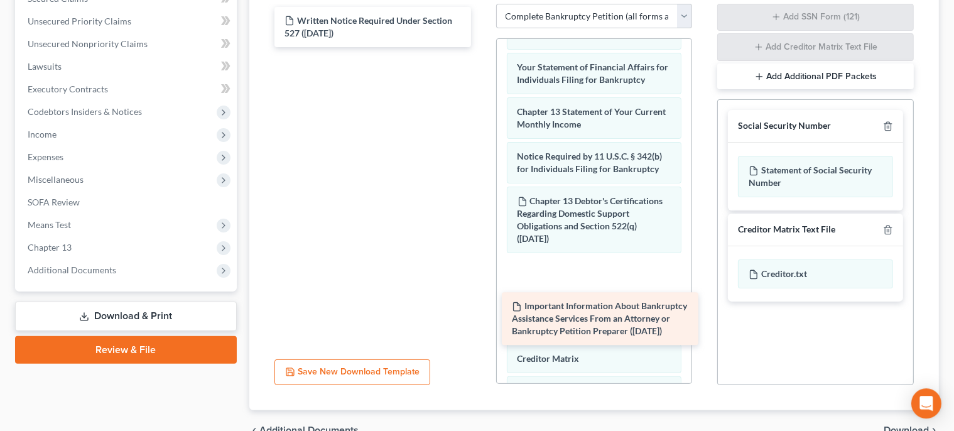
drag, startPoint x: 408, startPoint y: 33, endPoint x: 636, endPoint y: 318, distance: 364.1
click at [481, 47] on div "Important Information About Bankruptcy Assistance Services From an Attorney or …" at bounding box center [372, 27] width 217 height 40
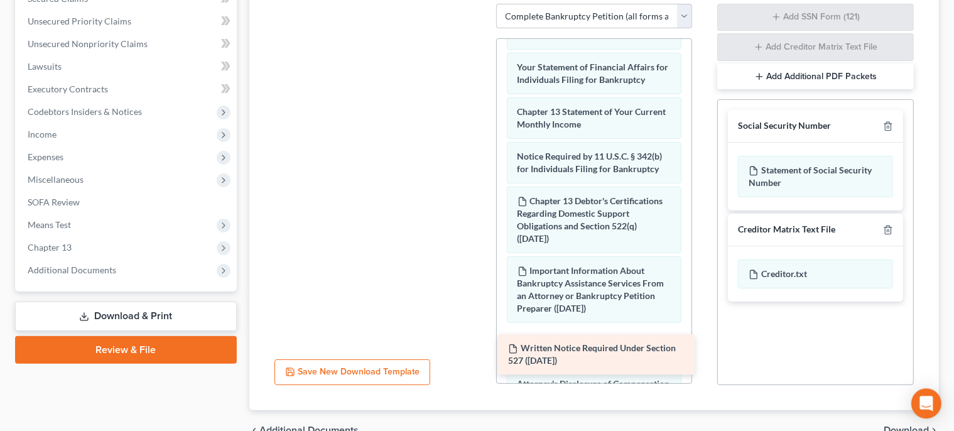
drag, startPoint x: 386, startPoint y: 33, endPoint x: 609, endPoint y: 359, distance: 395.4
click at [481, 4] on div "Written Notice Required Under Section 527 ([DATE]) Written Notice Required Unde…" at bounding box center [372, 4] width 217 height 0
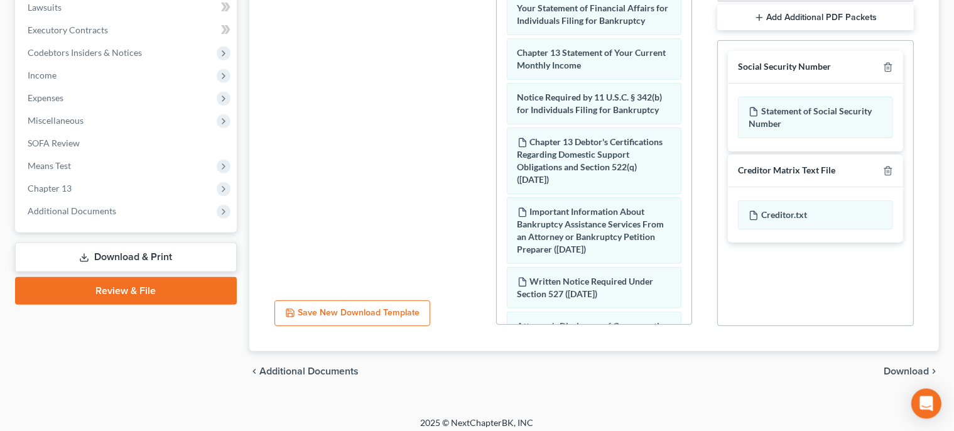
scroll to position [345, 0]
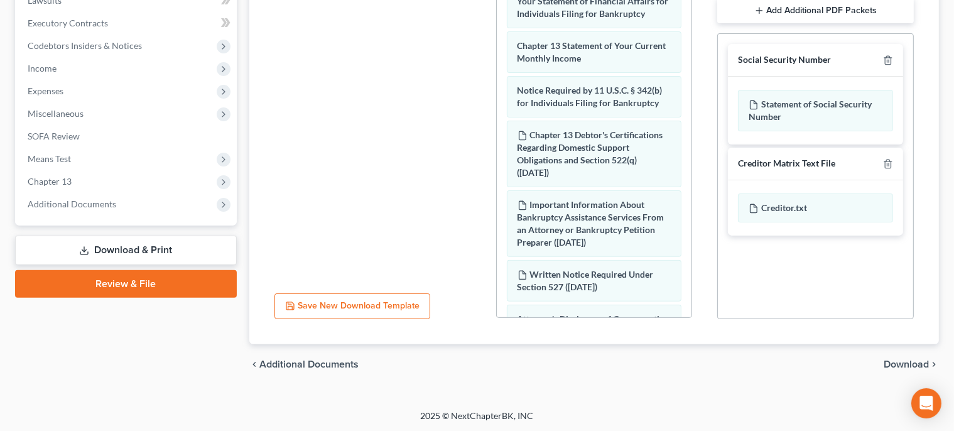
click at [911, 361] on span "Download" at bounding box center [906, 364] width 45 height 10
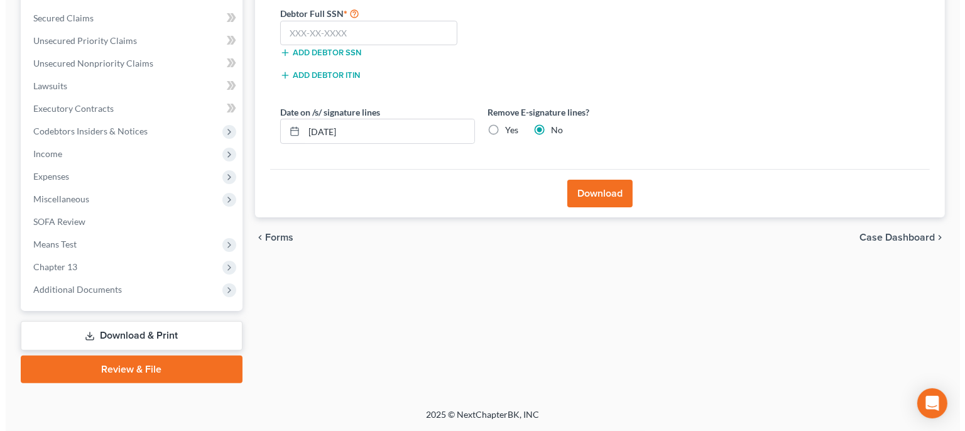
scroll to position [258, 0]
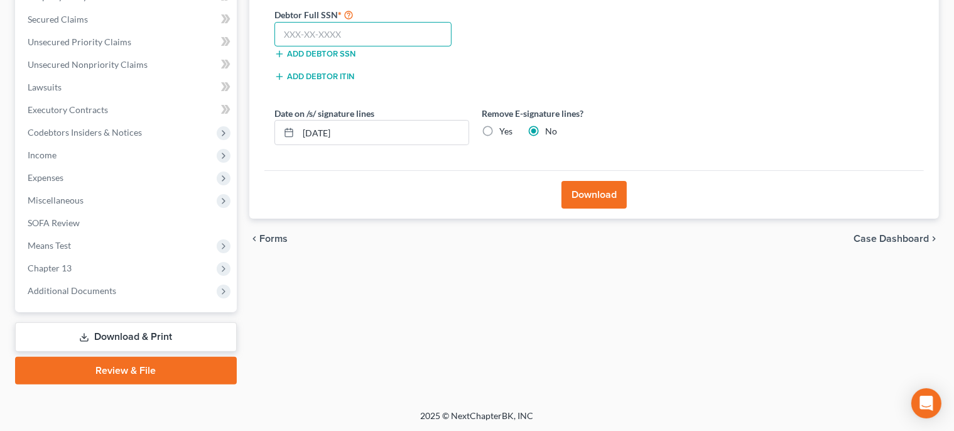
click at [402, 36] on input "text" at bounding box center [363, 34] width 178 height 25
type input "218-78-0635"
click at [585, 198] on button "Download" at bounding box center [593, 195] width 65 height 28
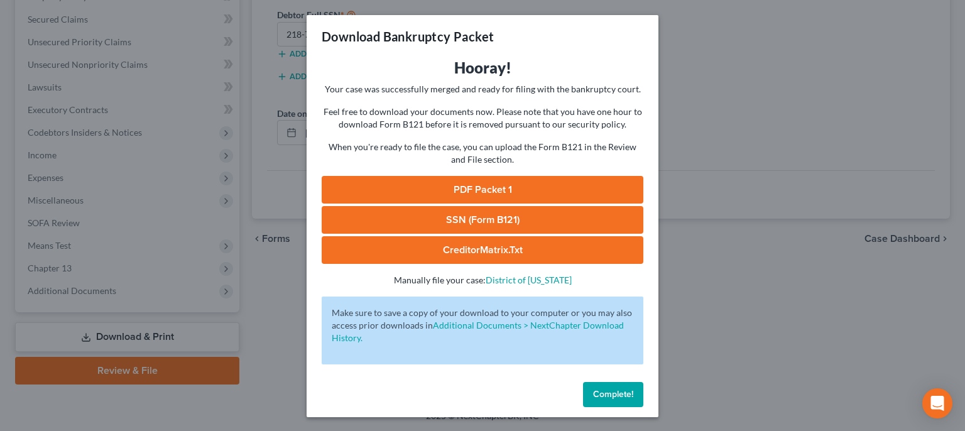
click at [524, 182] on link "PDF Packet 1" at bounding box center [483, 190] width 322 height 28
click at [472, 214] on link "SSN (Form B121)" at bounding box center [483, 220] width 322 height 28
